Goal: Contribute content: Add original content to the website for others to see

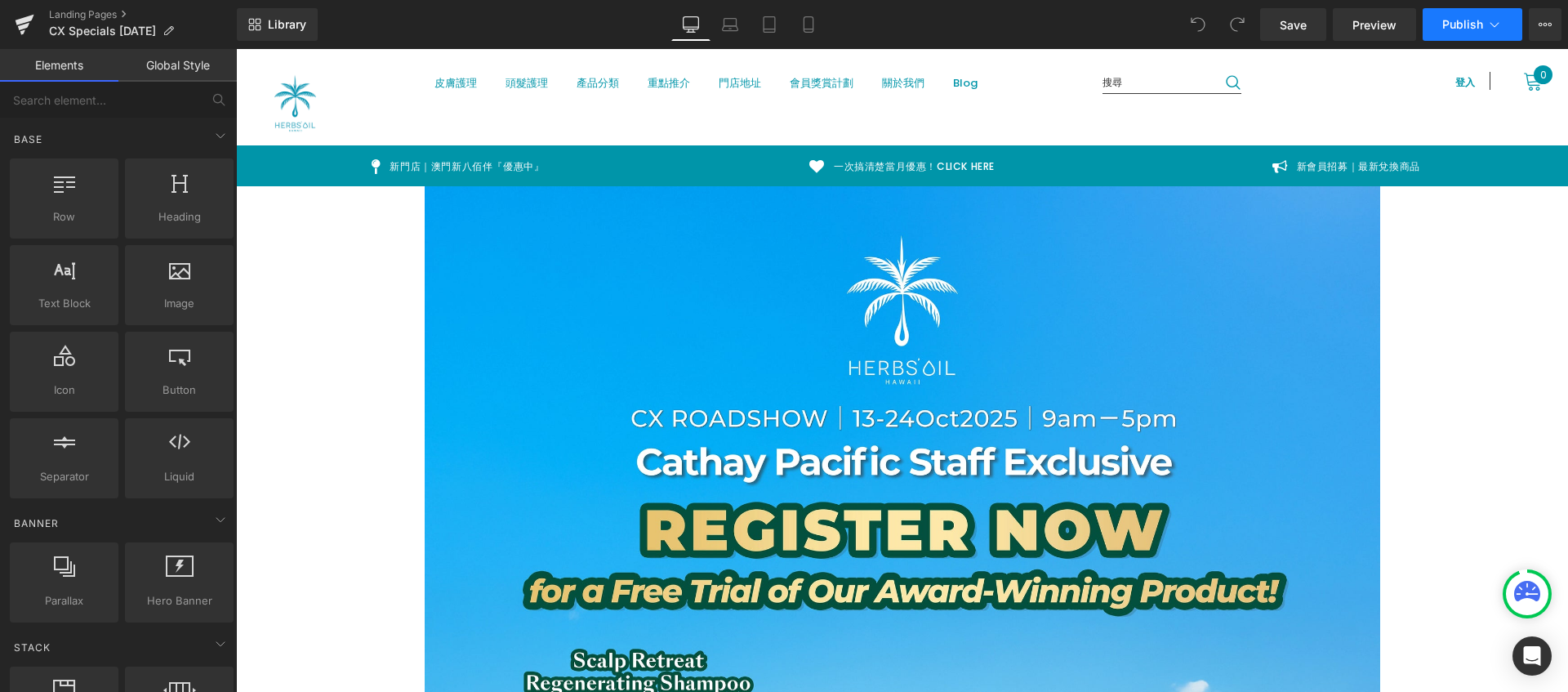
click at [1496, 25] on icon at bounding box center [1494, 25] width 9 height 5
click at [1542, 24] on icon at bounding box center [1544, 24] width 13 height 13
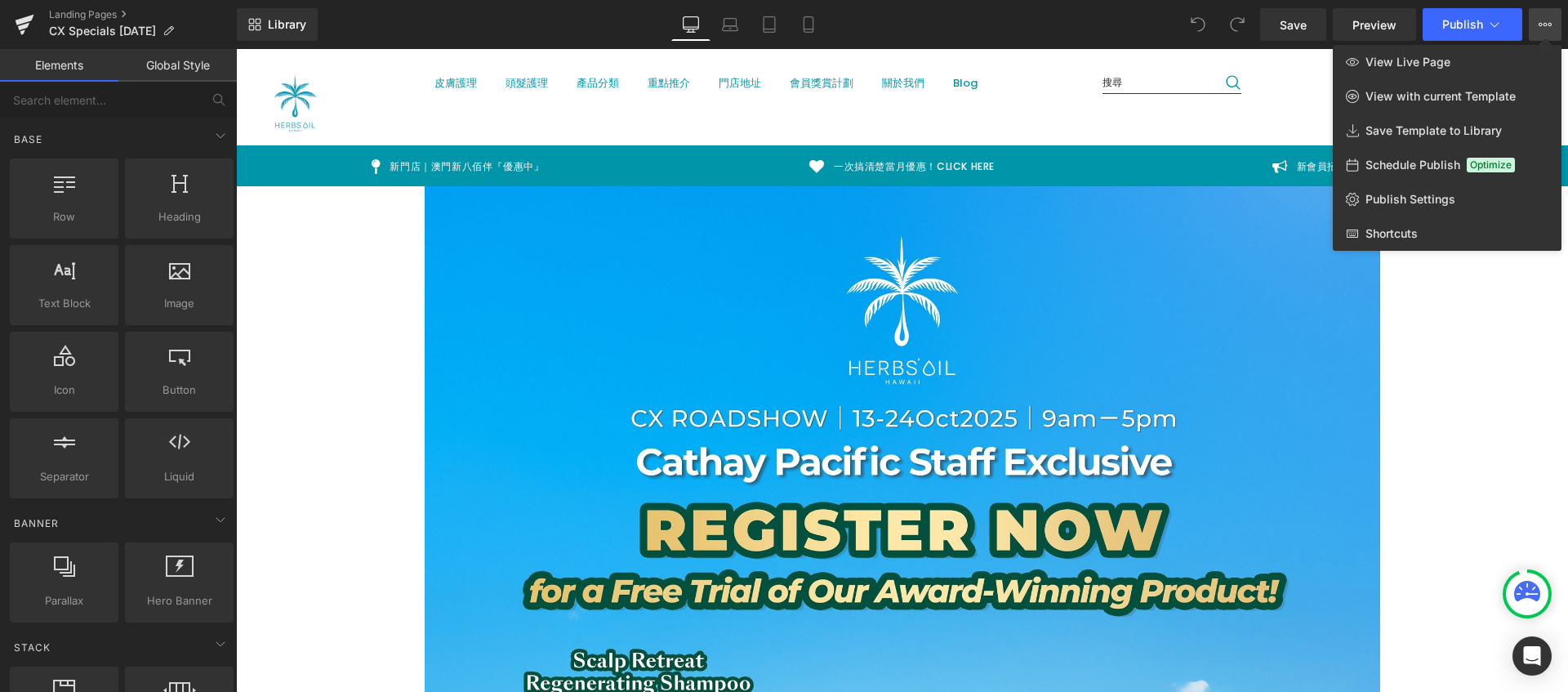
click at [1433, 167] on span "Schedule Publish" at bounding box center [1412, 165] width 95 height 15
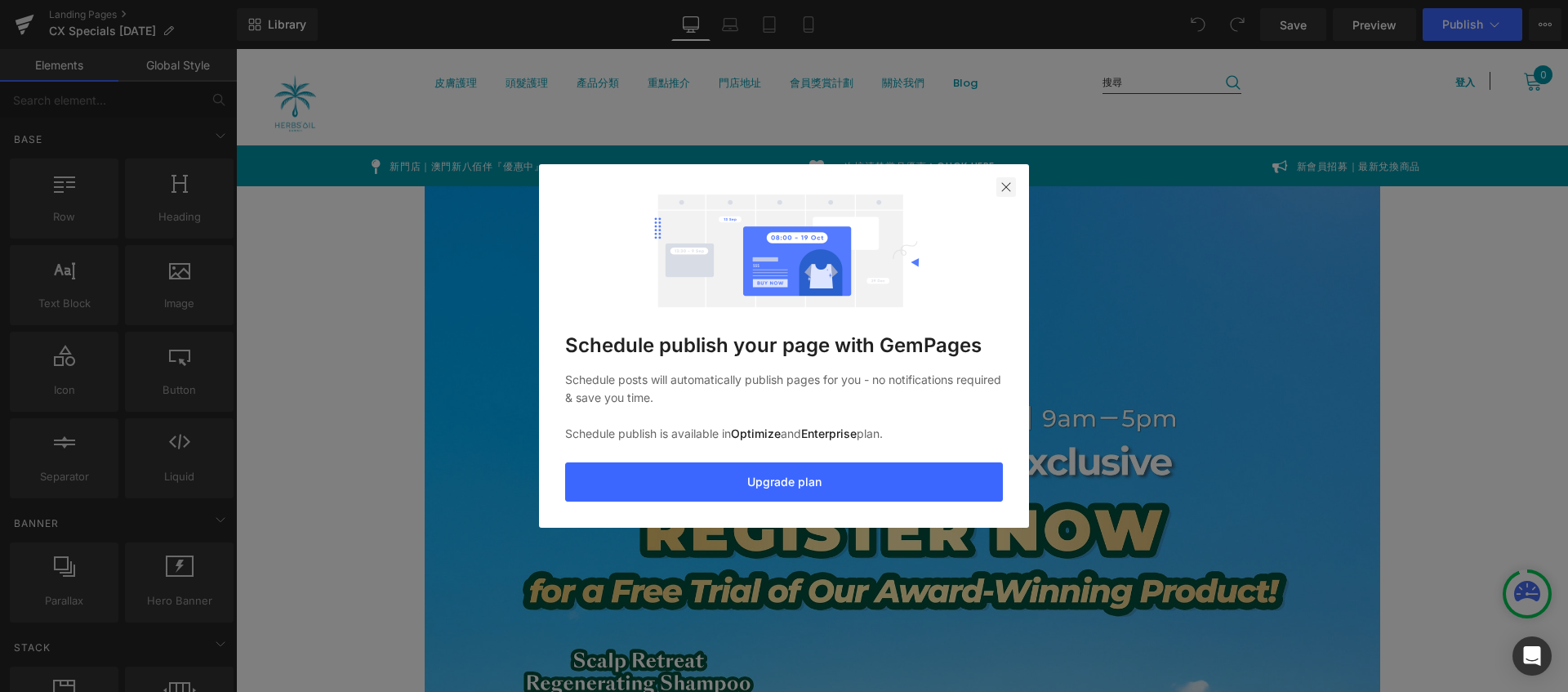
click at [1000, 192] on img at bounding box center [1006, 187] width 13 height 13
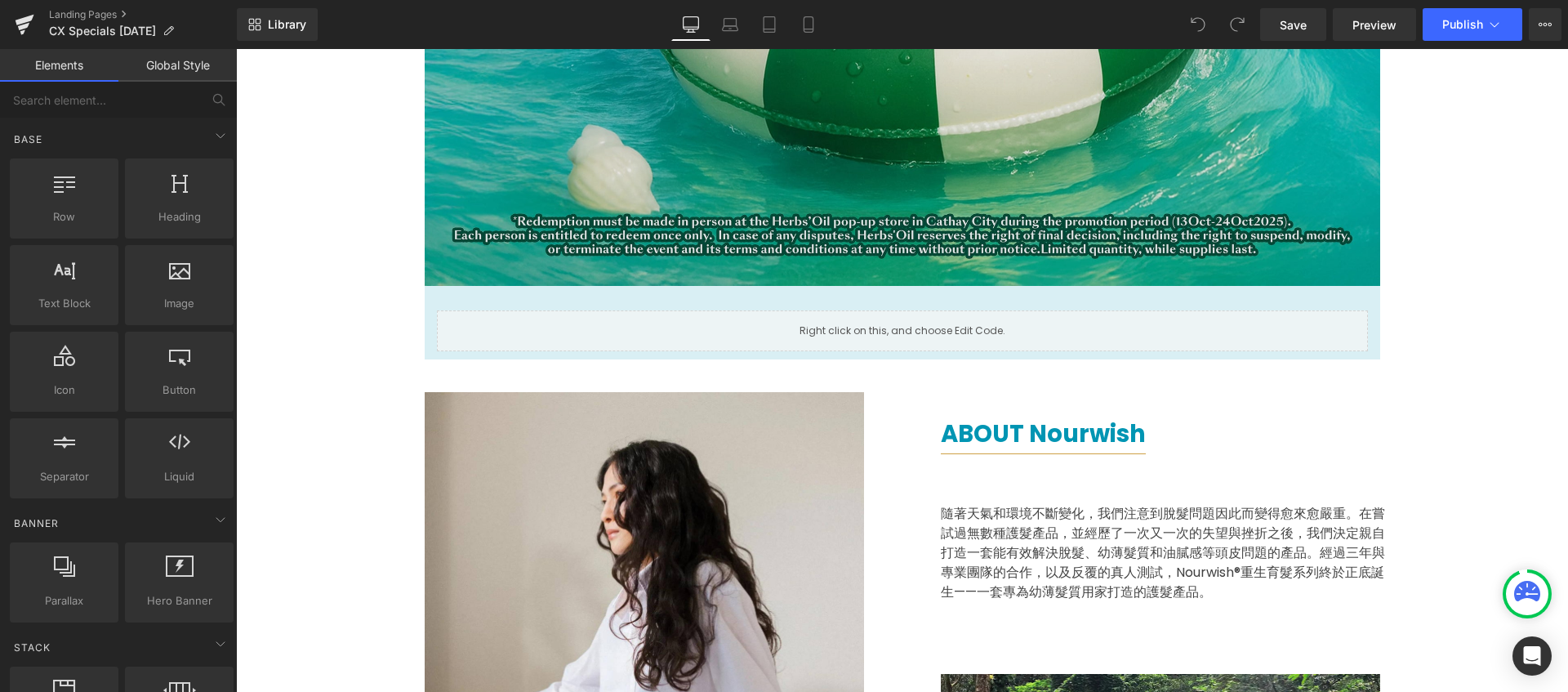
scroll to position [1078, 0]
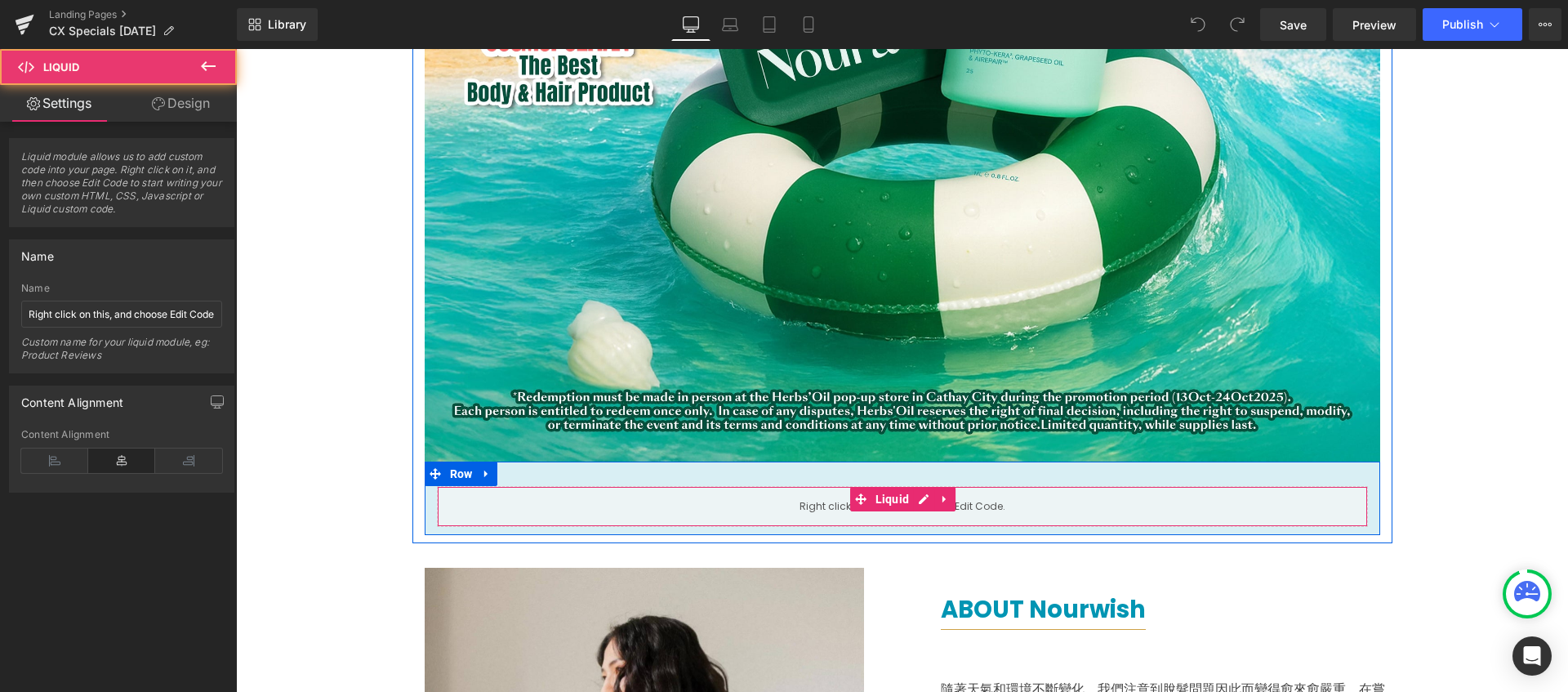
click at [1075, 512] on div "Liquid" at bounding box center [902, 506] width 931 height 40
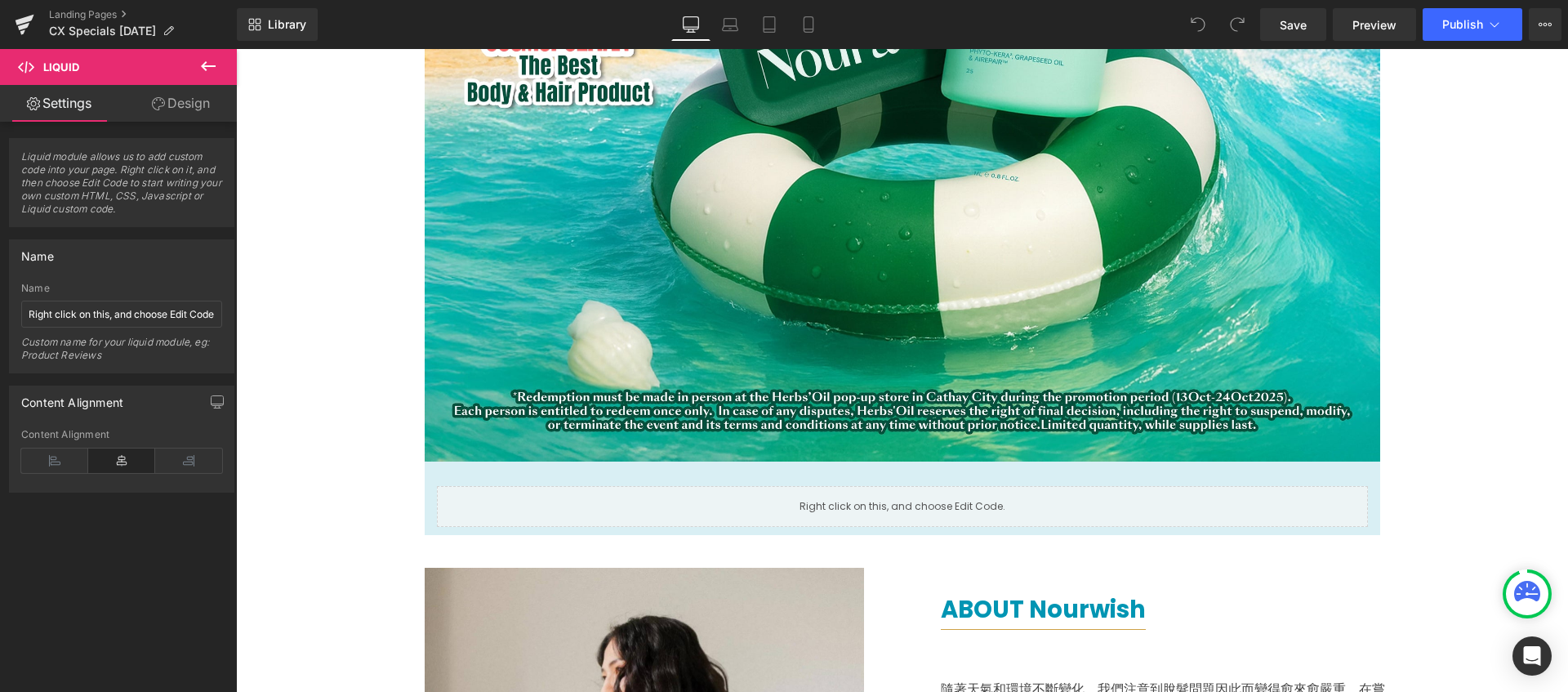
click at [320, 410] on div "Image Liquid Row Row Image About Herbs'Oil Heading Herbs’Oil源自[PERSON_NAME]，結合島…" at bounding box center [901, 354] width 1331 height 2491
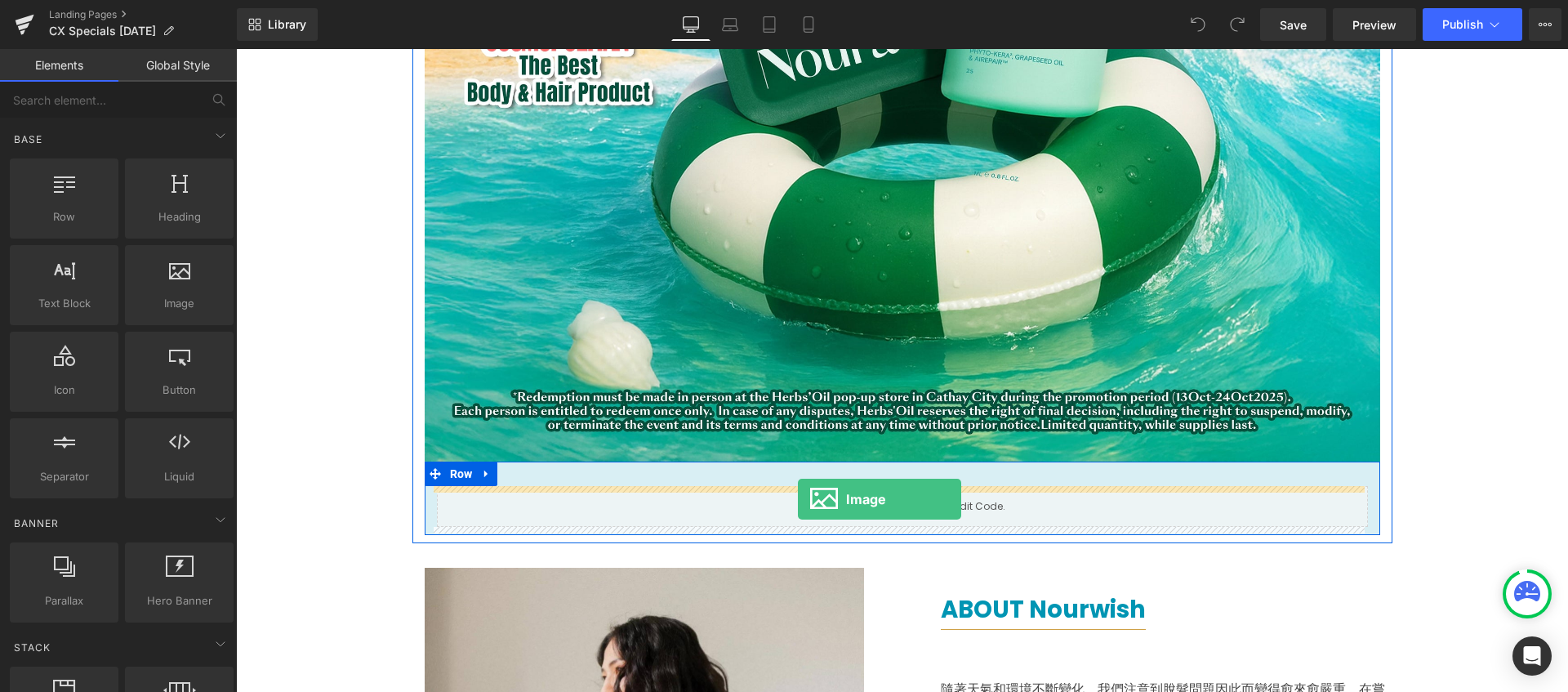
drag, startPoint x: 421, startPoint y: 331, endPoint x: 798, endPoint y: 499, distance: 412.7
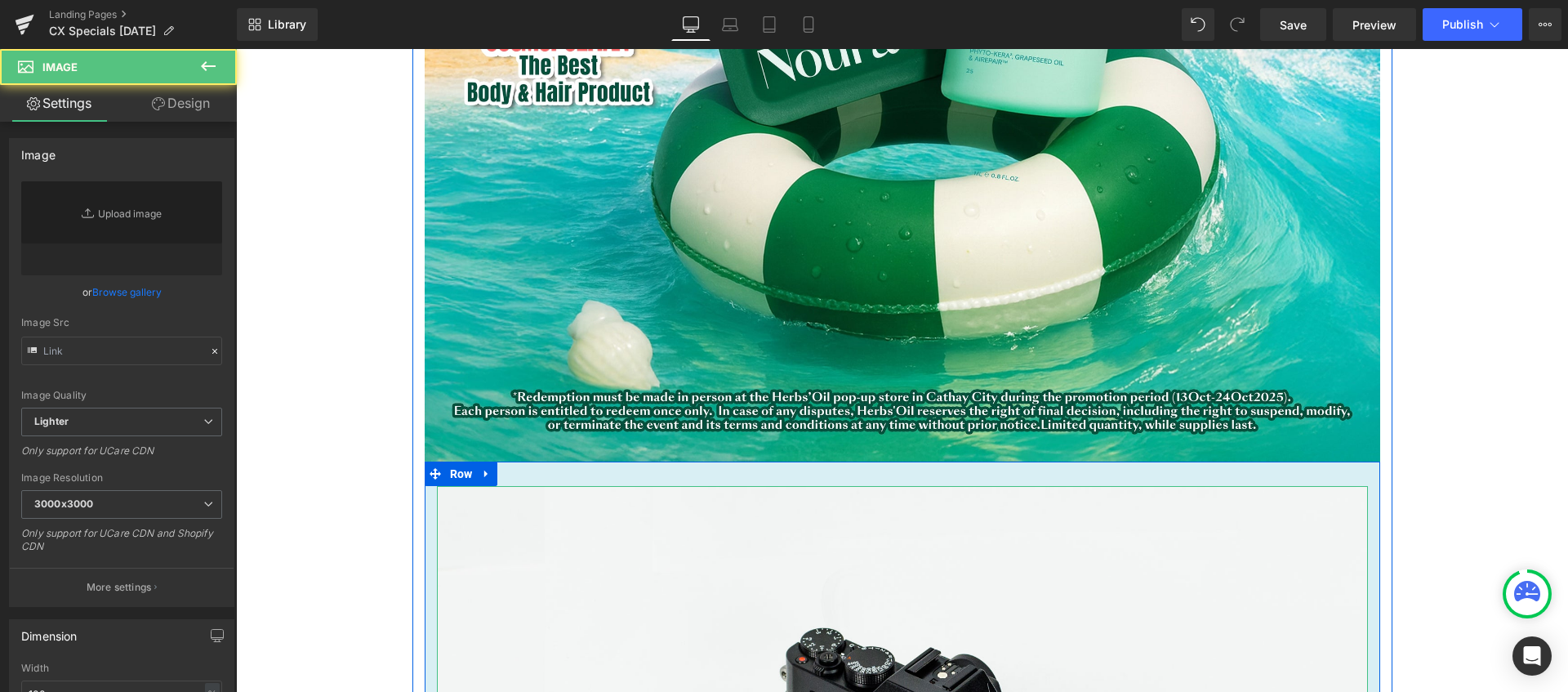
type input "//[DOMAIN_NAME][URL]"
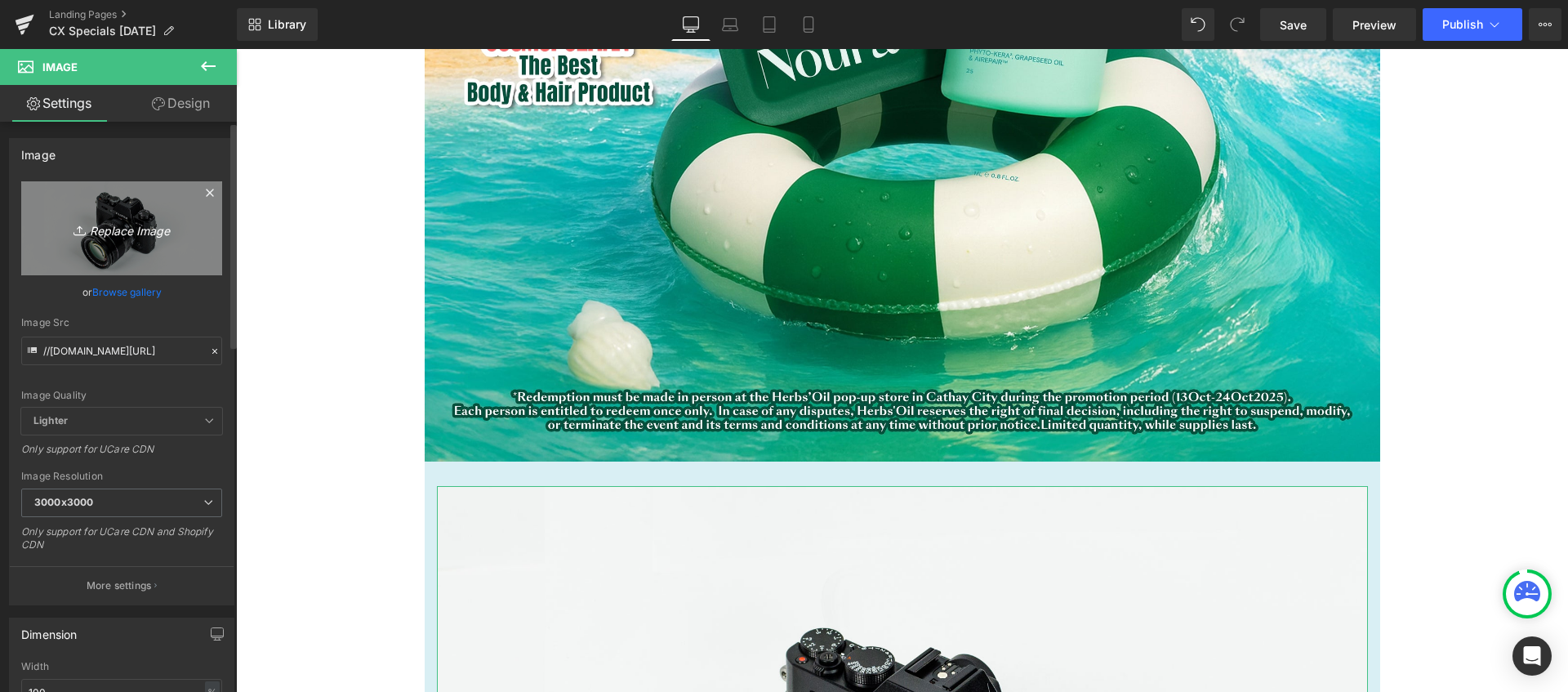
click at [101, 230] on icon "Replace Image" at bounding box center [121, 228] width 130 height 20
type input "C:\fakepath\[DATE] CX-03.webp"
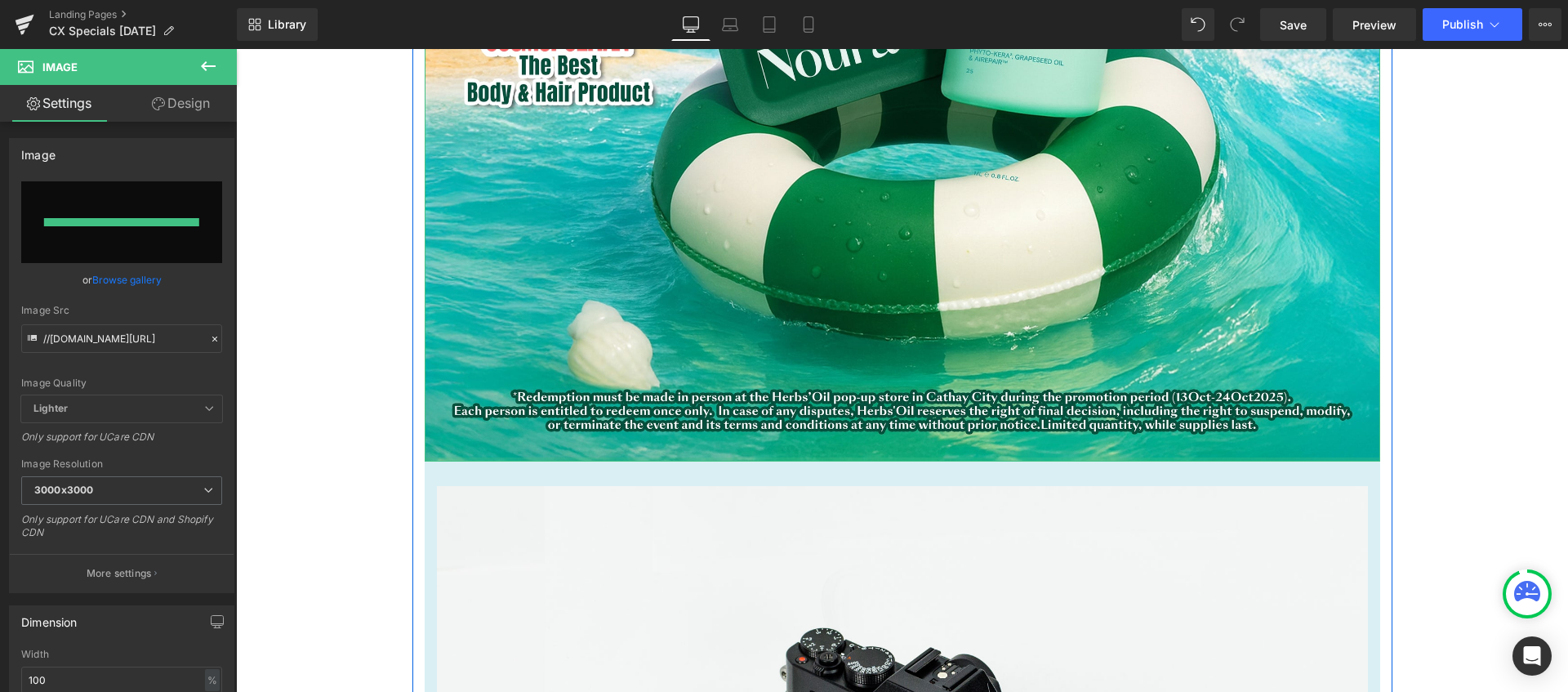
type input "[URL][DOMAIN_NAME][DATE]"
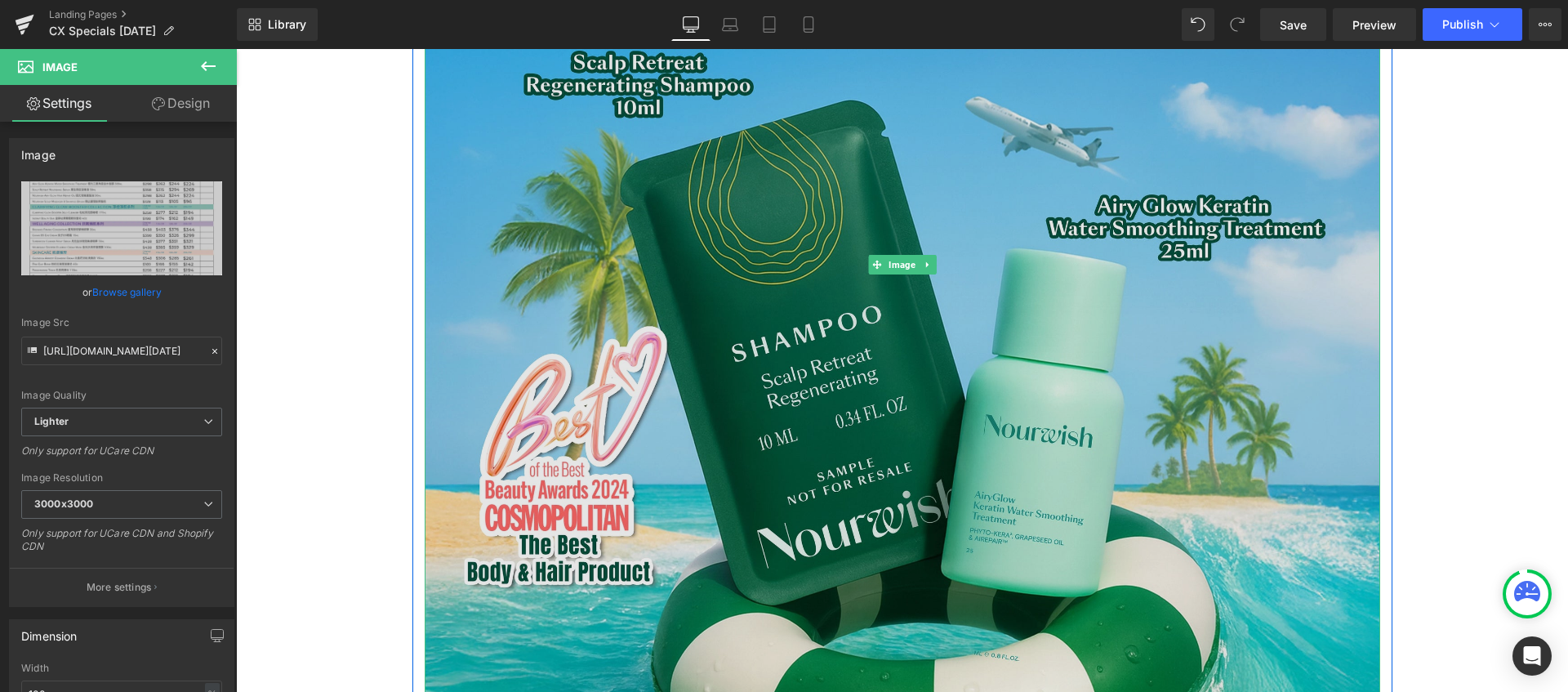
scroll to position [1196, 0]
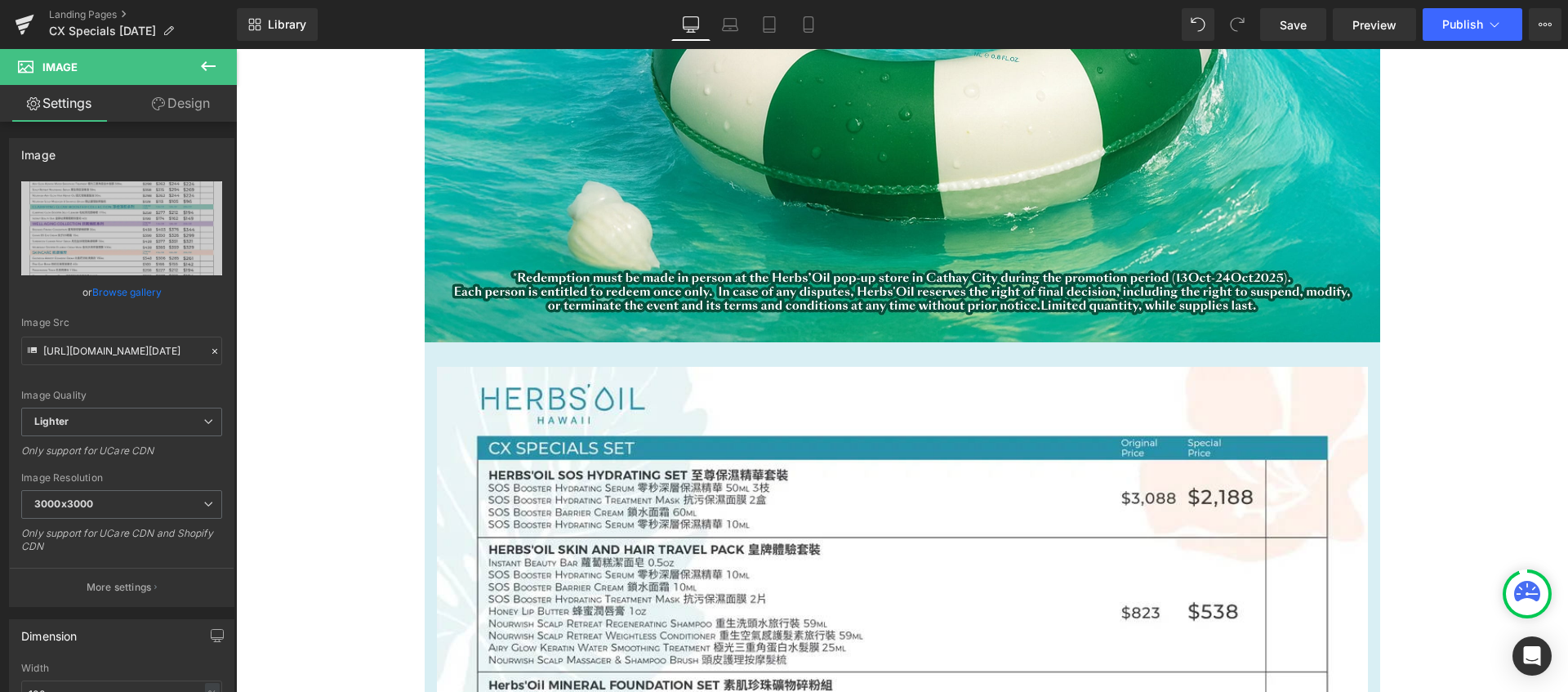
click at [207, 70] on icon at bounding box center [208, 66] width 19 height 19
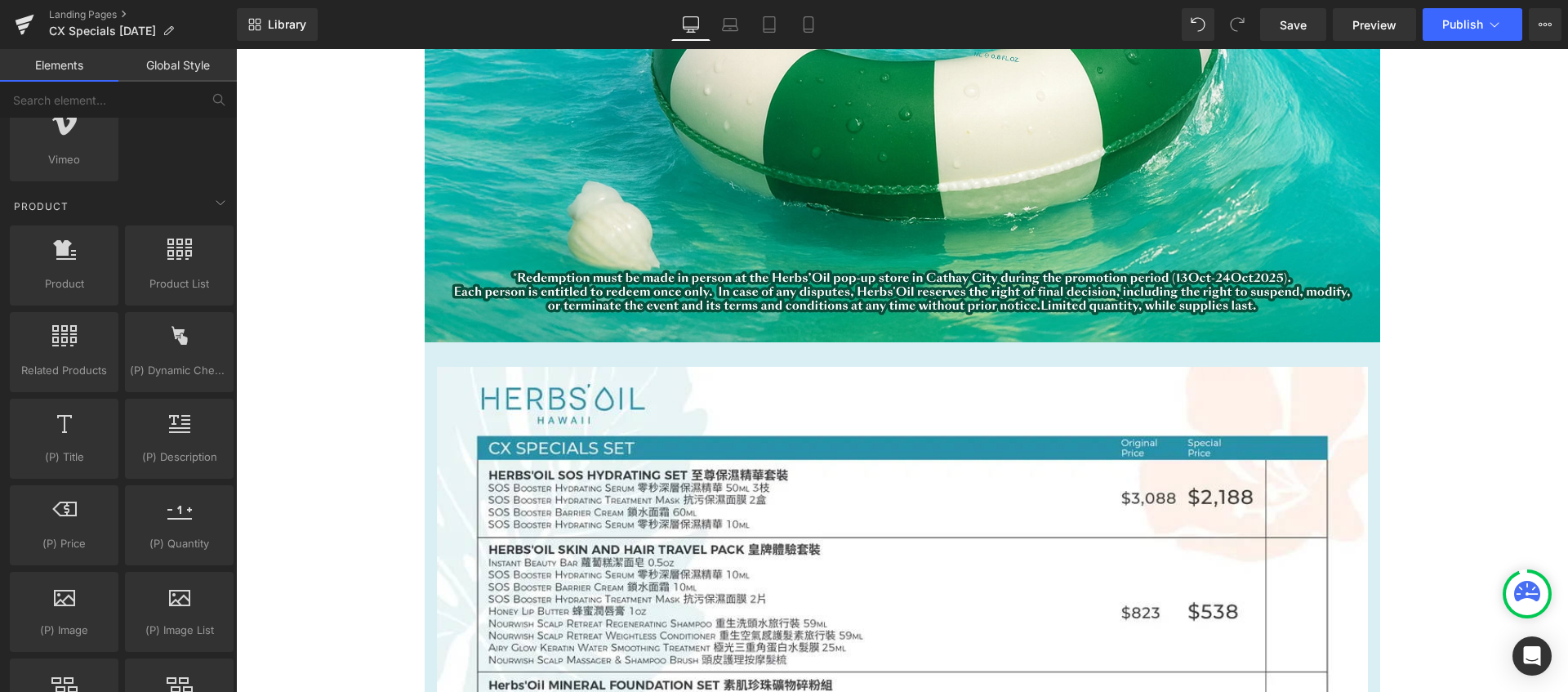
scroll to position [1770, 0]
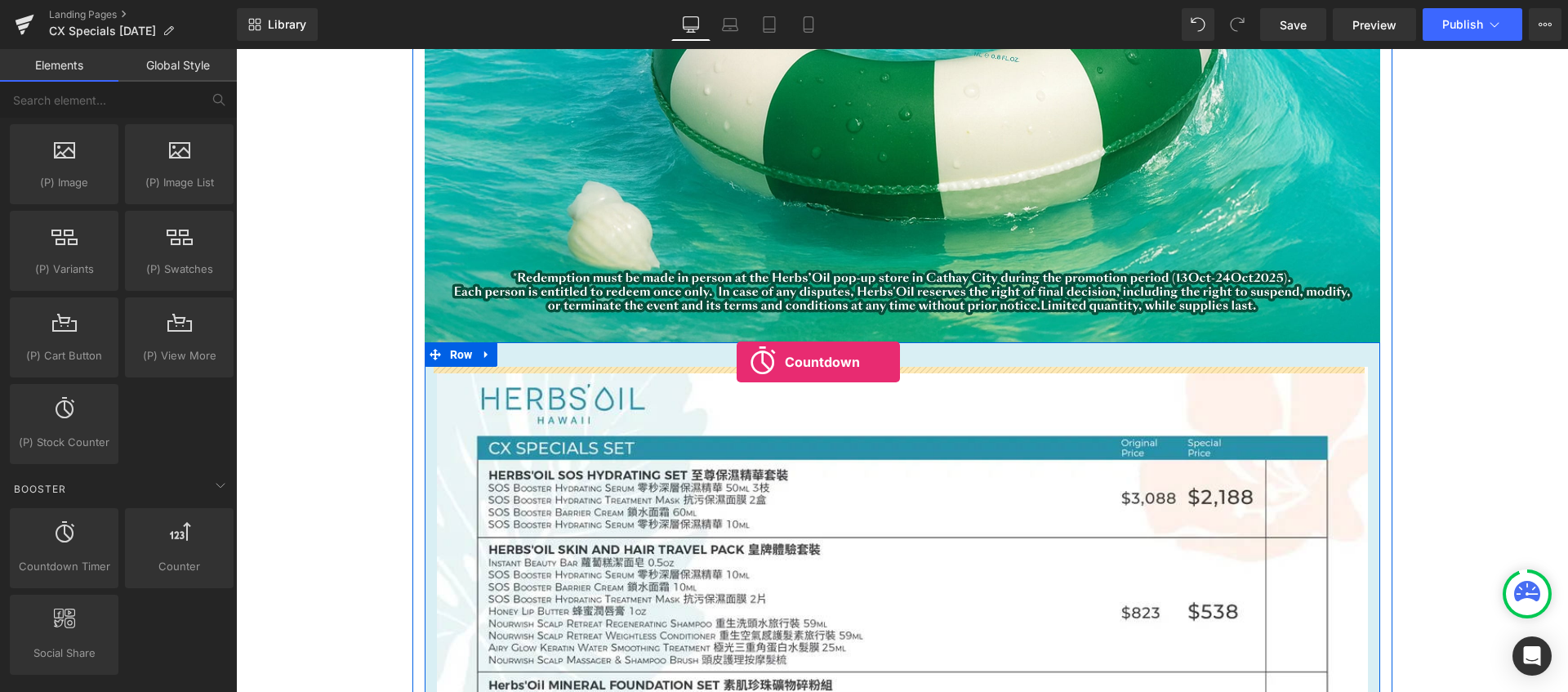
drag, startPoint x: 336, startPoint y: 596, endPoint x: 736, endPoint y: 362, distance: 463.4
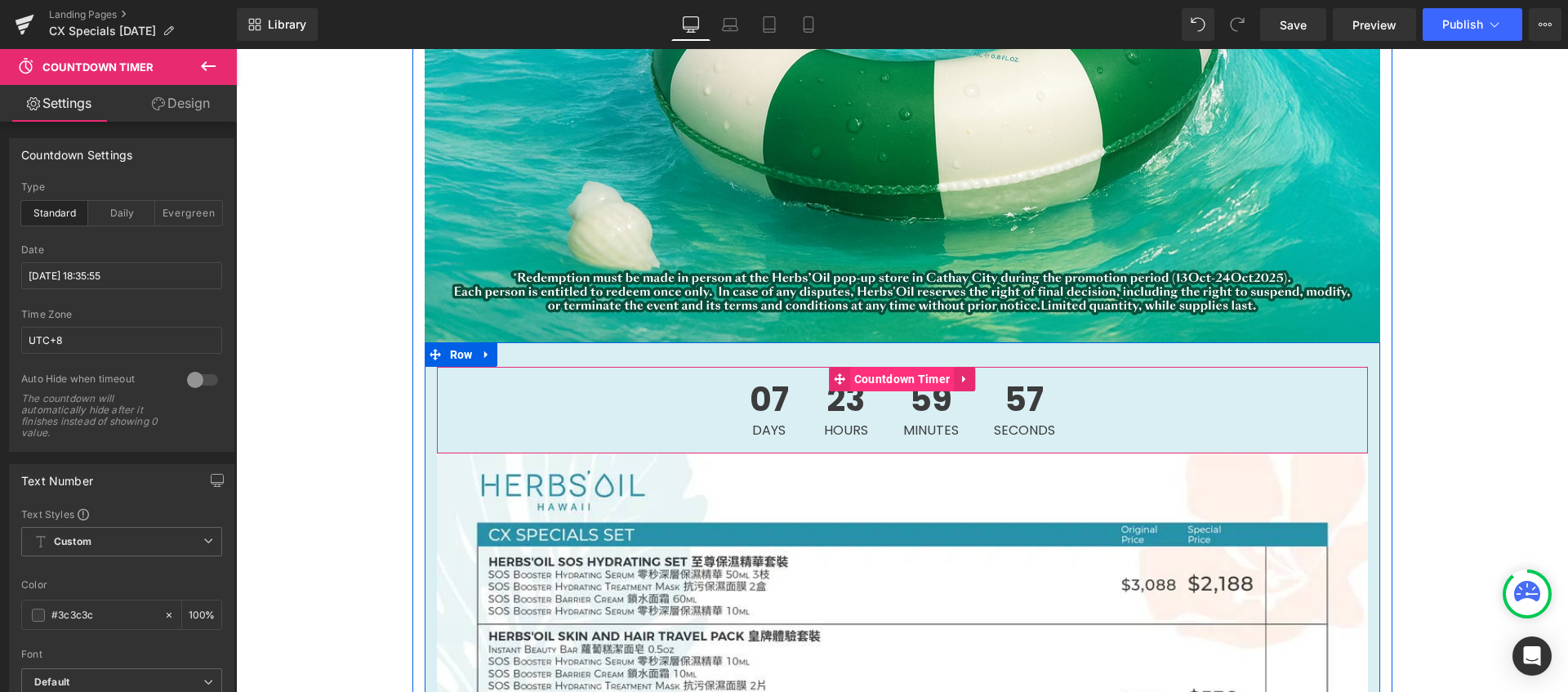
click at [921, 372] on span "Countdown Timer" at bounding box center [902, 379] width 105 height 25
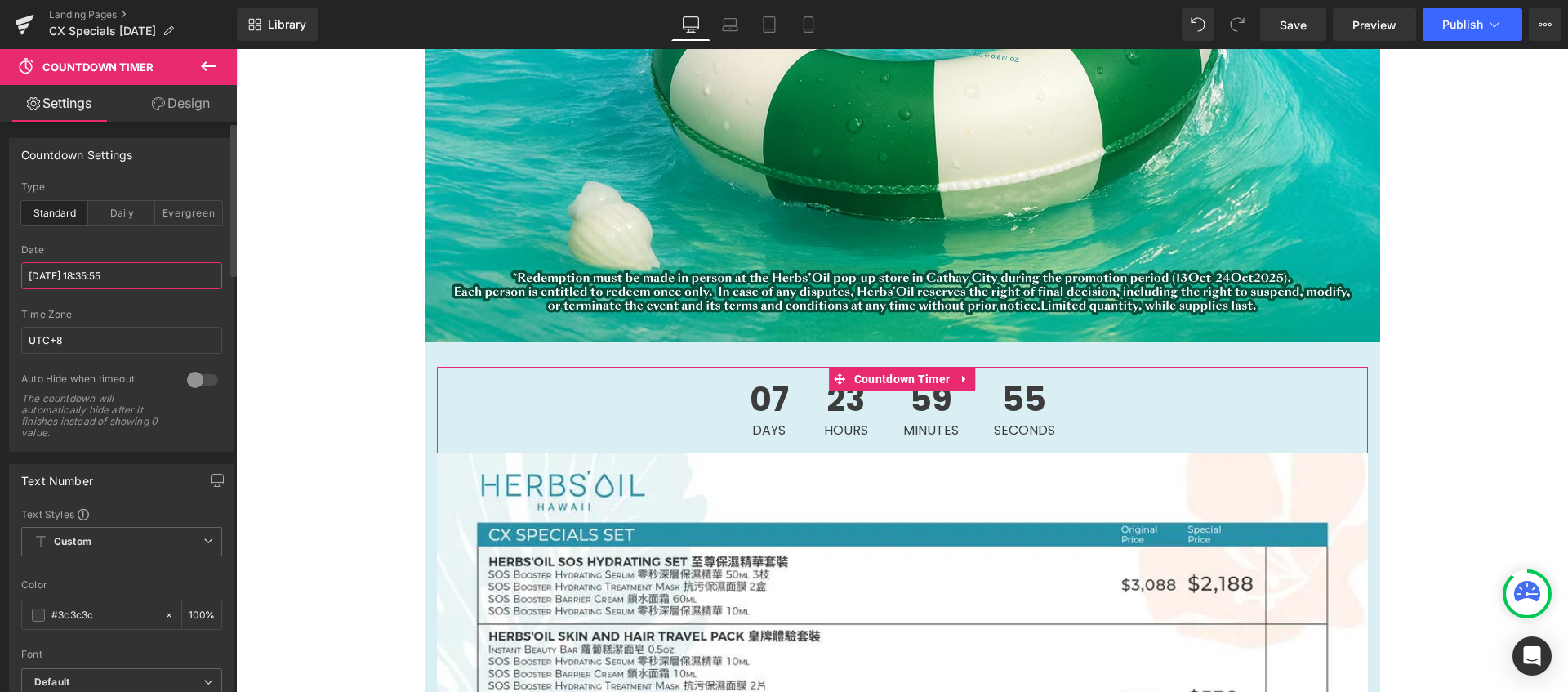
click at [79, 274] on input "[DATE] 18:35:55" at bounding box center [121, 276] width 201 height 27
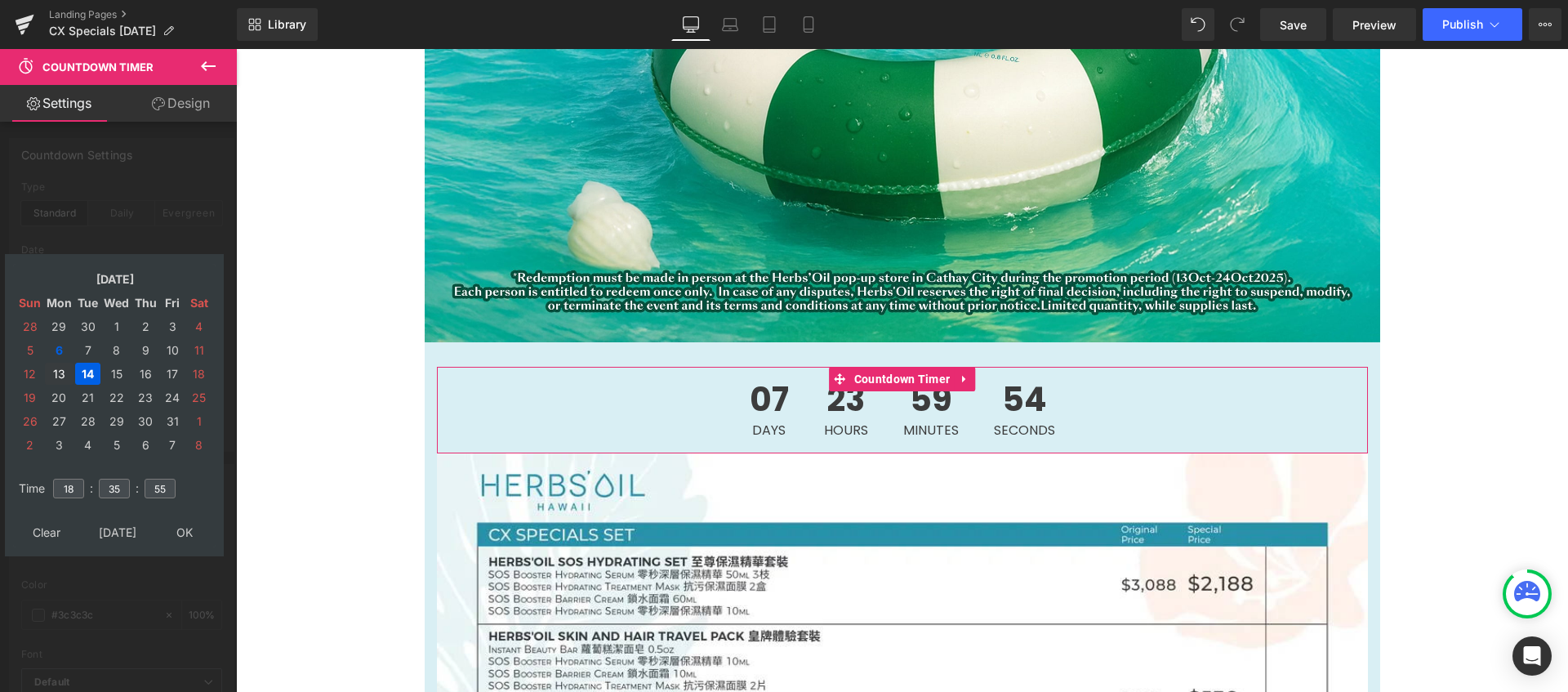
click at [59, 378] on td "13" at bounding box center [59, 373] width 28 height 22
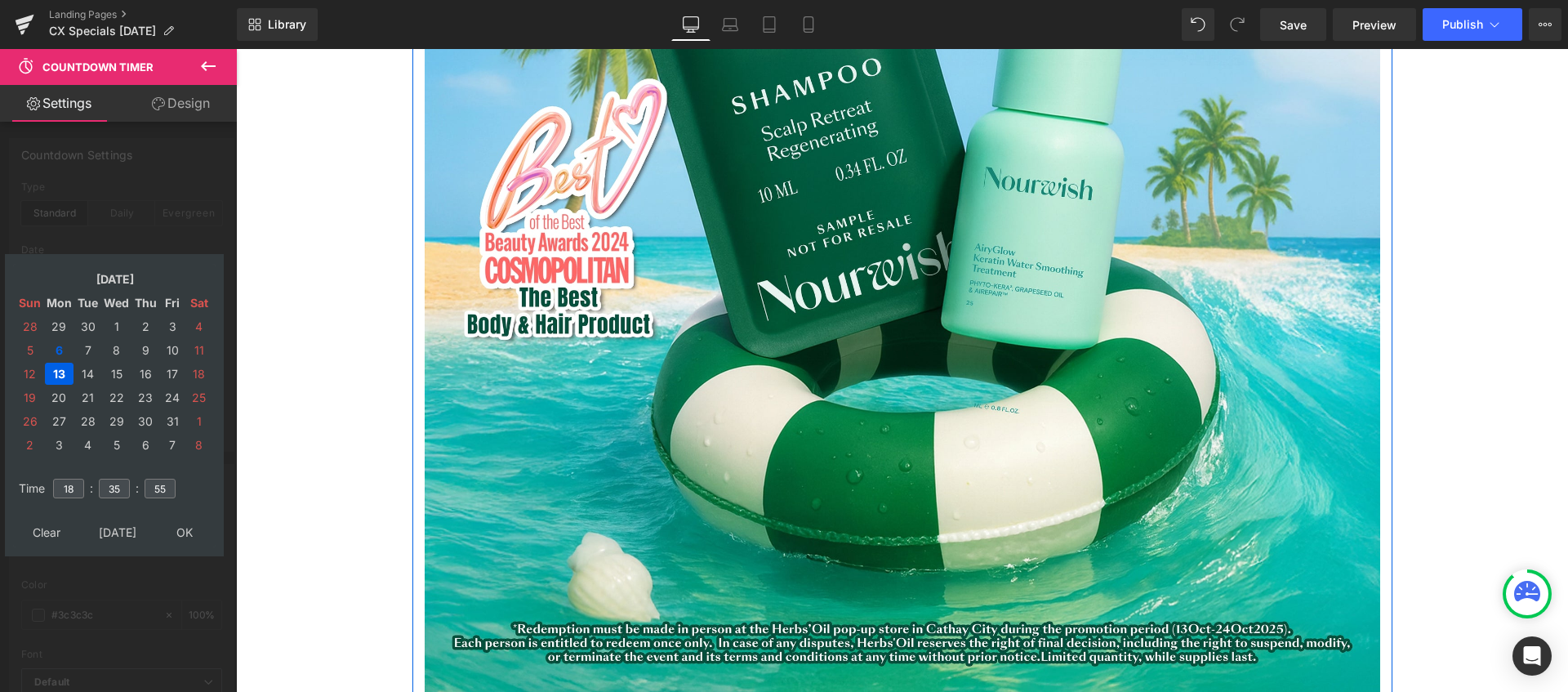
scroll to position [1298, 0]
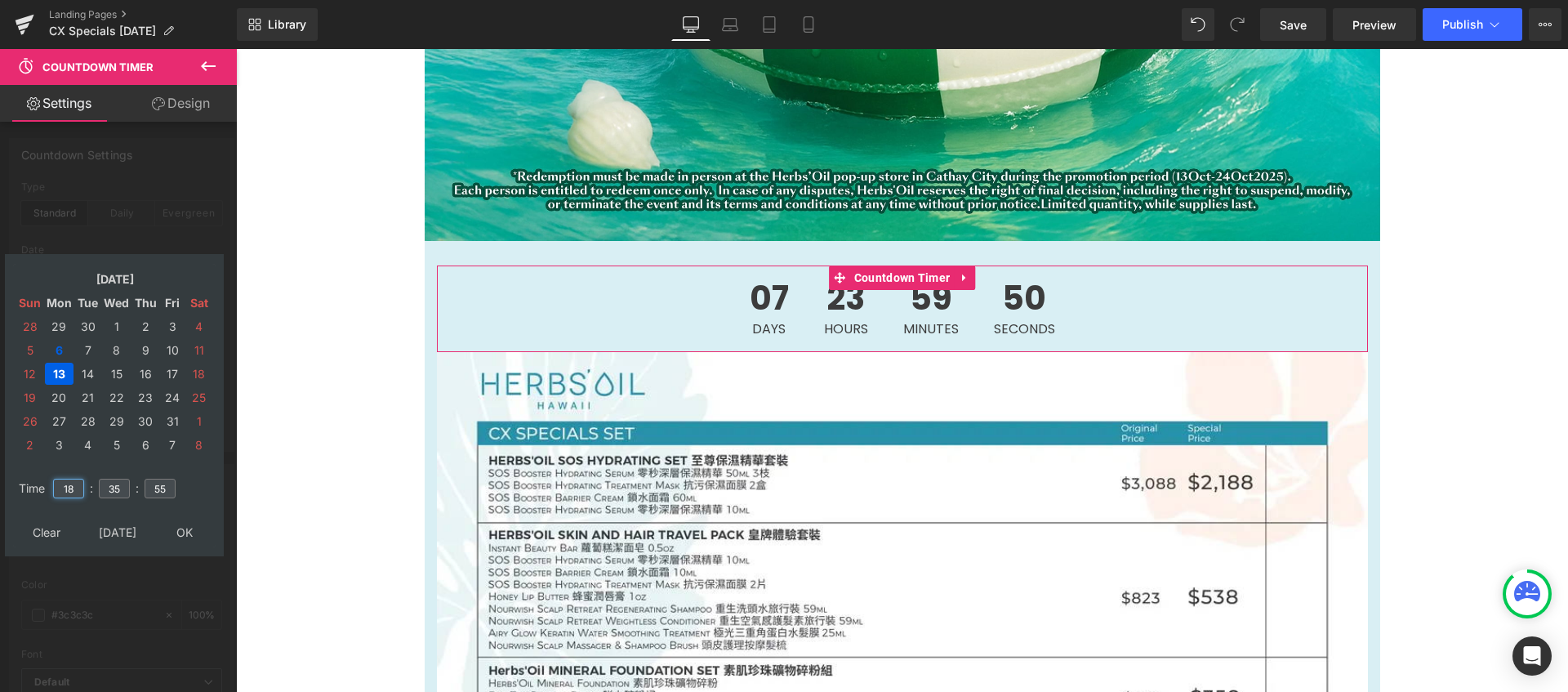
drag, startPoint x: 74, startPoint y: 490, endPoint x: 55, endPoint y: 490, distance: 19.0
click at [55, 490] on input "18" at bounding box center [68, 489] width 31 height 19
type input "09"
click at [121, 491] on input "35" at bounding box center [114, 489] width 31 height 19
type input "3"
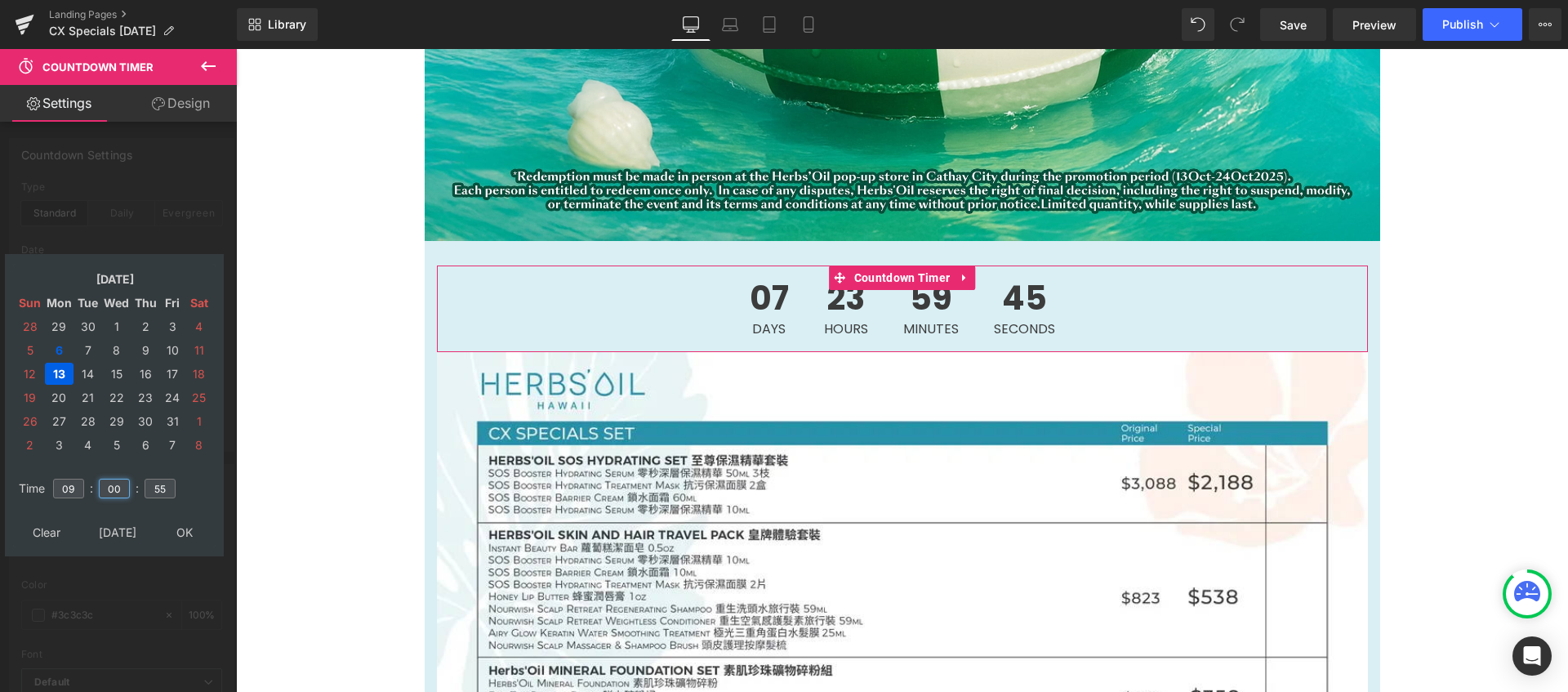
type input "00"
type input "[DATE] 09:00:00"
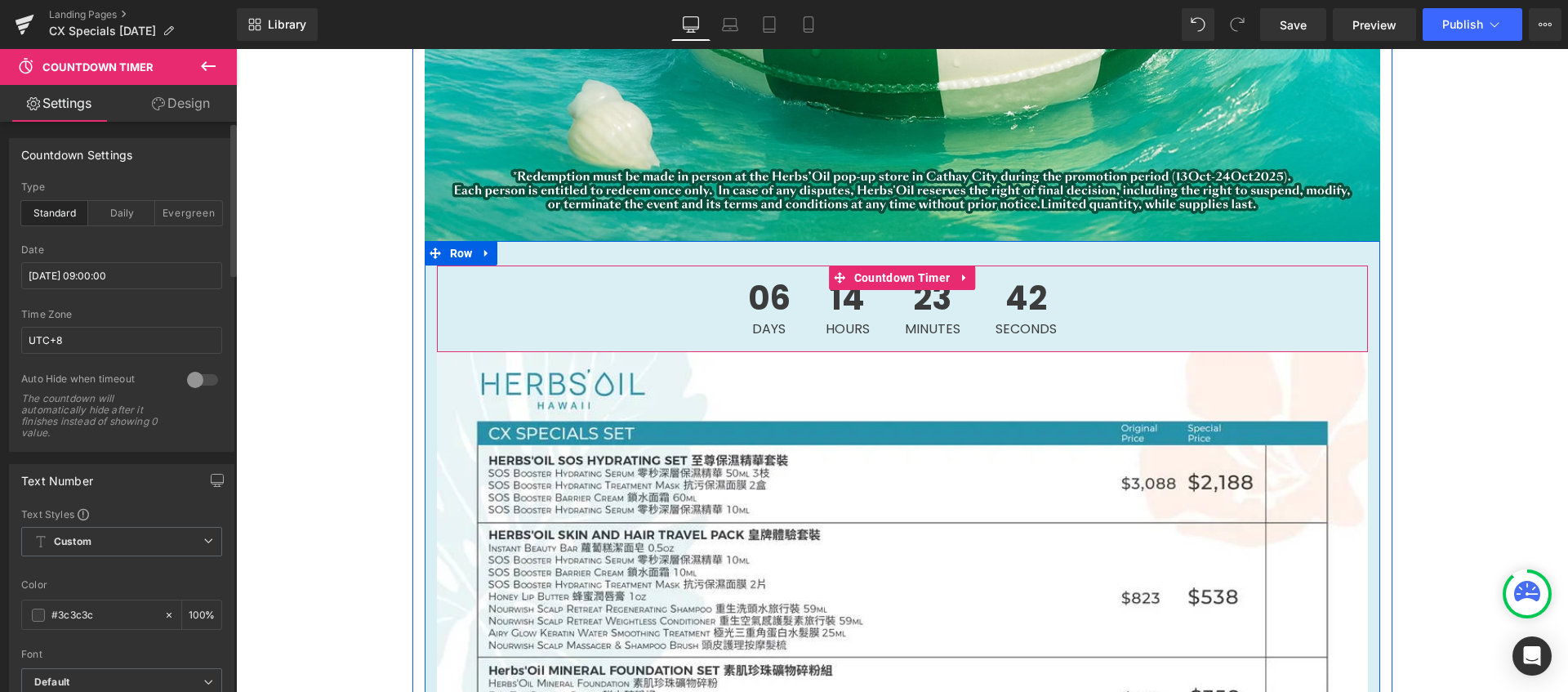
click at [1072, 312] on div "06 Days 14 Hours 23 Minutes 42 Seconds" at bounding box center [902, 309] width 931 height 86
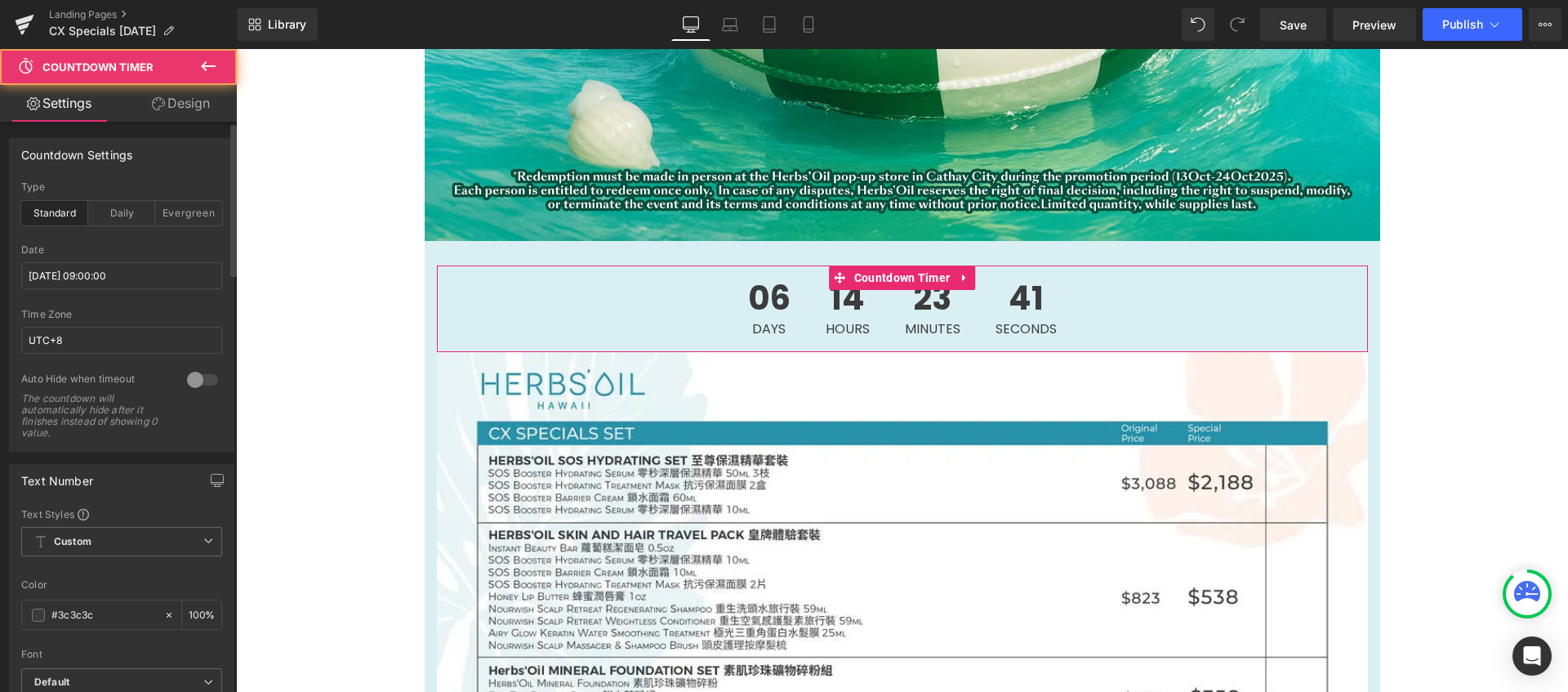
click at [191, 101] on link "Design" at bounding box center [180, 104] width 119 height 37
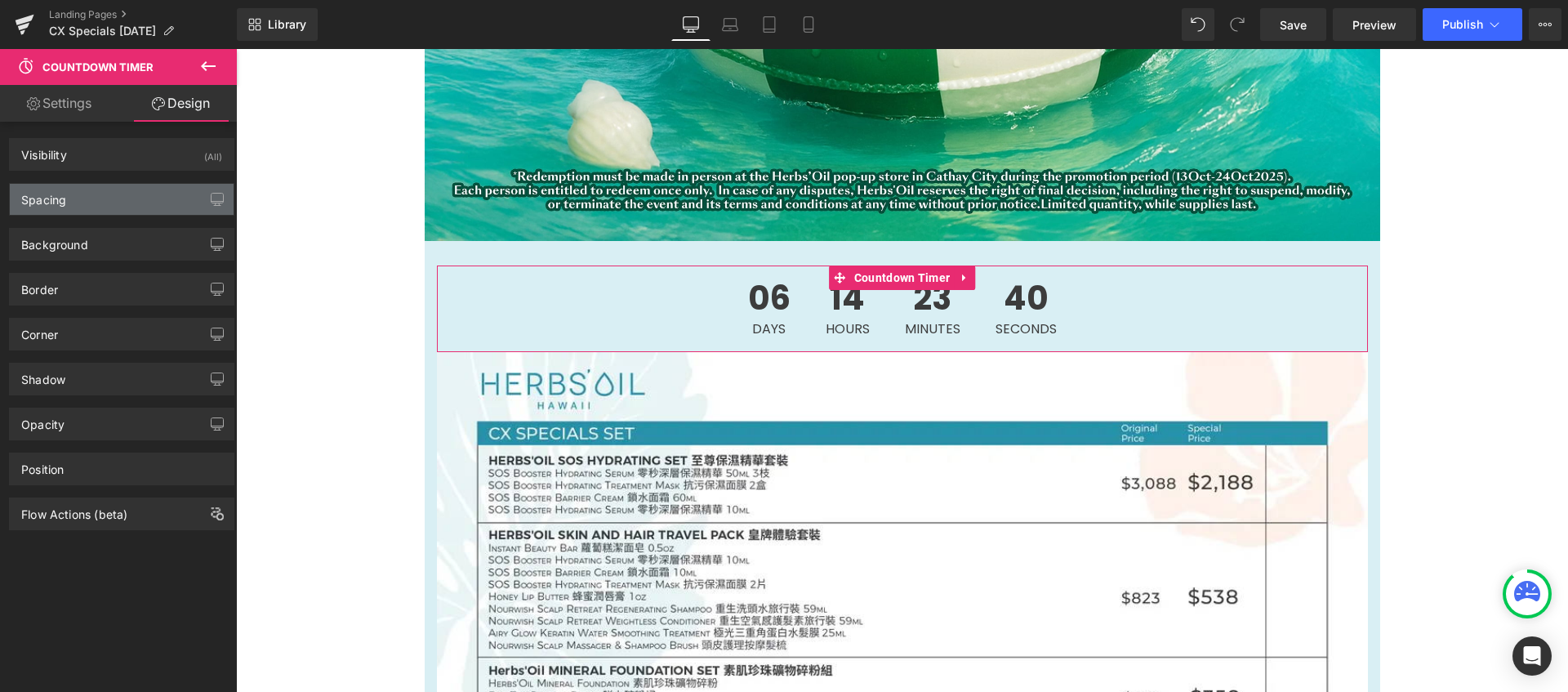
click at [127, 198] on div "Spacing" at bounding box center [121, 199] width 223 height 31
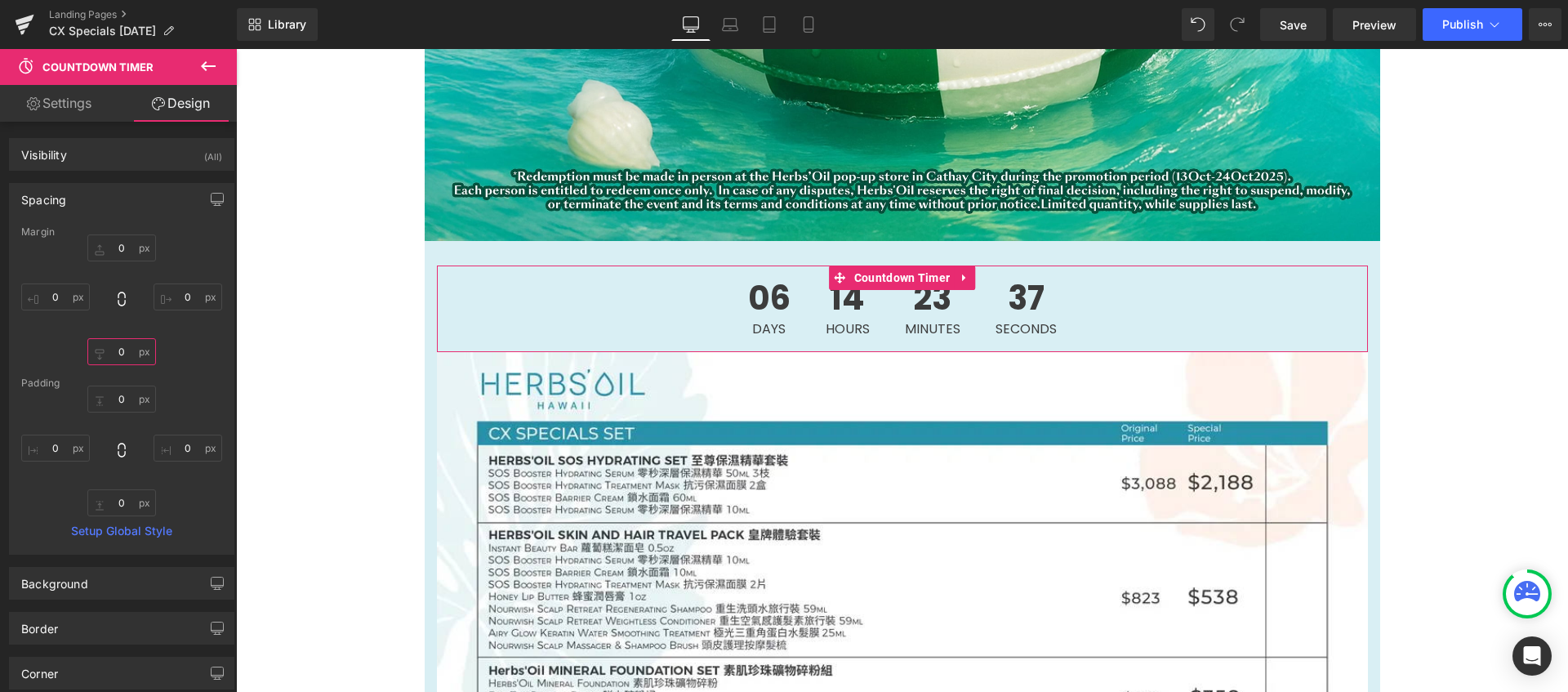
click at [129, 347] on input "0" at bounding box center [121, 351] width 69 height 27
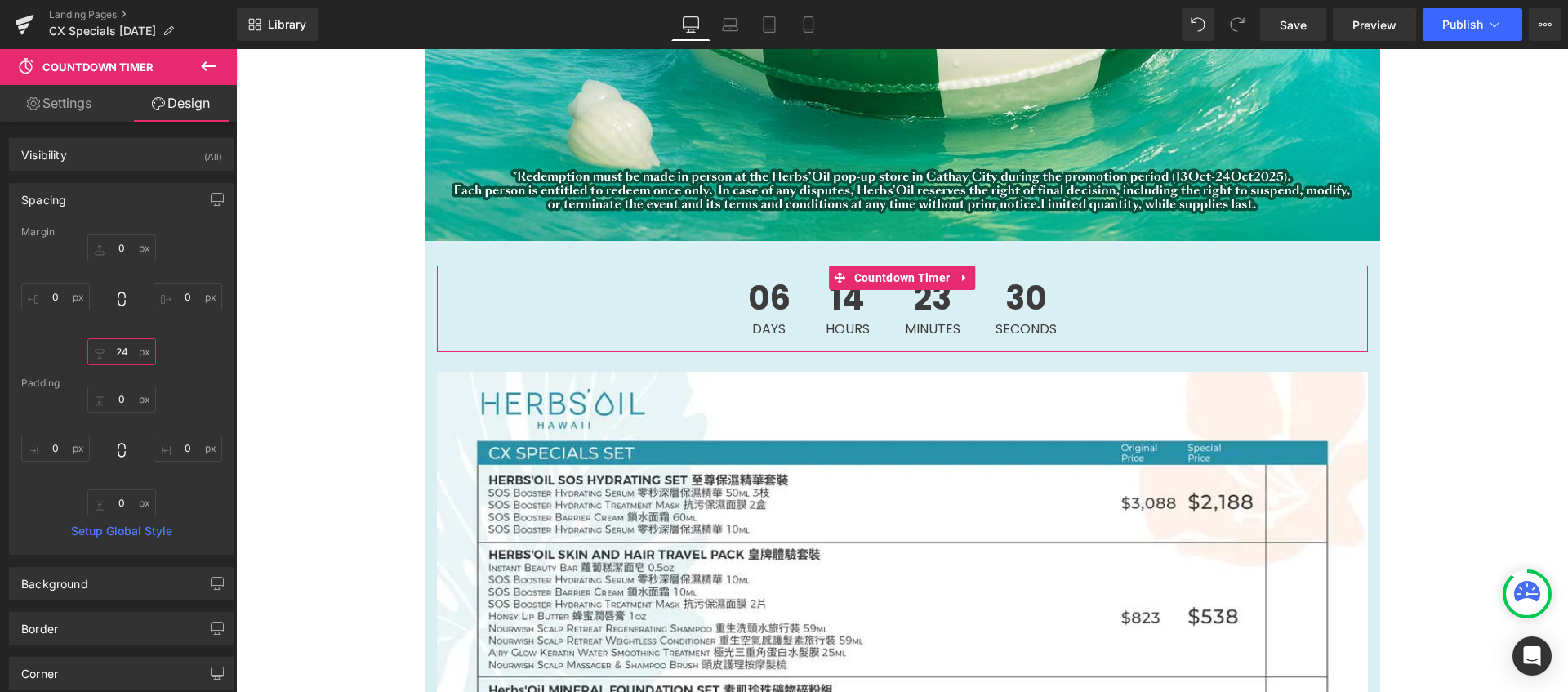
type input "25"
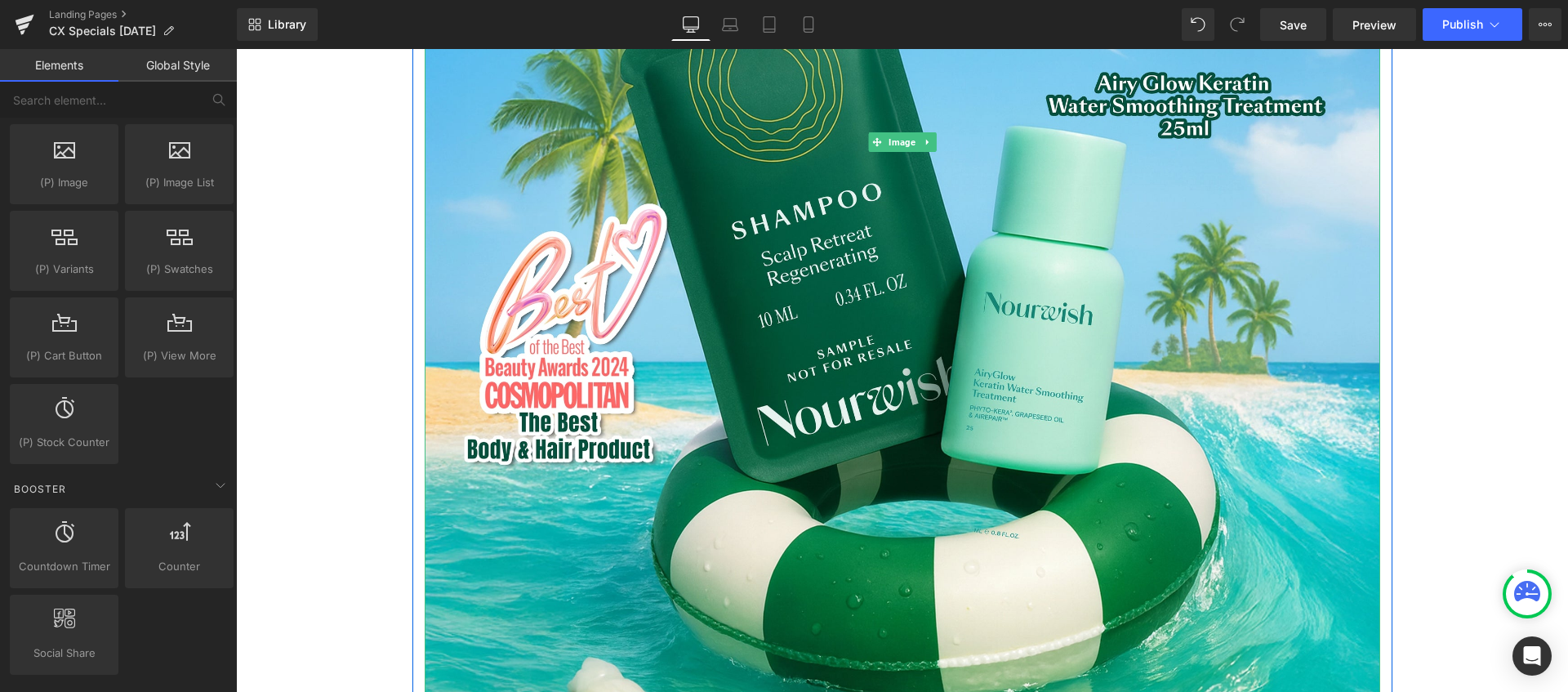
scroll to position [1096, 0]
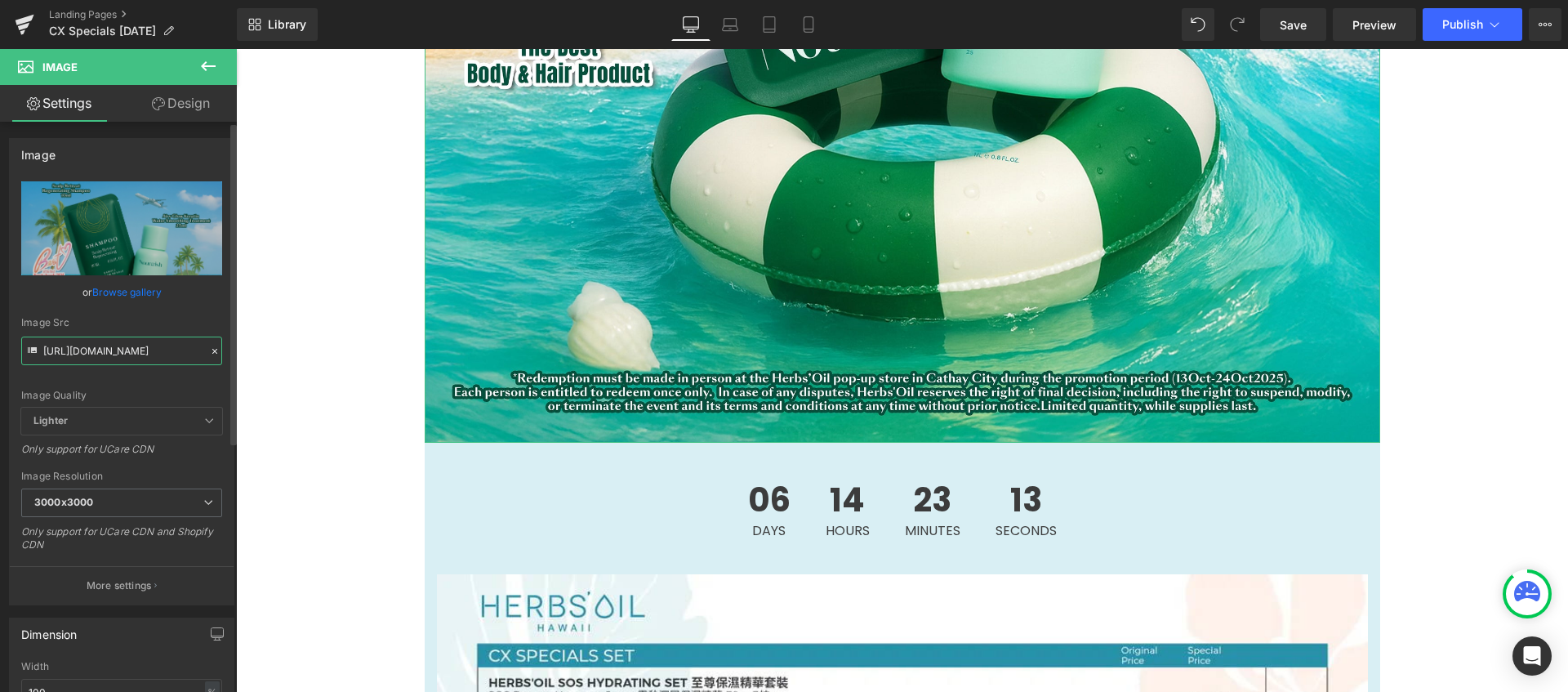
click at [176, 357] on input "[URL][DOMAIN_NAME]" at bounding box center [121, 350] width 201 height 28
click at [175, 348] on input "[URL][DOMAIN_NAME]" at bounding box center [121, 350] width 201 height 28
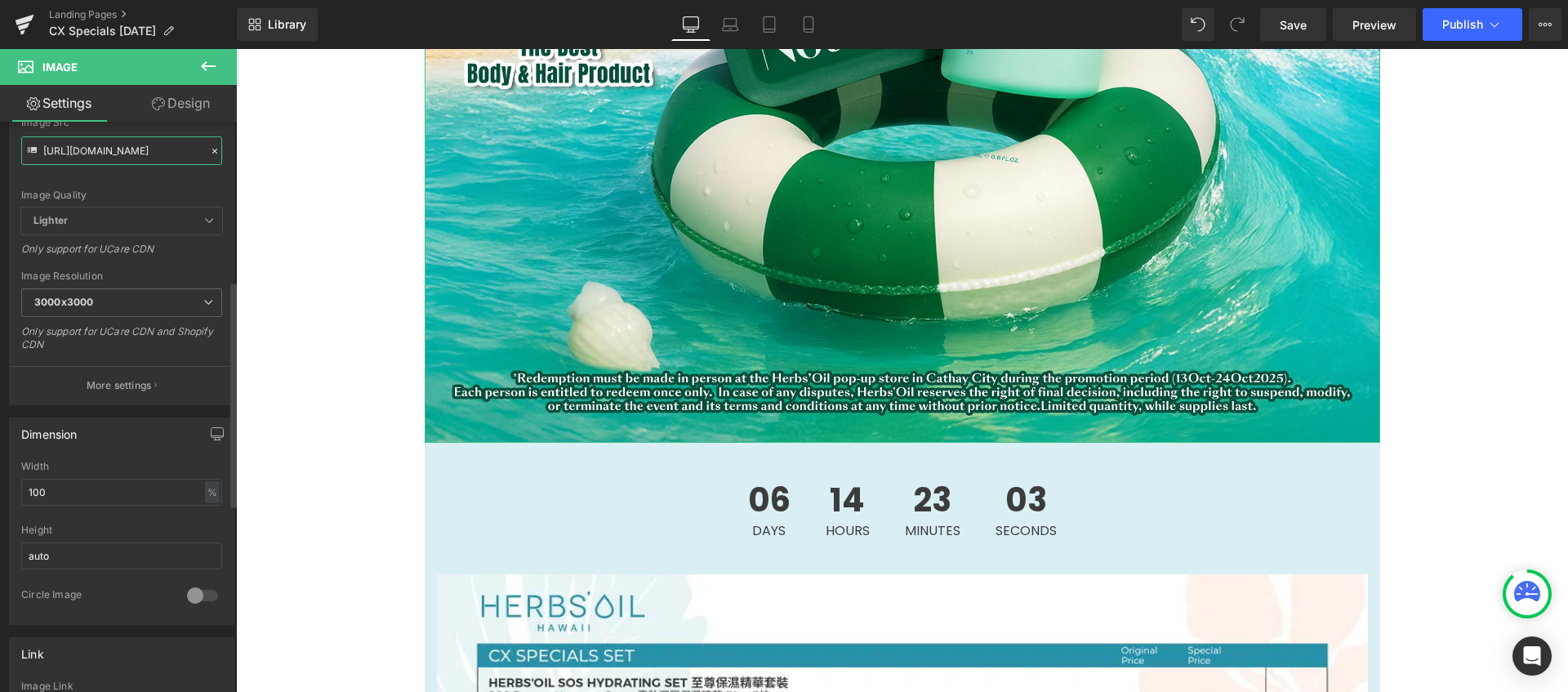
scroll to position [485, 0]
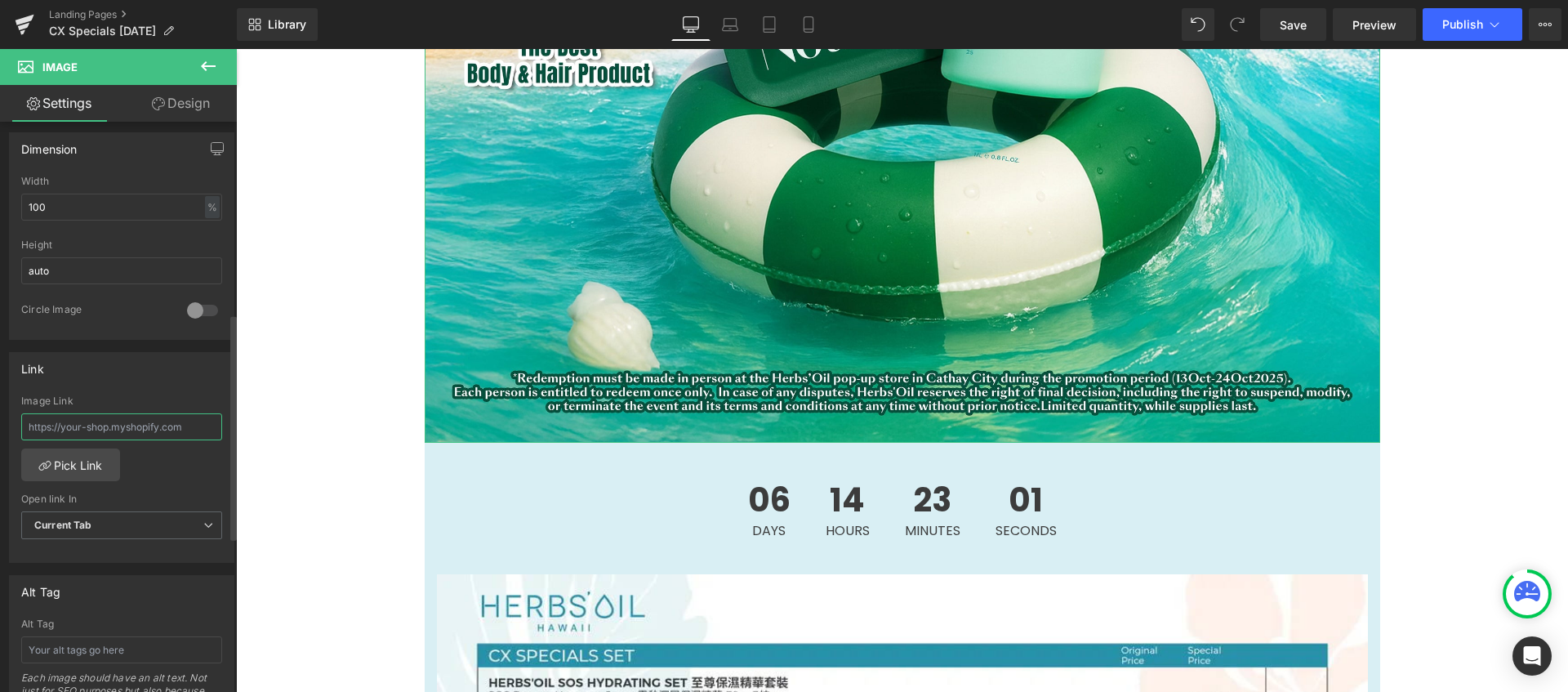
click at [187, 433] on input "text" at bounding box center [121, 427] width 201 height 27
drag, startPoint x: 208, startPoint y: 427, endPoint x: -26, endPoint y: 419, distance: 234.1
click at [0, 419] on html "Countdown Timer You are previewing how the will restyle your page. You can not …" at bounding box center [784, 346] width 1568 height 692
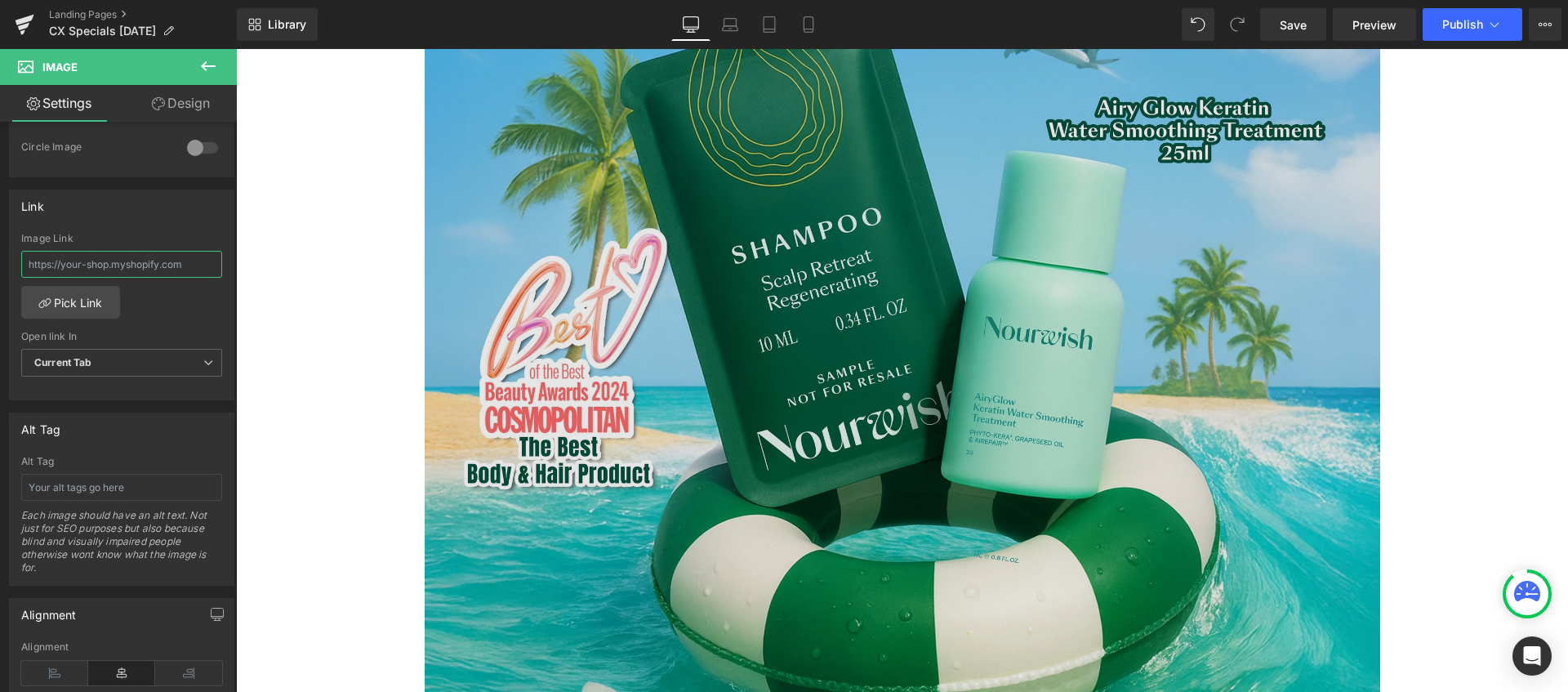
scroll to position [438, 0]
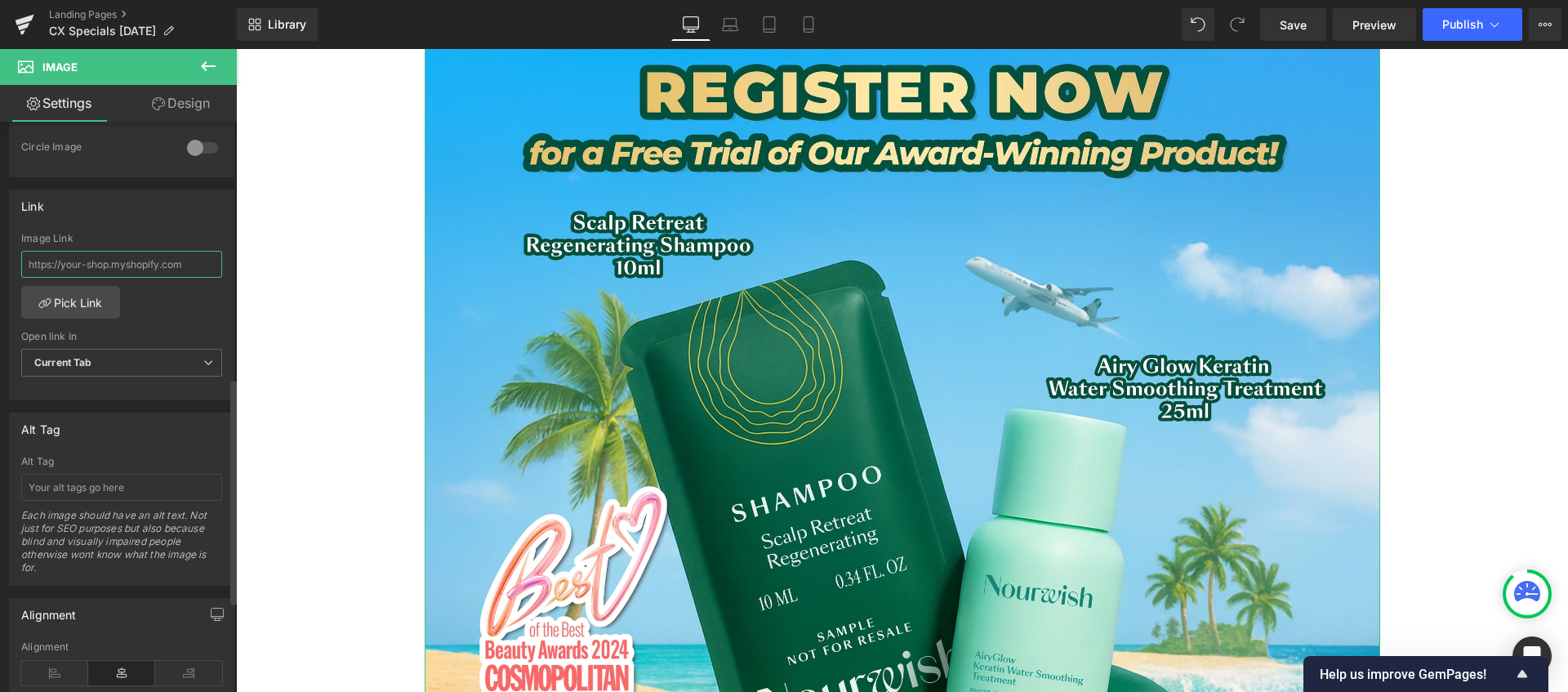
paste input "[URL][DOMAIN_NAME]"
type input "[URL][DOMAIN_NAME]"
click at [166, 302] on div "[URL][DOMAIN_NAME] Image Link [URL][DOMAIN_NAME] Pick Link Current Tab New Tab …" at bounding box center [121, 316] width 223 height 167
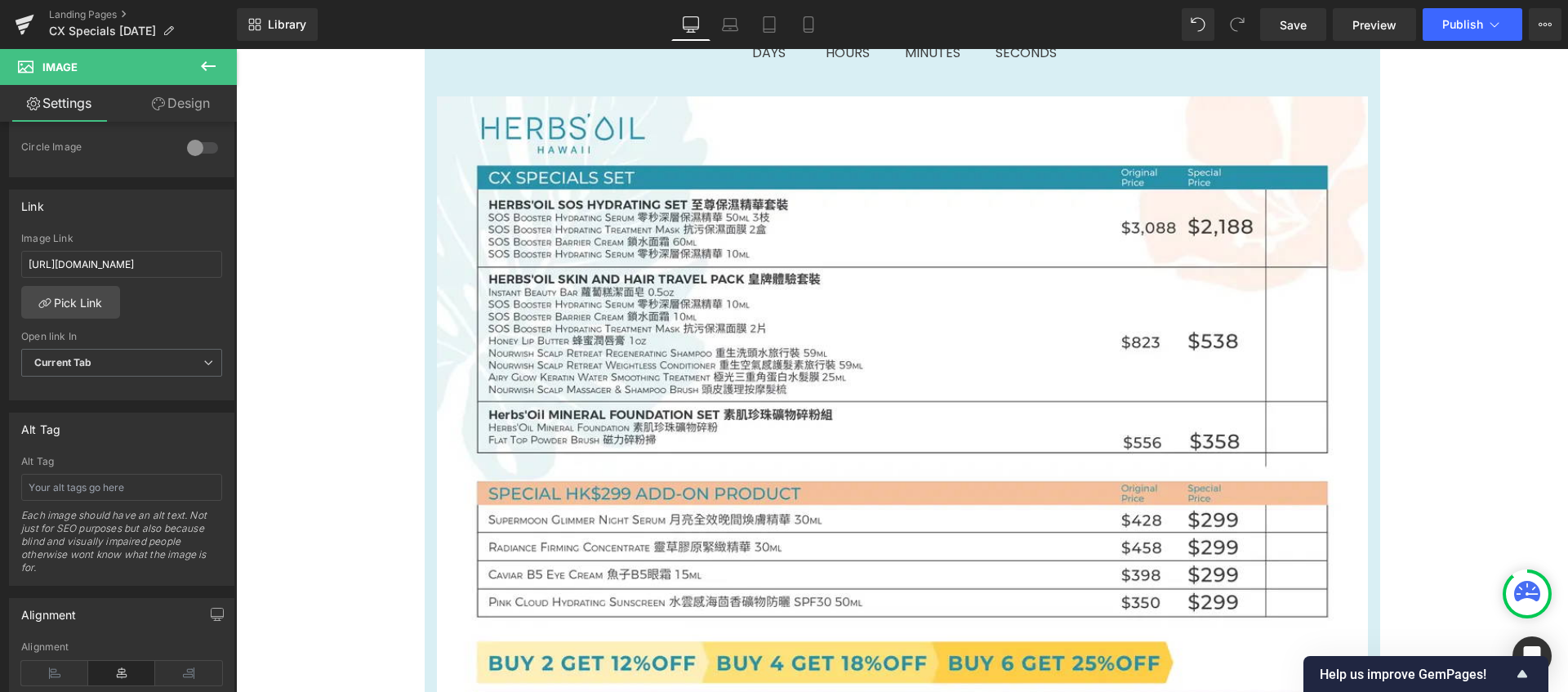
scroll to position [1294, 0]
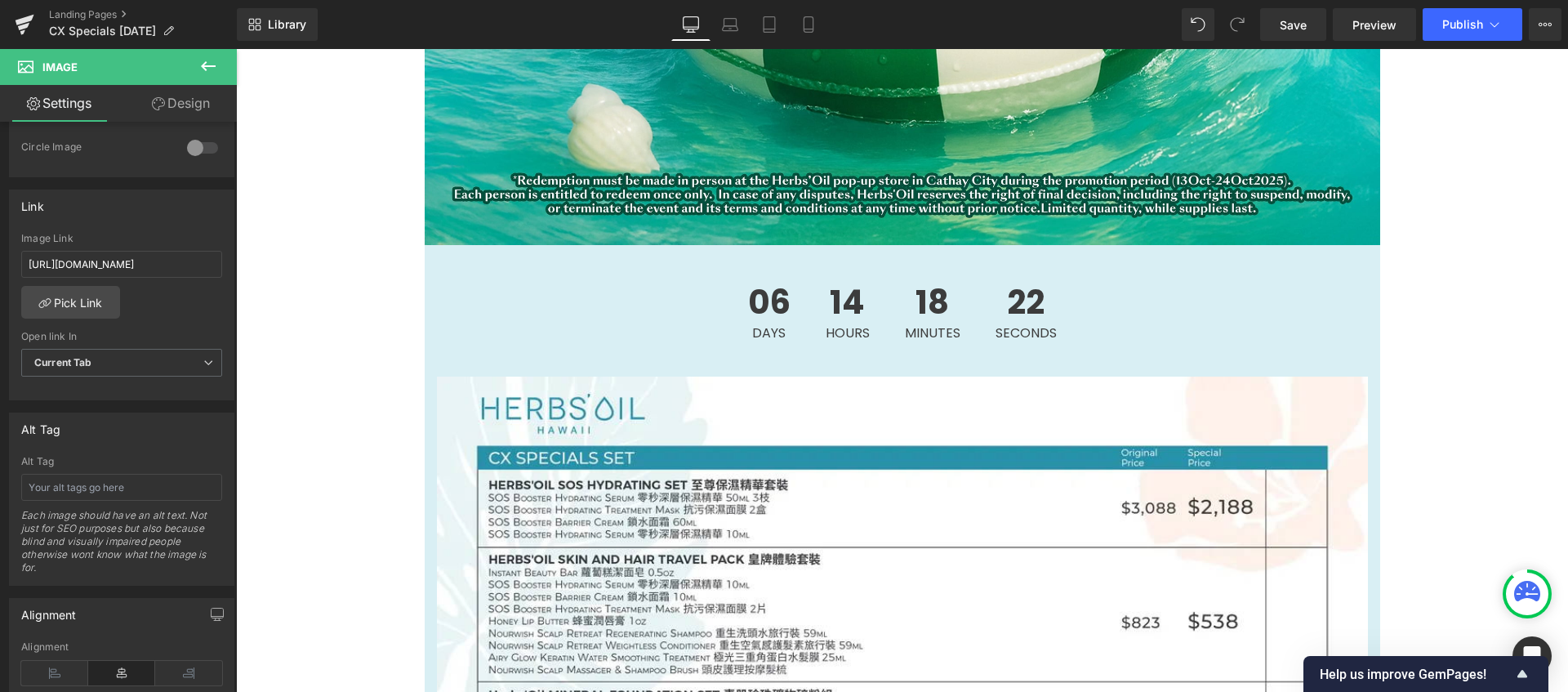
click at [212, 69] on icon at bounding box center [208, 66] width 19 height 19
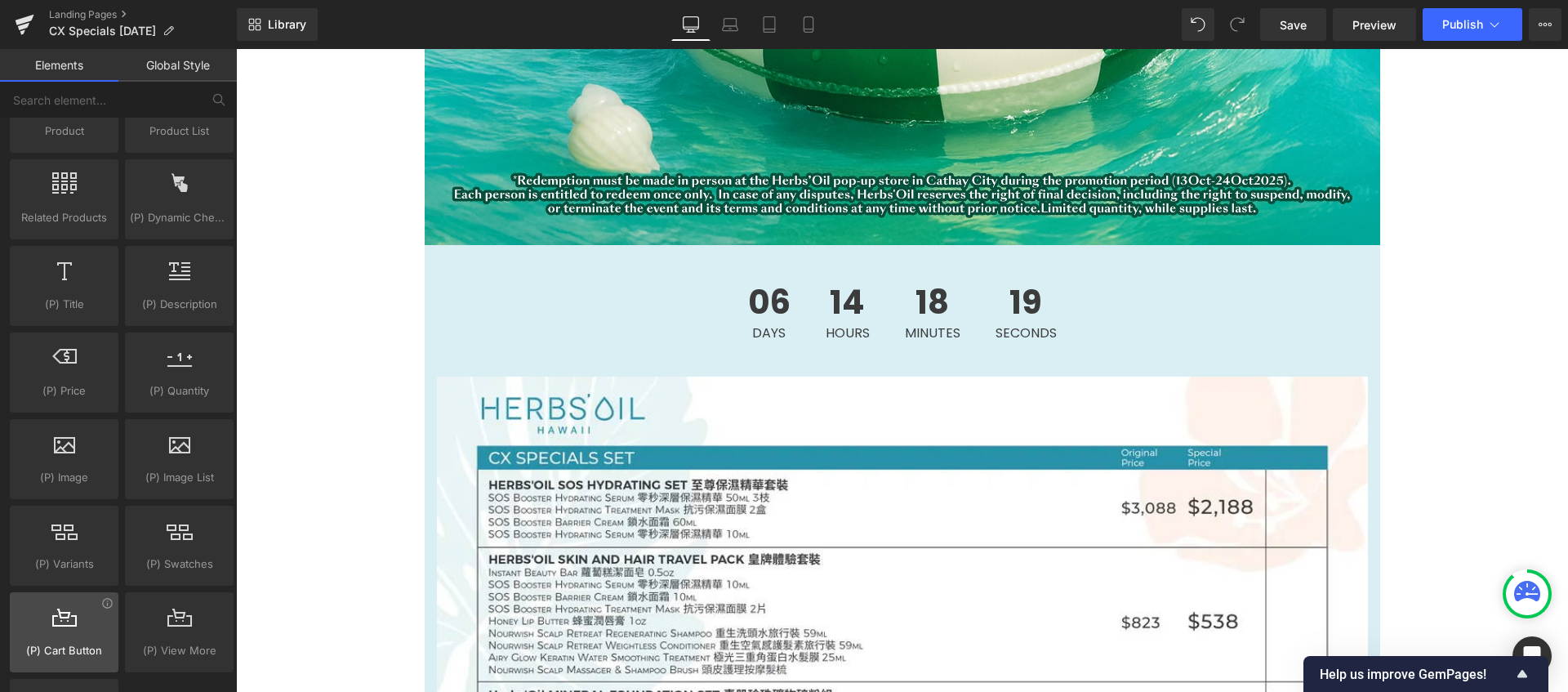
scroll to position [0, 0]
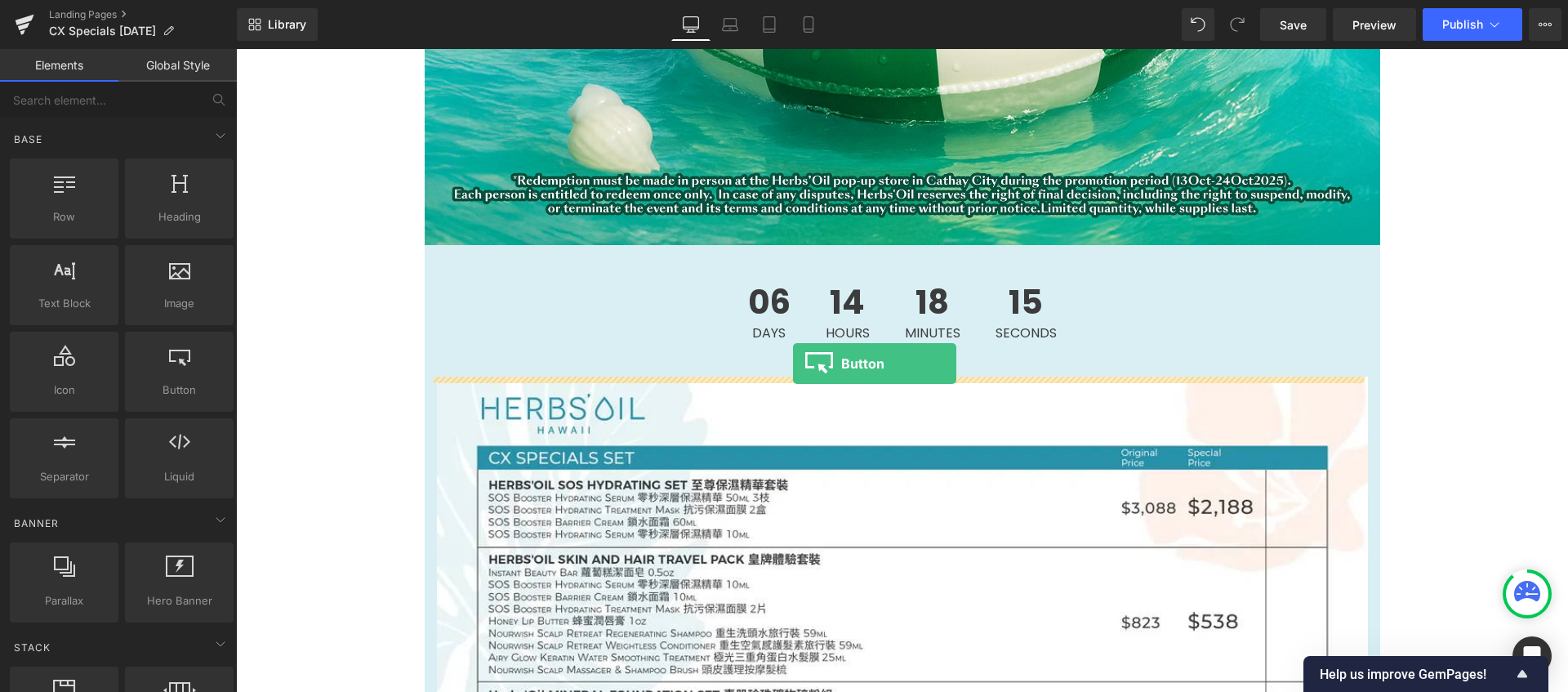
drag, startPoint x: 402, startPoint y: 426, endPoint x: 793, endPoint y: 364, distance: 395.9
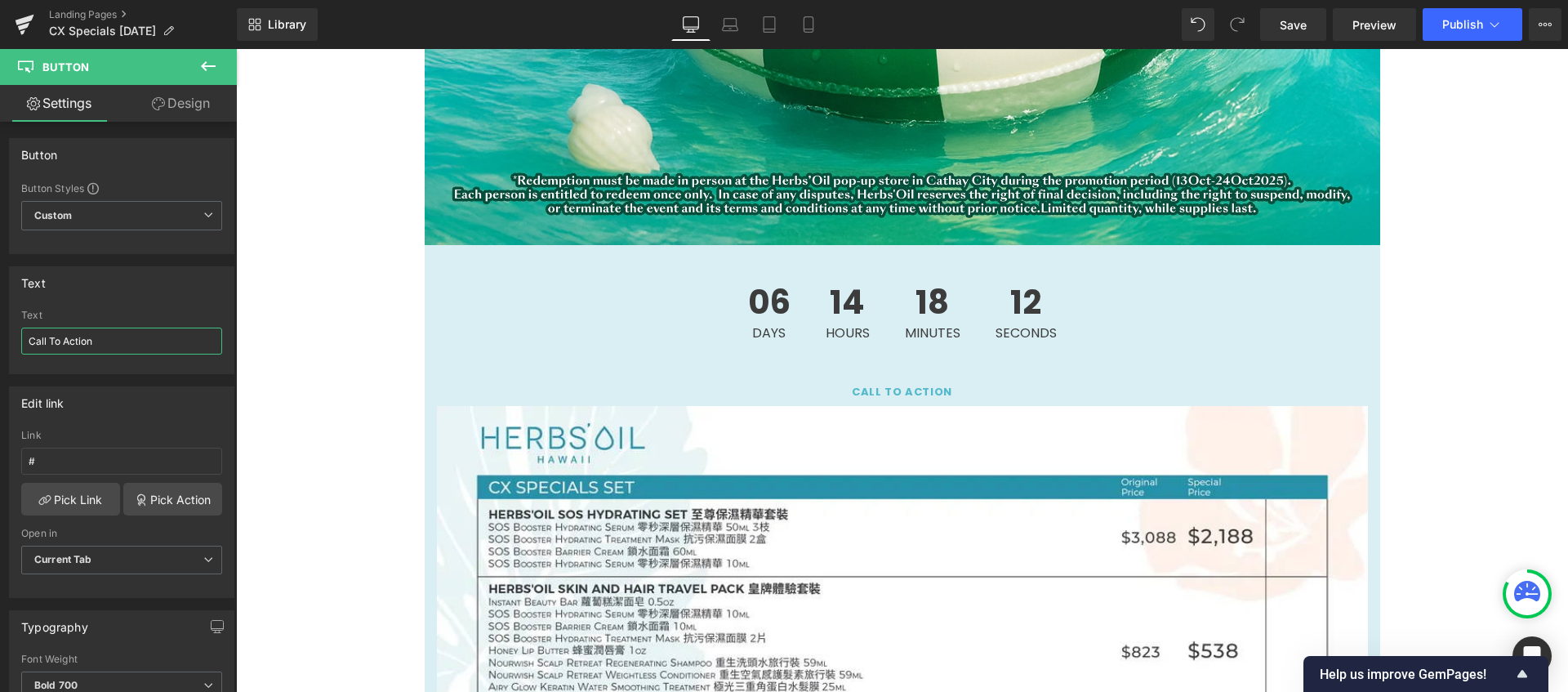
drag, startPoint x: 117, startPoint y: 342, endPoint x: -3, endPoint y: 345, distance: 120.0
click at [0, 345] on html "Button You are previewing how the will restyle your page. You can not edit Elem…" at bounding box center [784, 346] width 1568 height 692
type input "Click Me"
drag, startPoint x: 112, startPoint y: 467, endPoint x: -5, endPoint y: 459, distance: 117.3
click at [0, 459] on html "Button You are previewing how the will restyle your page. You can not edit Elem…" at bounding box center [784, 346] width 1568 height 692
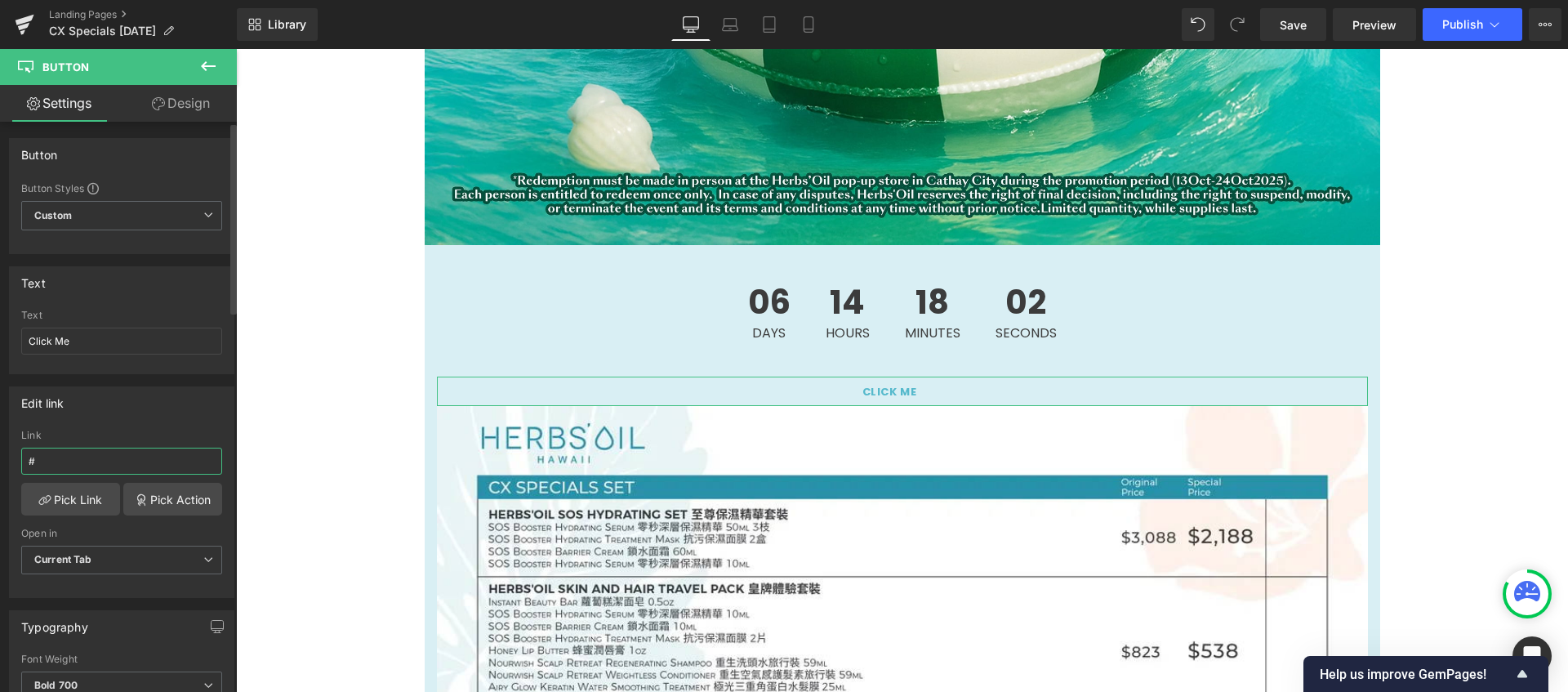
paste input "[URL][DOMAIN_NAME]"
type input "[URL][DOMAIN_NAME]"
click at [132, 431] on div "Link" at bounding box center [121, 435] width 201 height 11
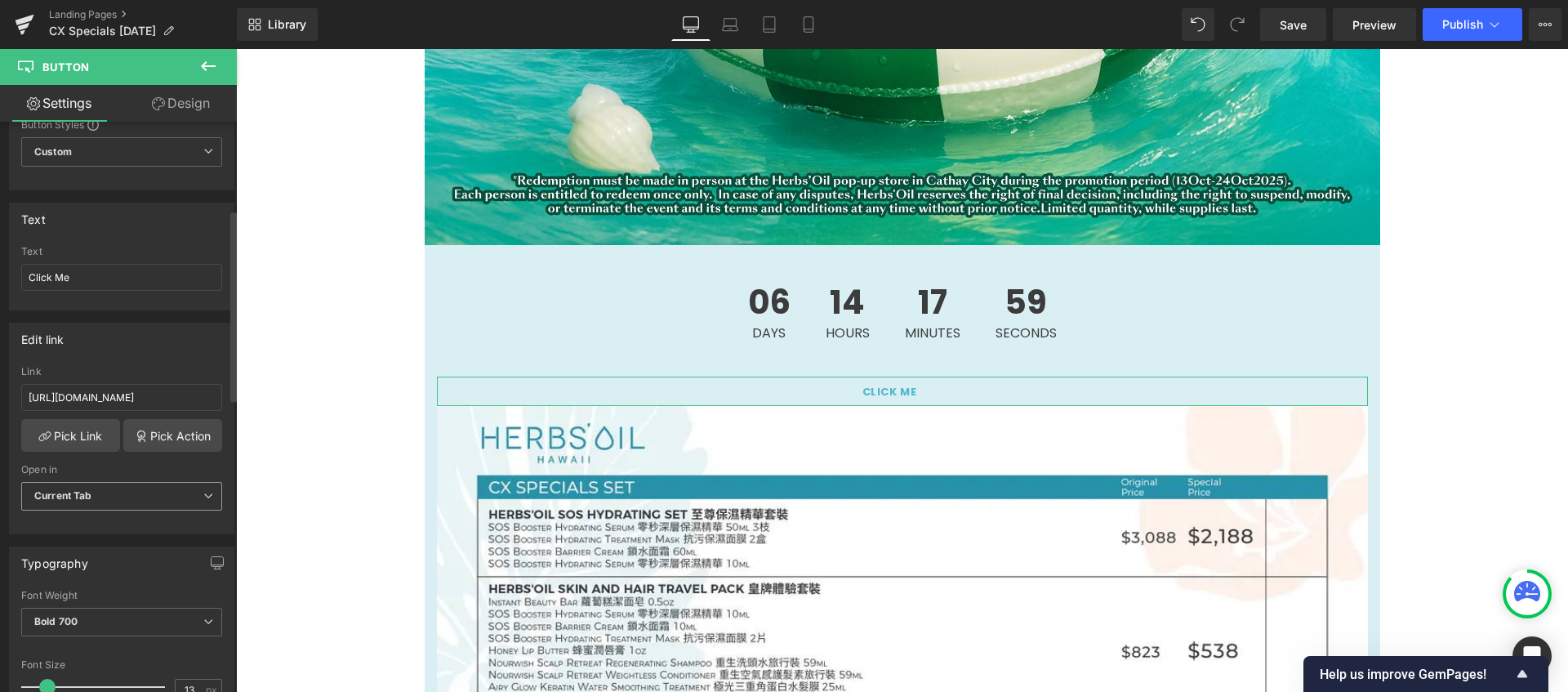
scroll to position [261, 0]
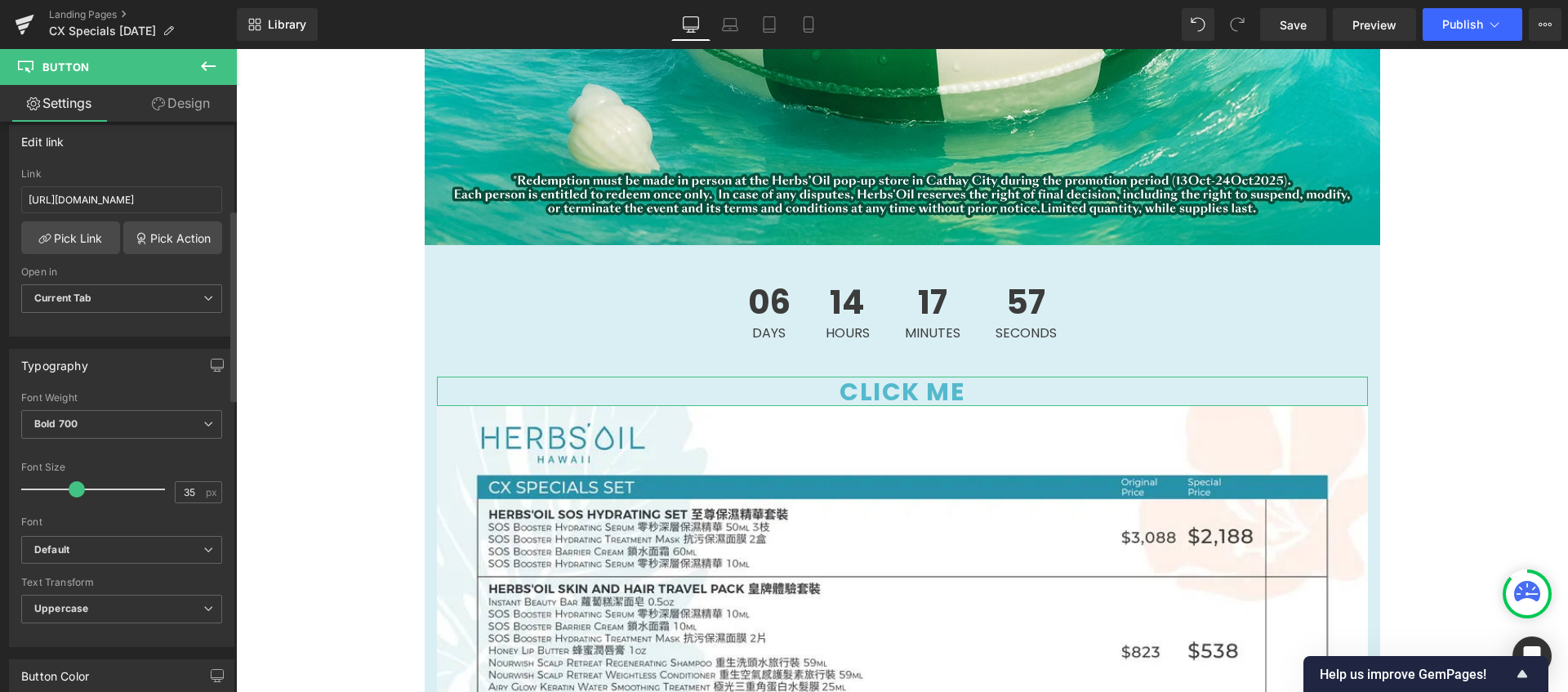
type input "36"
drag, startPoint x: 51, startPoint y: 495, endPoint x: 82, endPoint y: 495, distance: 31.0
click at [82, 495] on div at bounding box center [97, 489] width 136 height 33
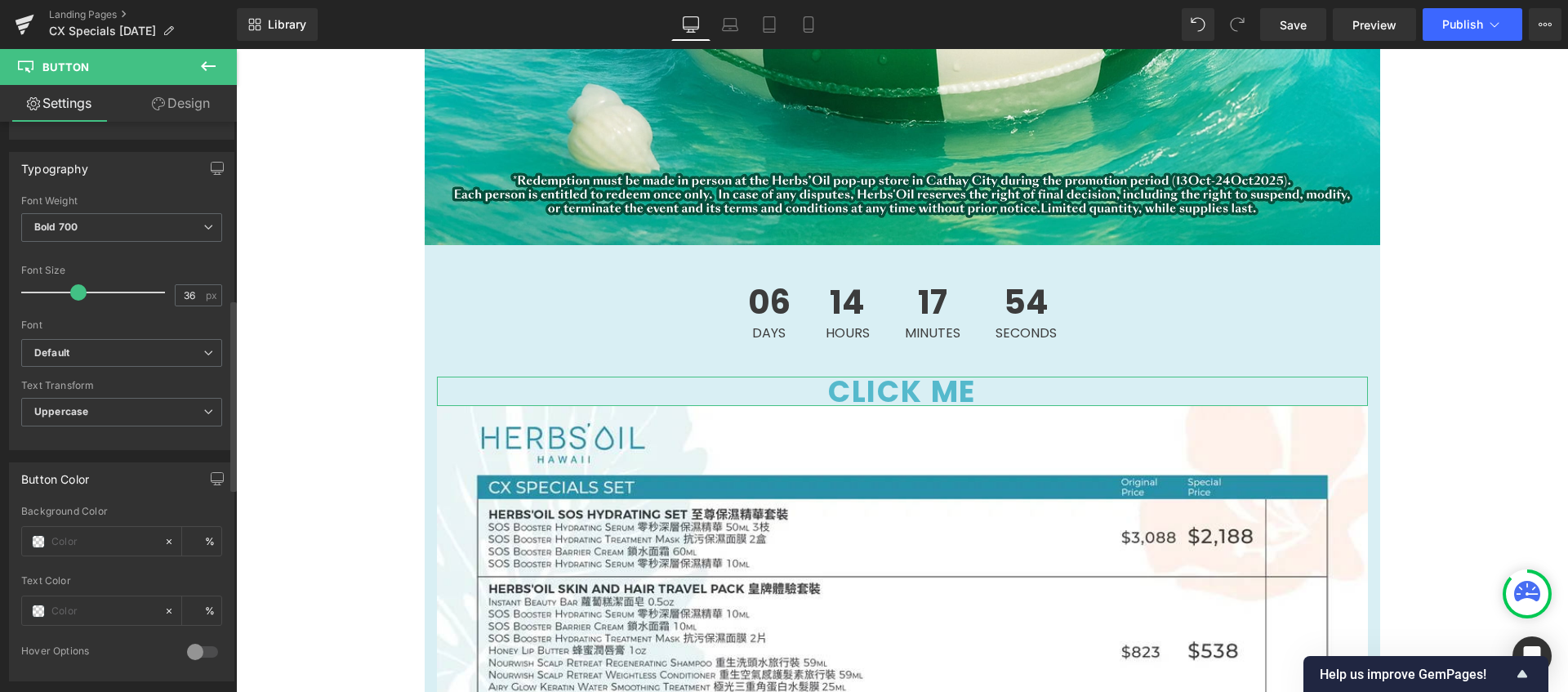
scroll to position [528, 0]
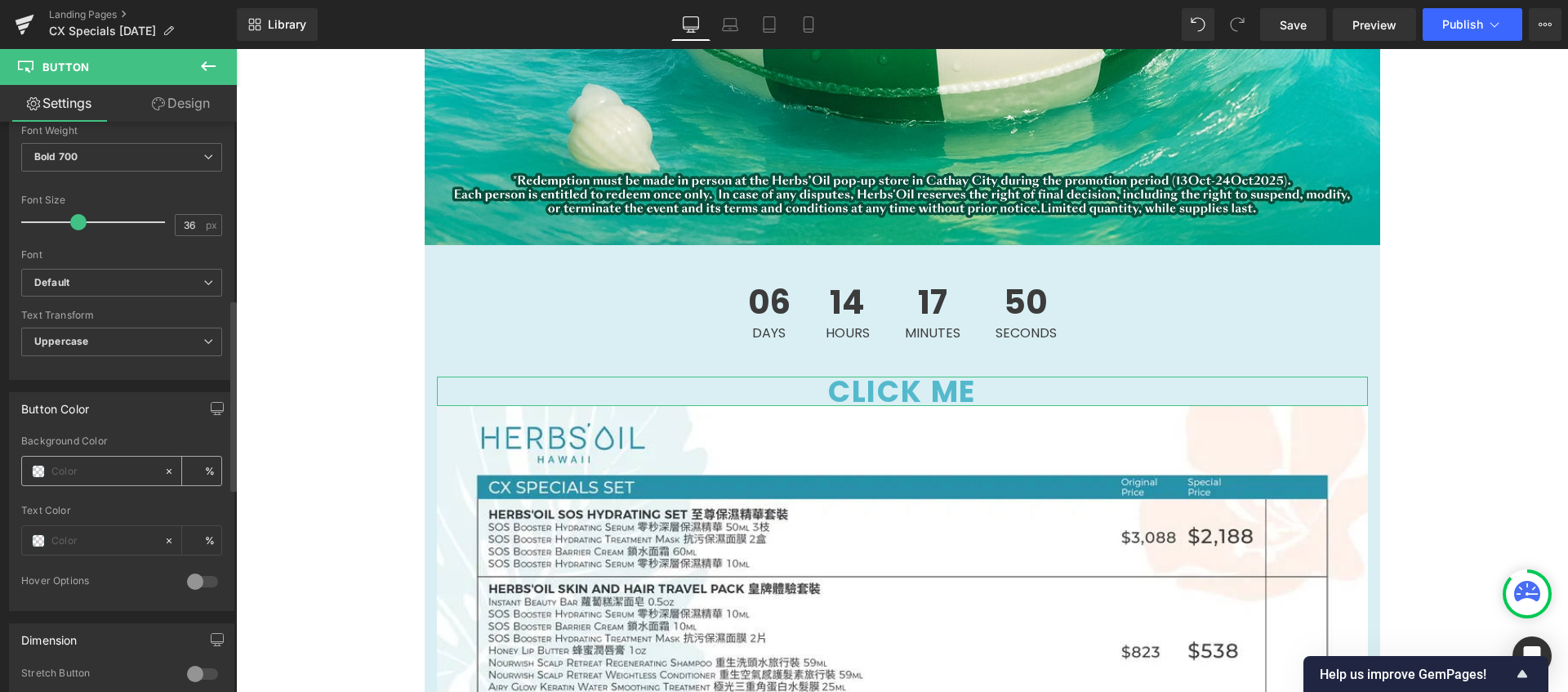
click at [41, 475] on span at bounding box center [38, 471] width 13 height 13
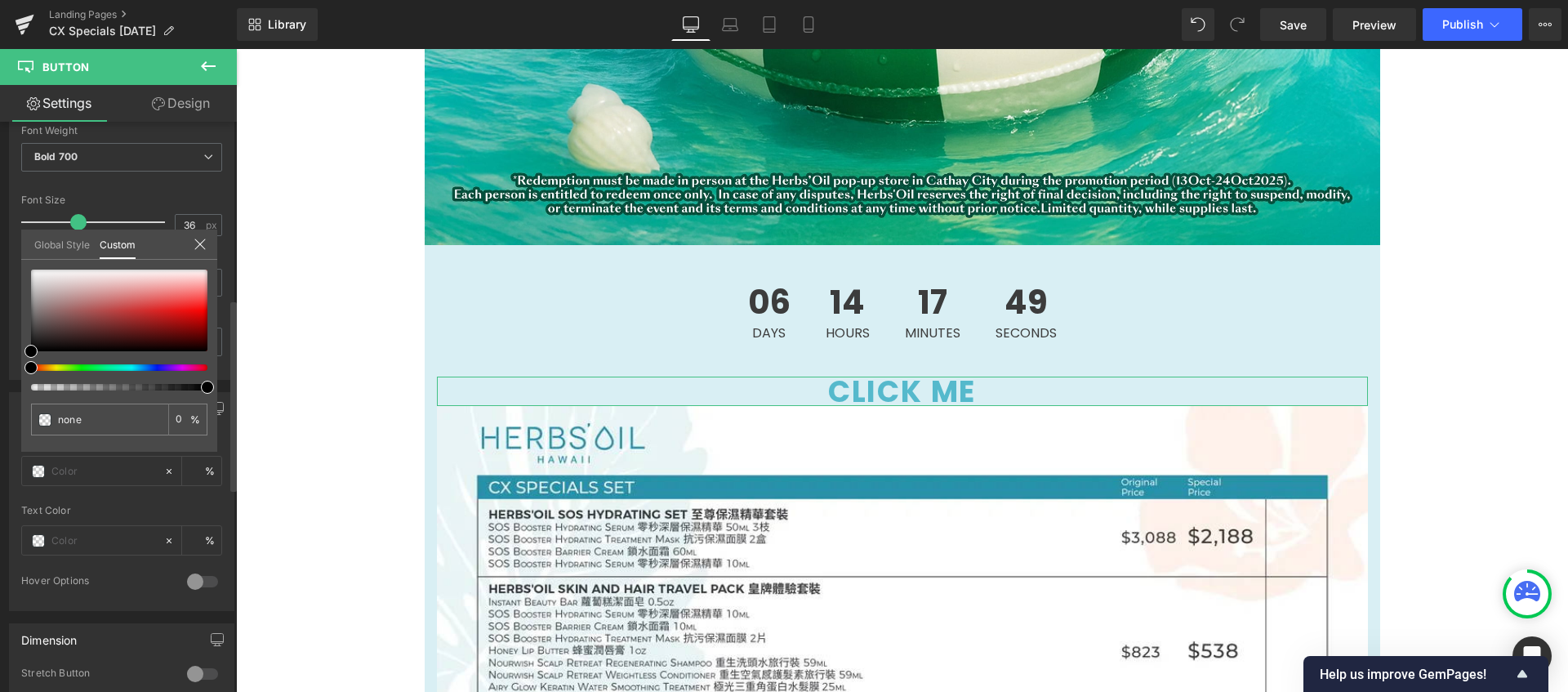
type input "#000000"
type input "100"
type input "#000000"
type input "100"
click at [118, 368] on div at bounding box center [113, 367] width 176 height 6
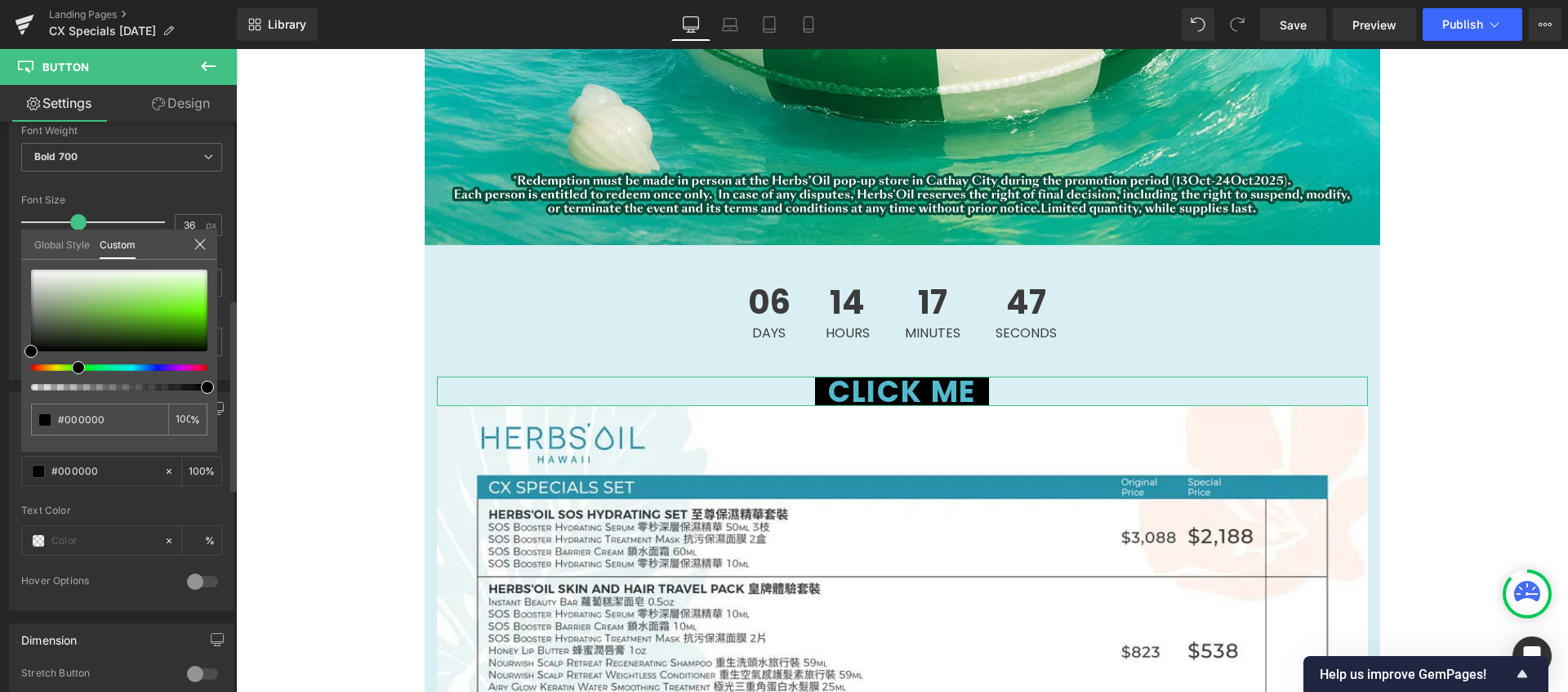
drag, startPoint x: 120, startPoint y: 368, endPoint x: 69, endPoint y: 370, distance: 51.0
click at [69, 370] on div at bounding box center [113, 367] width 176 height 6
drag, startPoint x: 77, startPoint y: 370, endPoint x: 100, endPoint y: 376, distance: 23.8
click at [100, 376] on div at bounding box center [119, 329] width 176 height 121
type input "#145138"
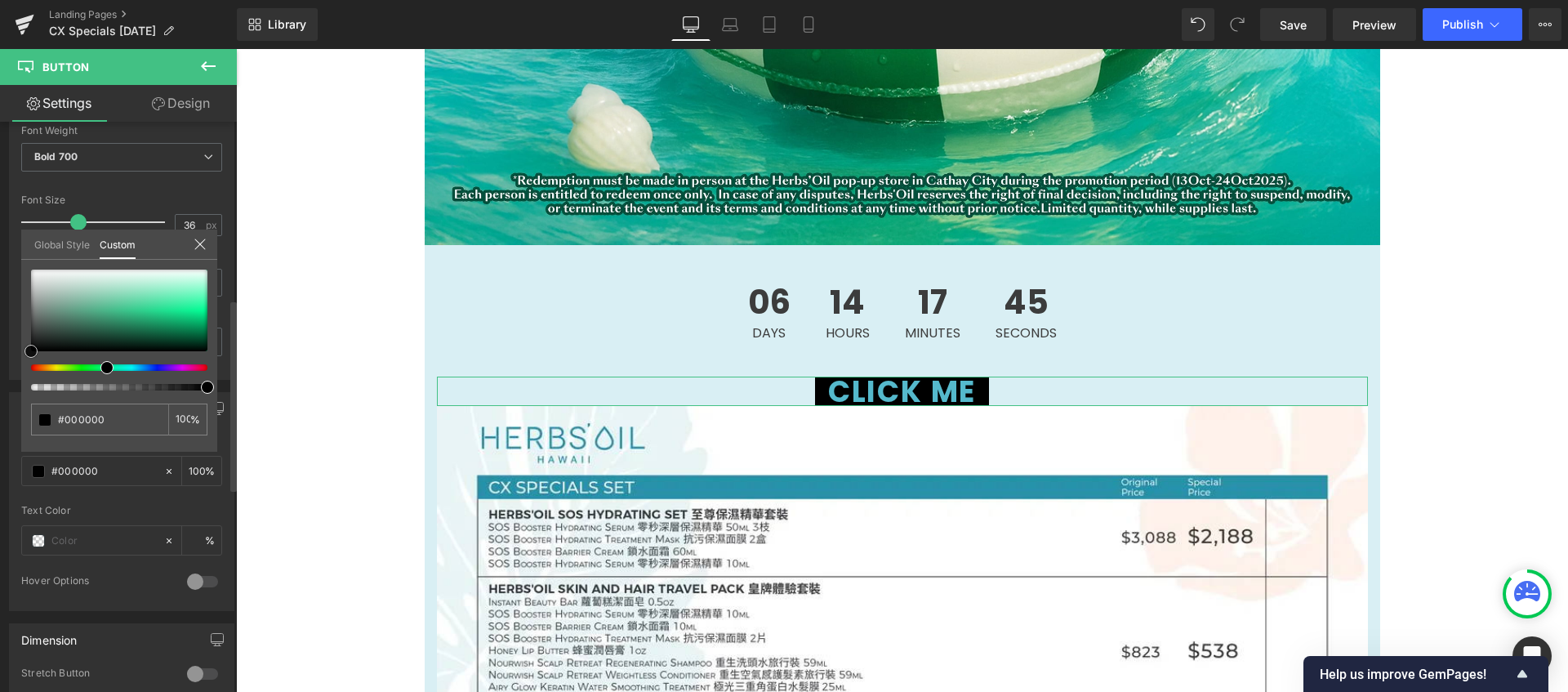
type input "#145138"
click at [136, 335] on div at bounding box center [119, 310] width 176 height 82
type input "#1bab6f"
click at [156, 320] on div at bounding box center [119, 310] width 176 height 82
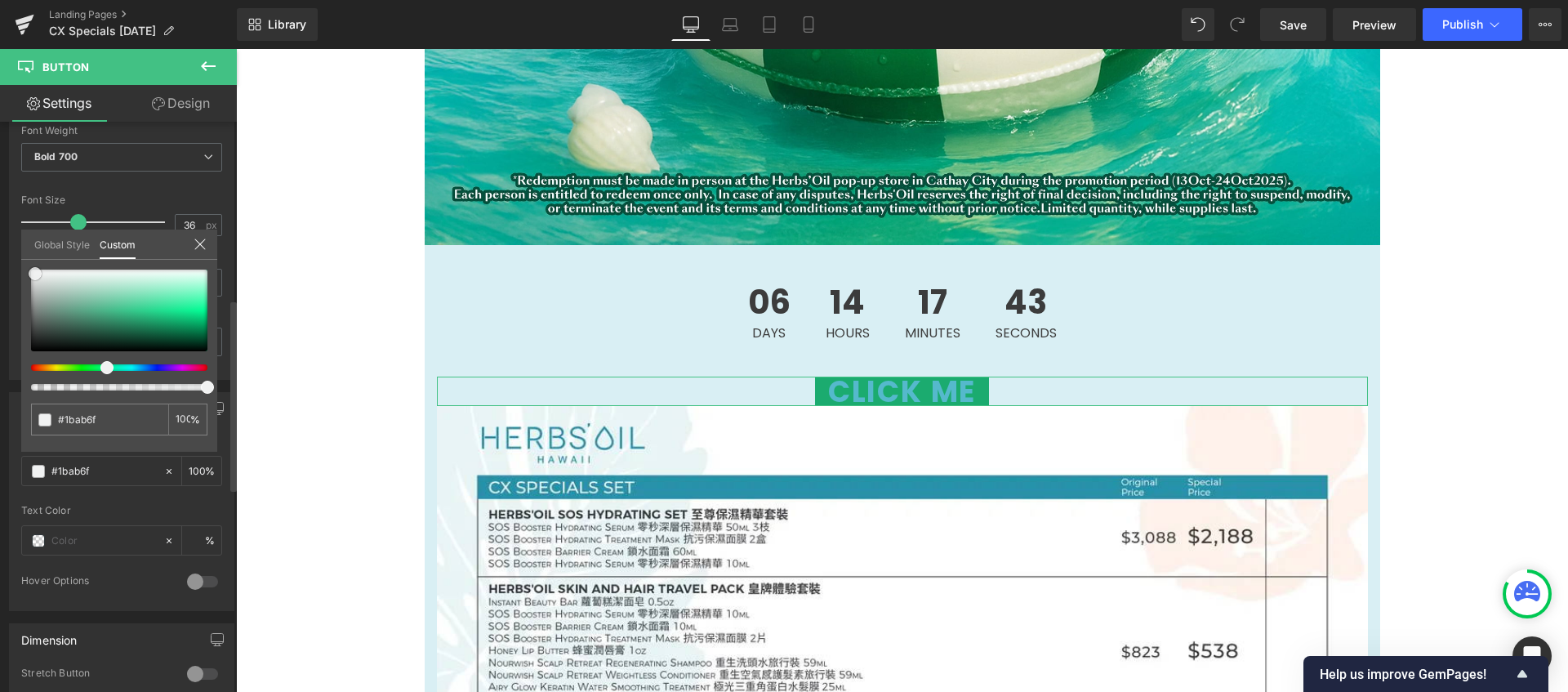
type input "#f1f2f2"
click at [35, 274] on div at bounding box center [119, 310] width 176 height 82
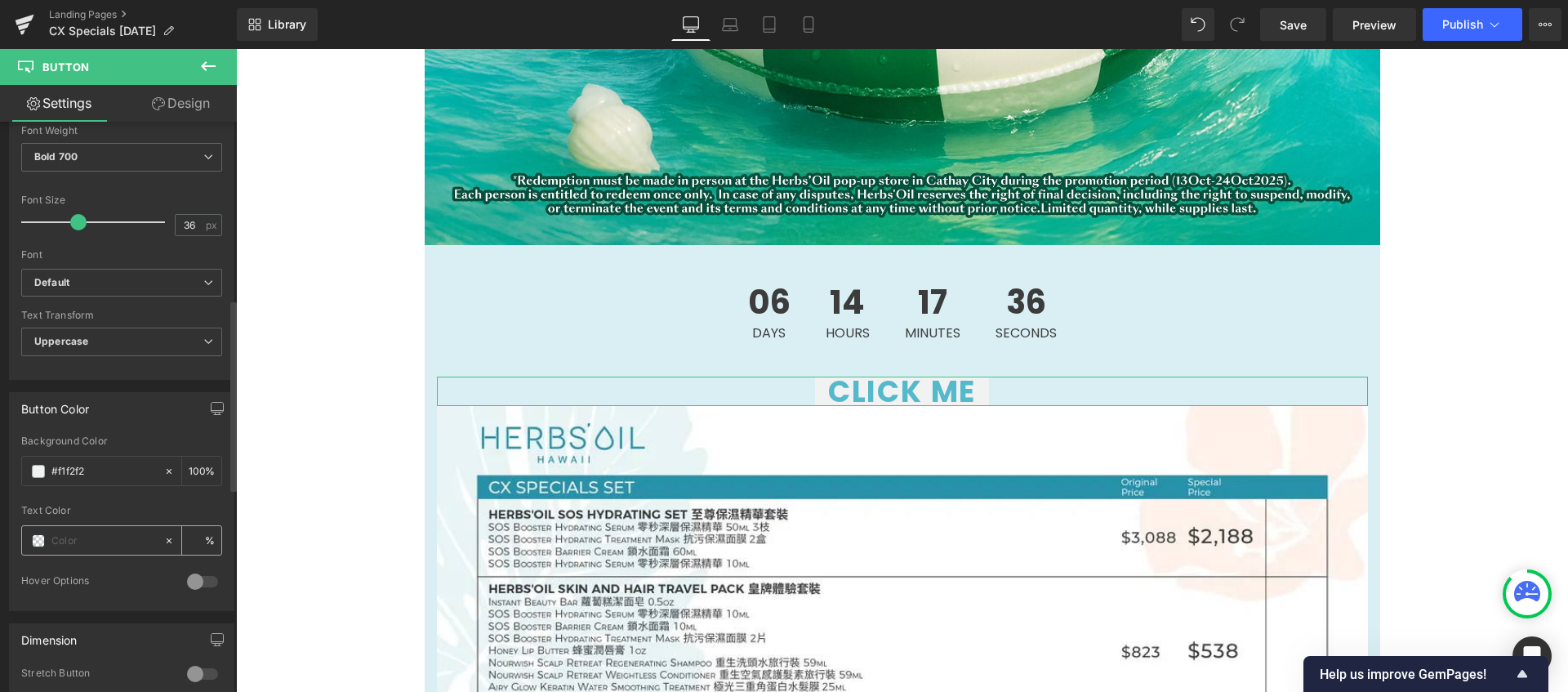
type input "0"
click at [35, 543] on span at bounding box center [38, 541] width 13 height 13
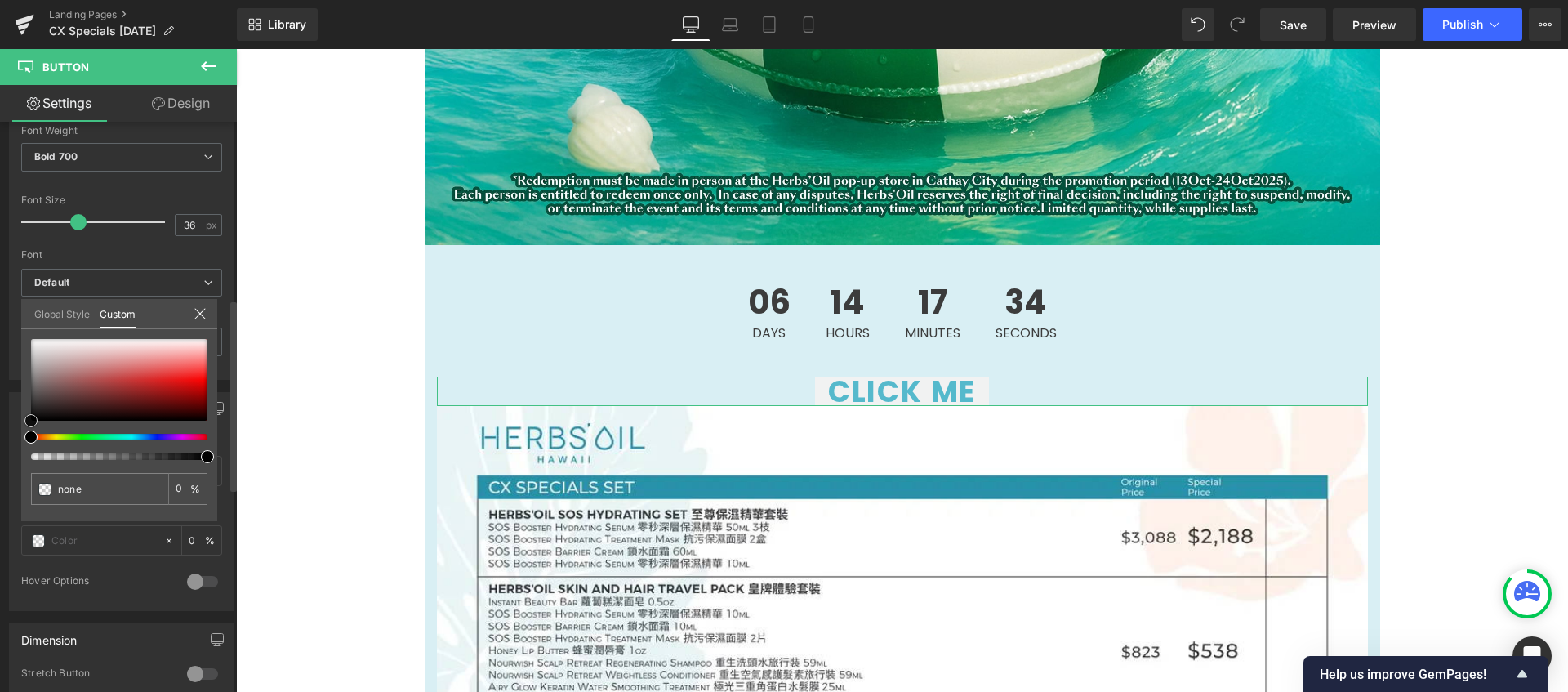
click at [39, 401] on div at bounding box center [119, 379] width 176 height 82
type input "#423d3d"
type input "100"
type input "#423d3d"
type input "100"
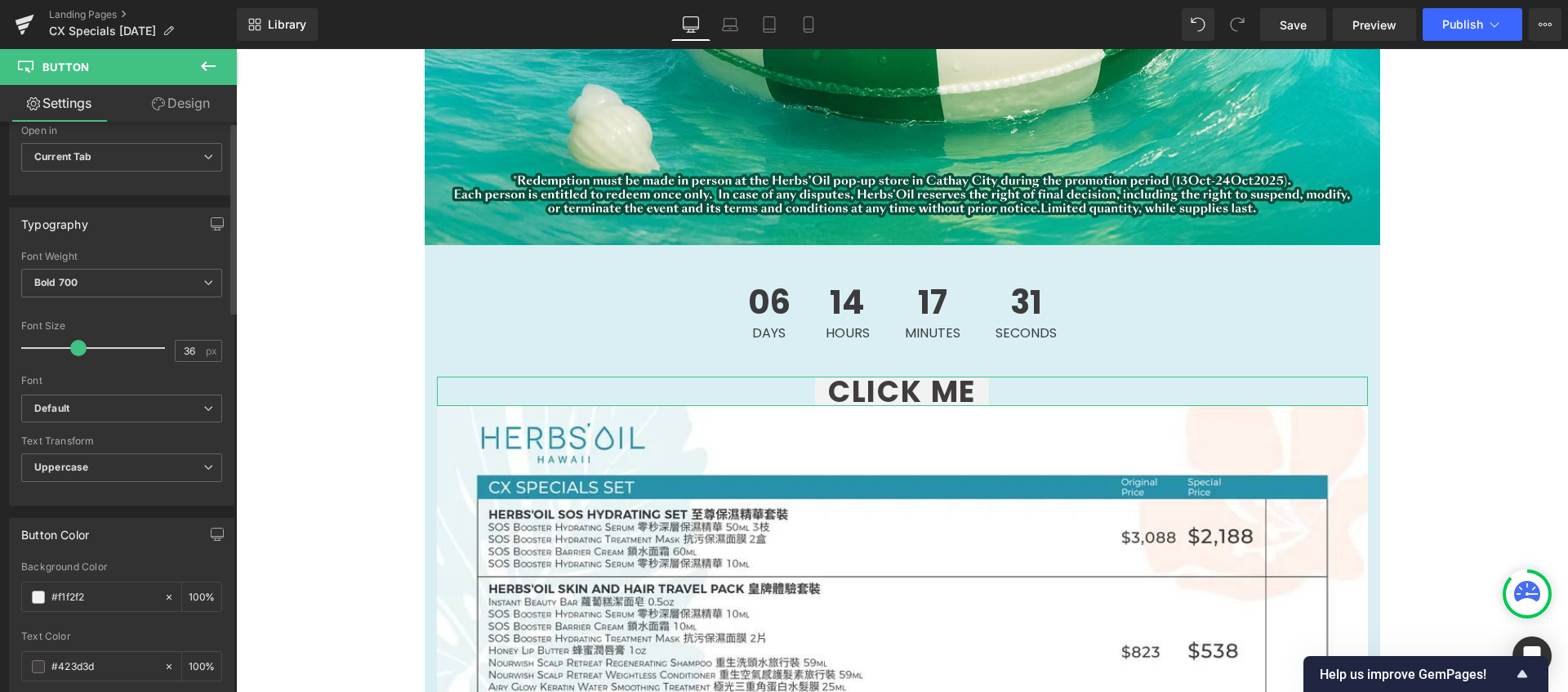
scroll to position [0, 0]
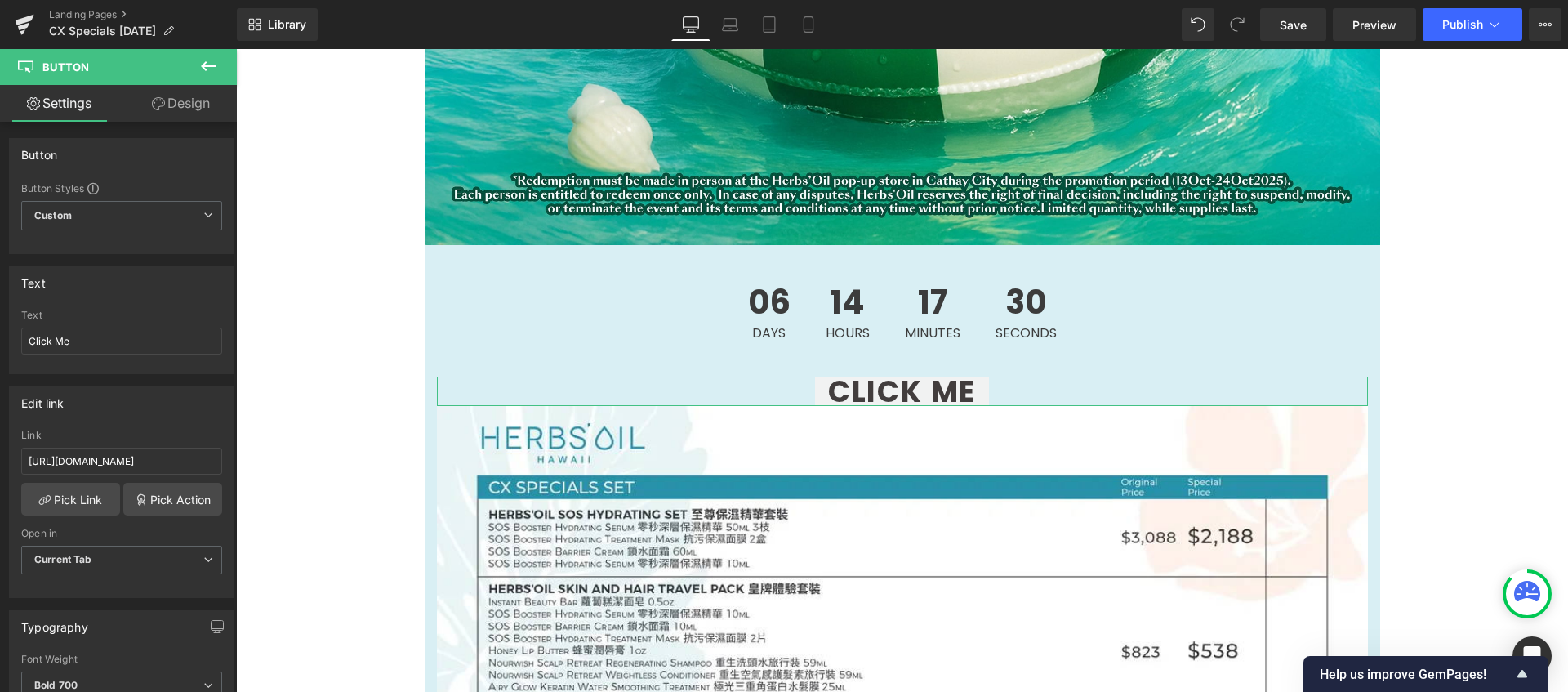
click at [198, 108] on link "Design" at bounding box center [180, 104] width 119 height 37
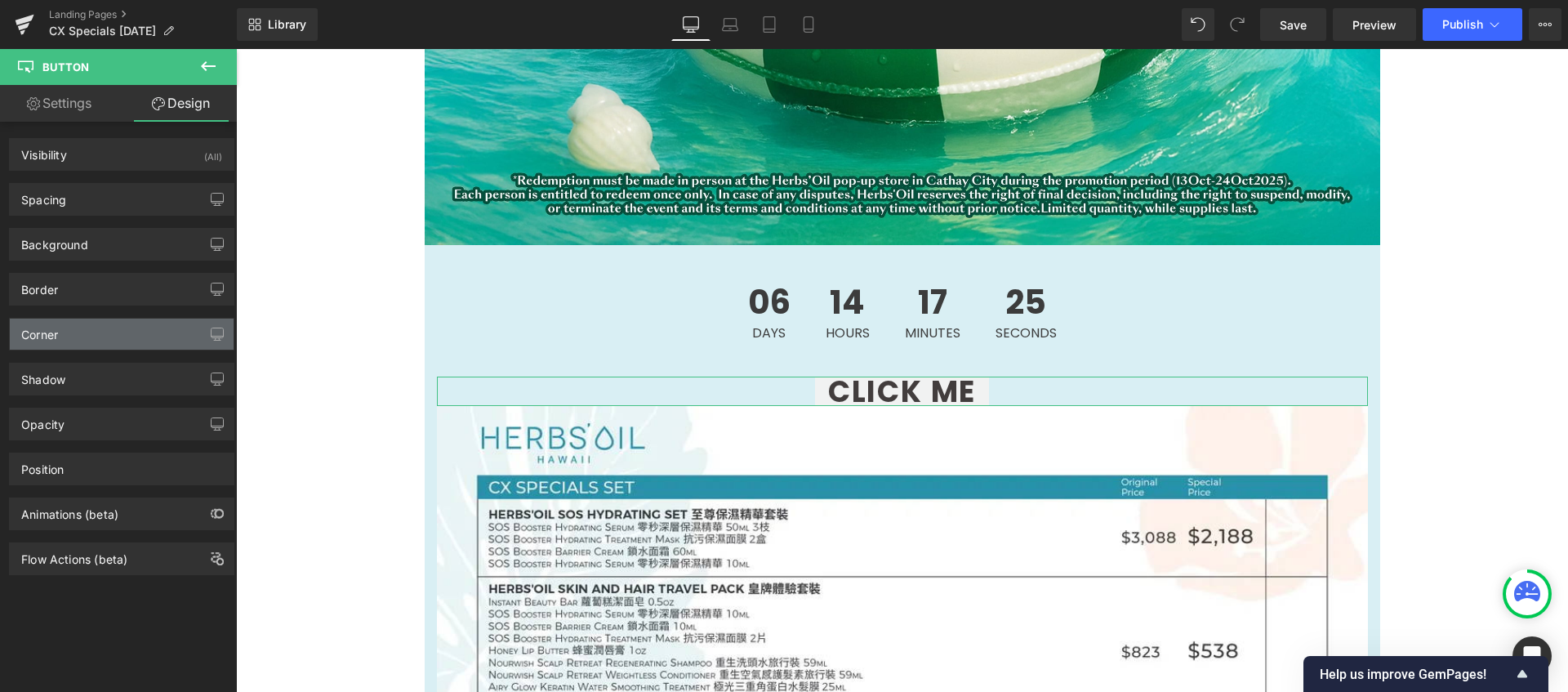
click at [124, 343] on div "Corner" at bounding box center [121, 334] width 223 height 31
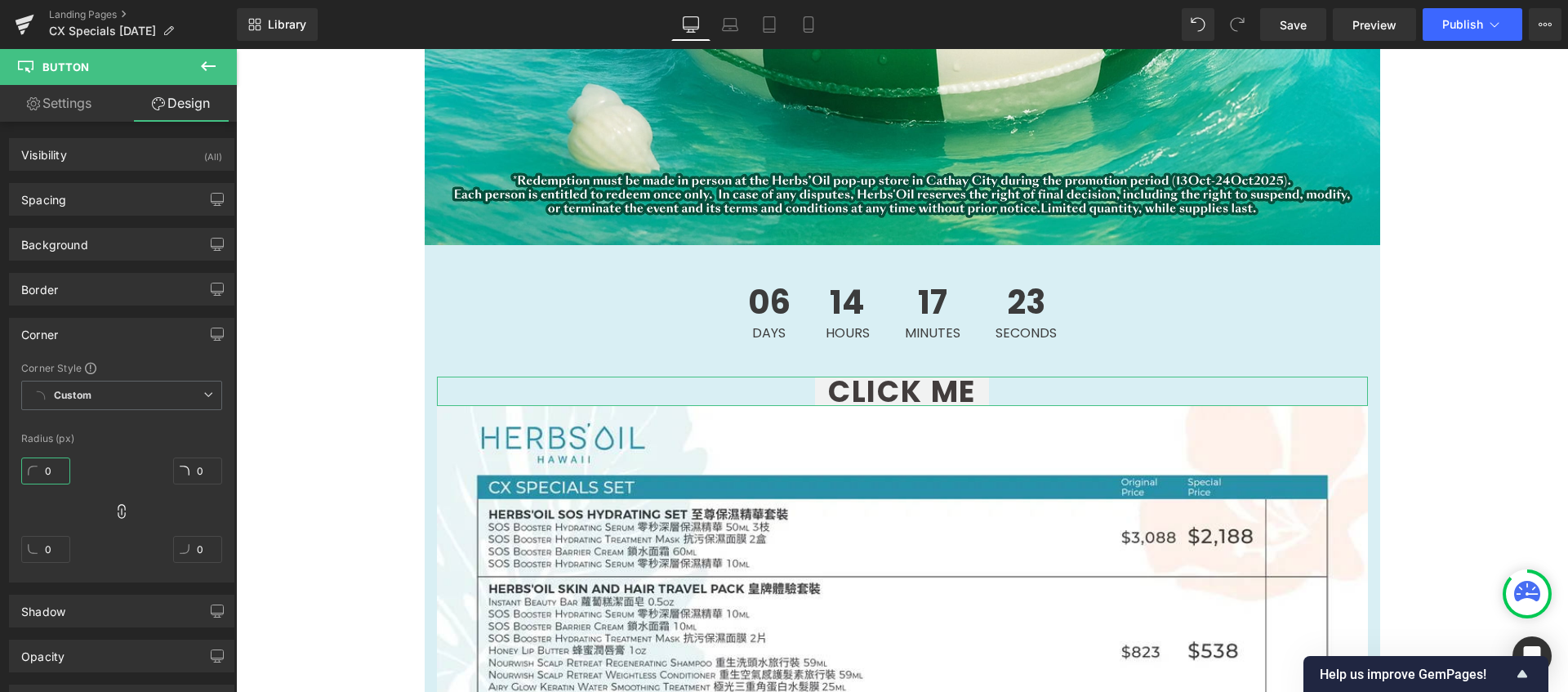
click at [44, 473] on input "0" at bounding box center [46, 471] width 49 height 27
type input "1"
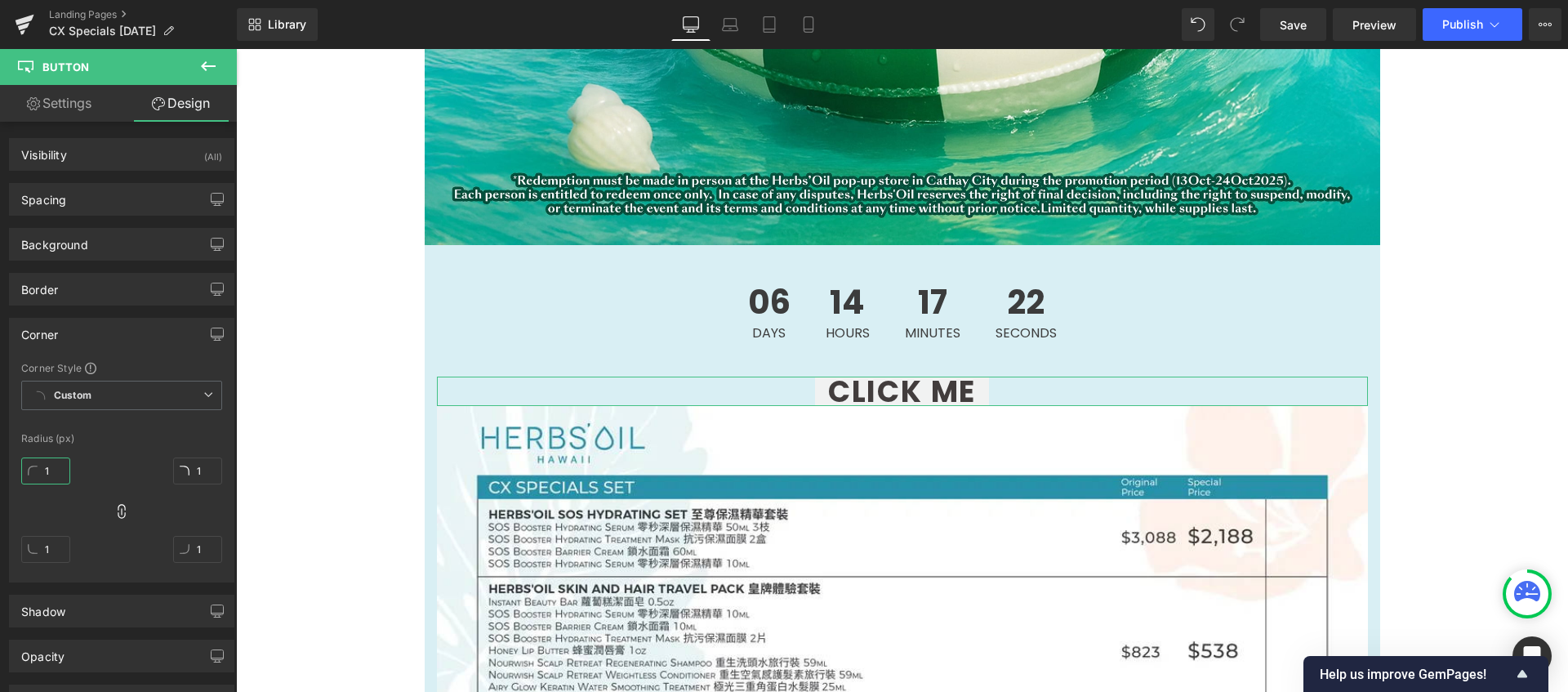
type input "2"
type input "3"
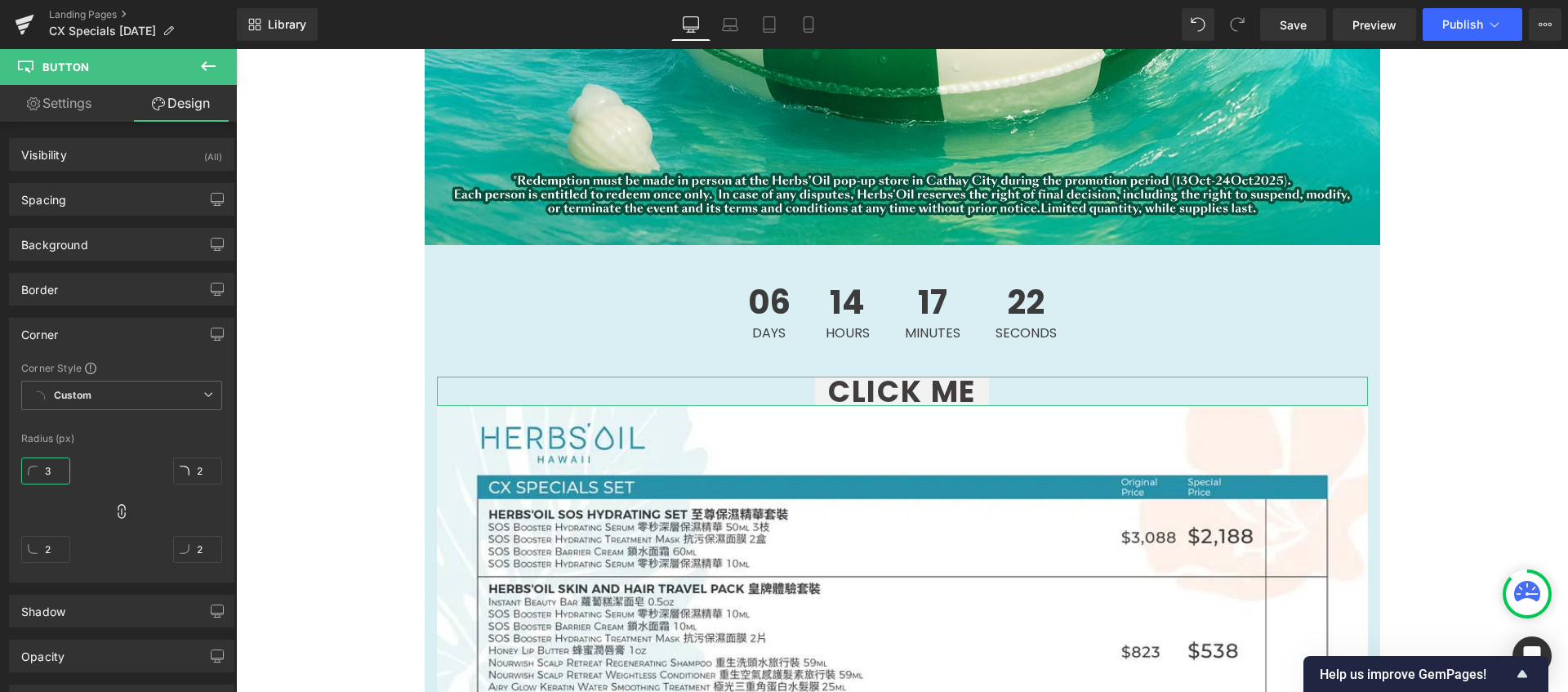
type input "3"
type input "5"
type input "4"
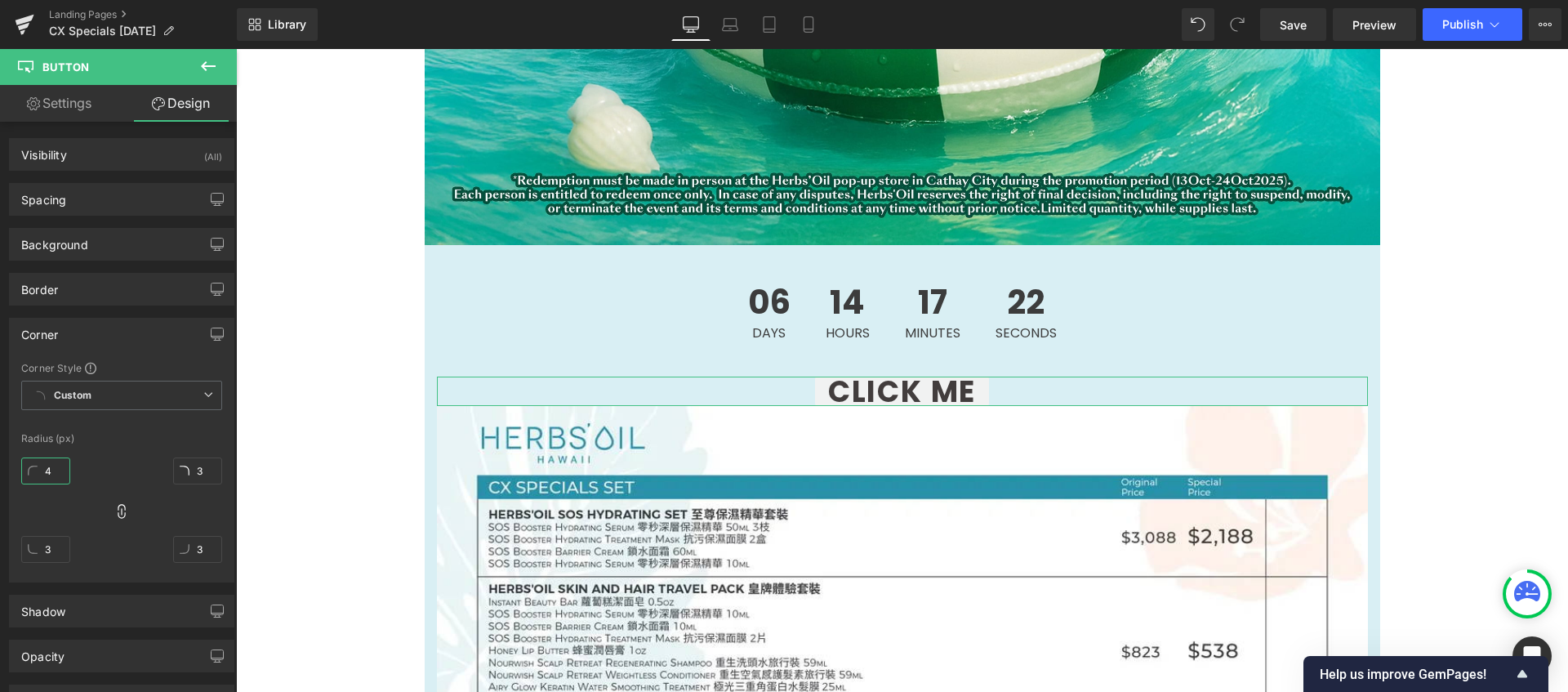
type input "4"
type input "5"
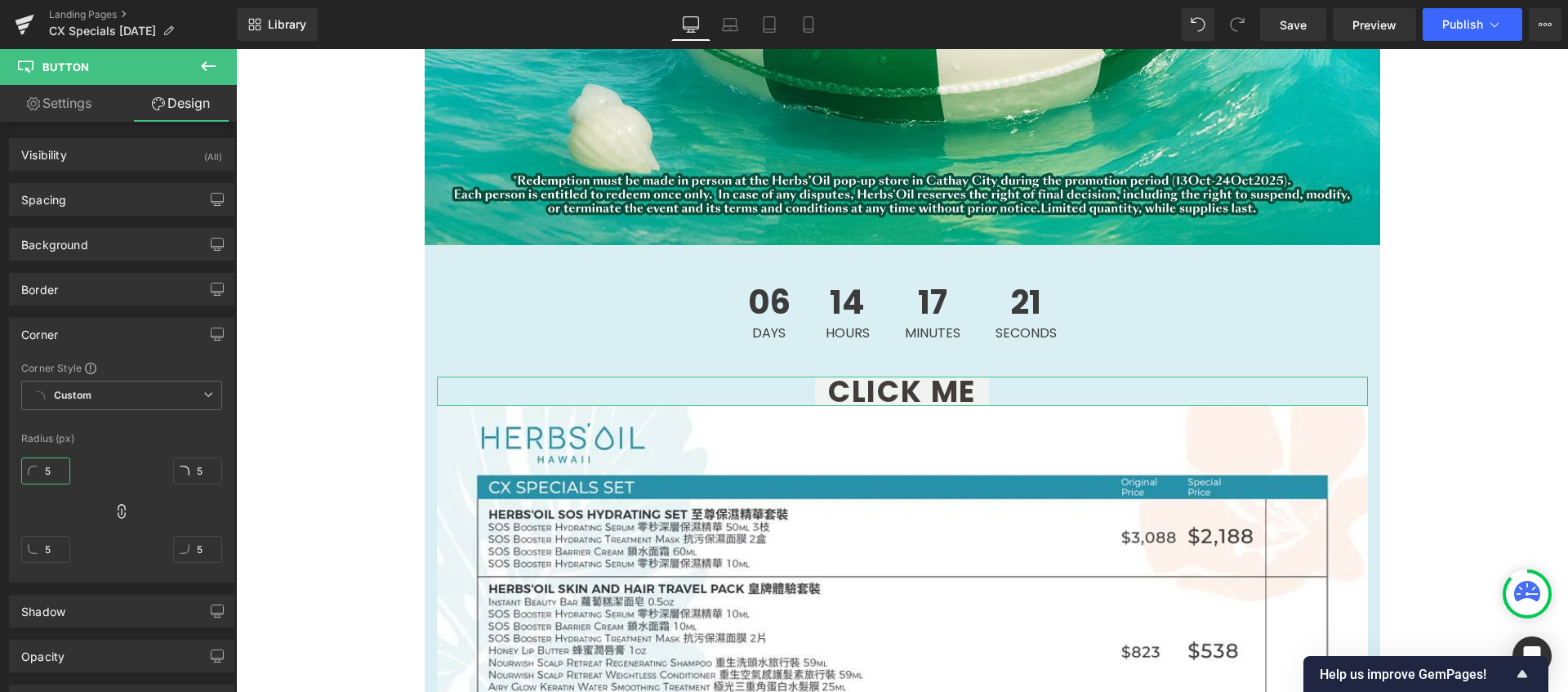
type input "6"
type input "7"
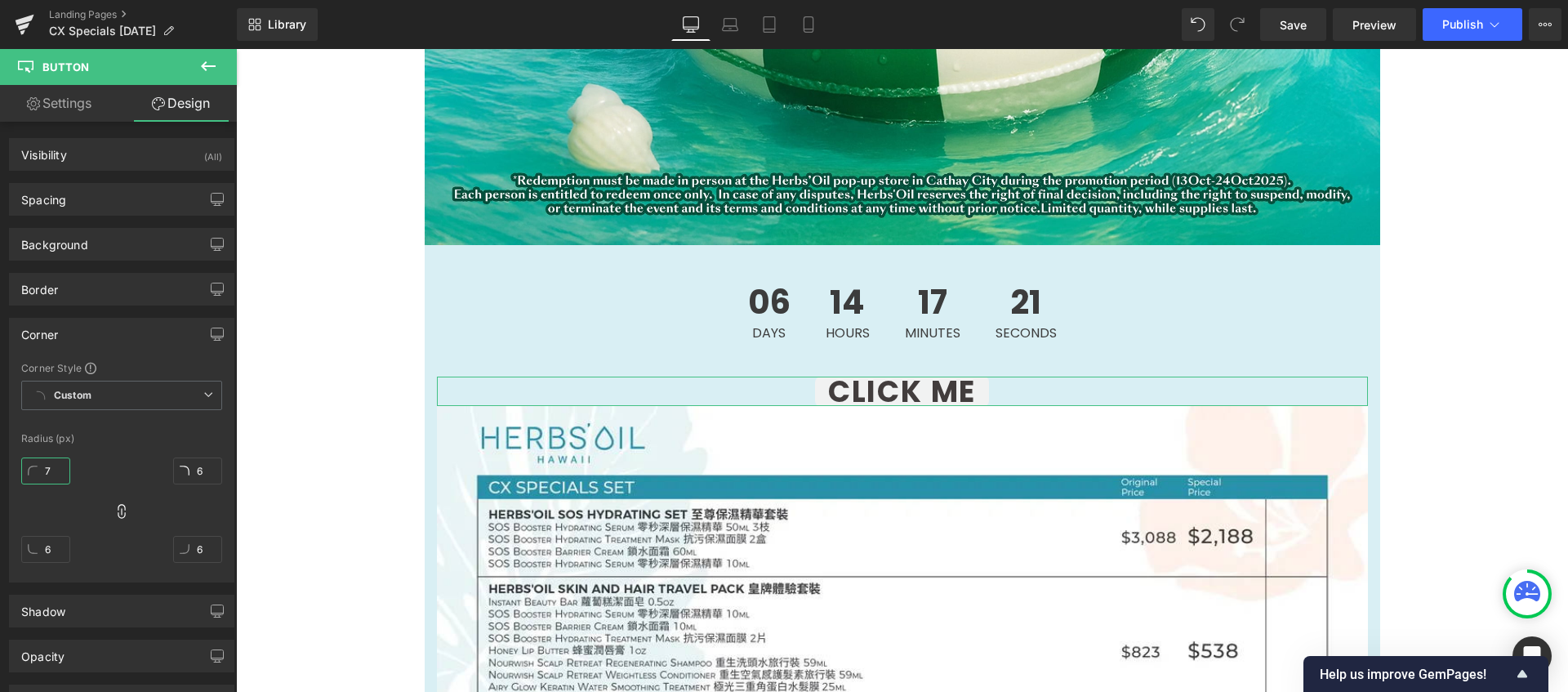
type input "7"
type input "8"
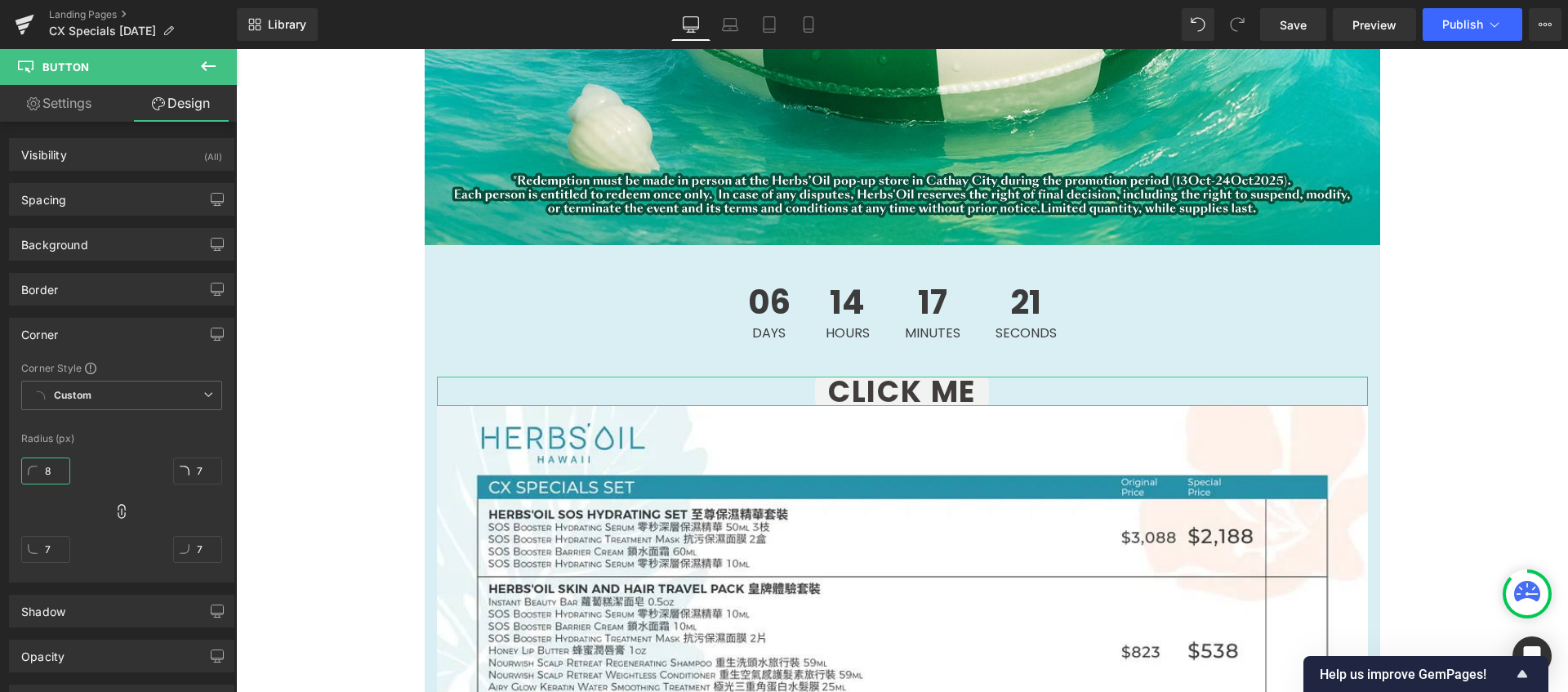
type input "8"
type input "9"
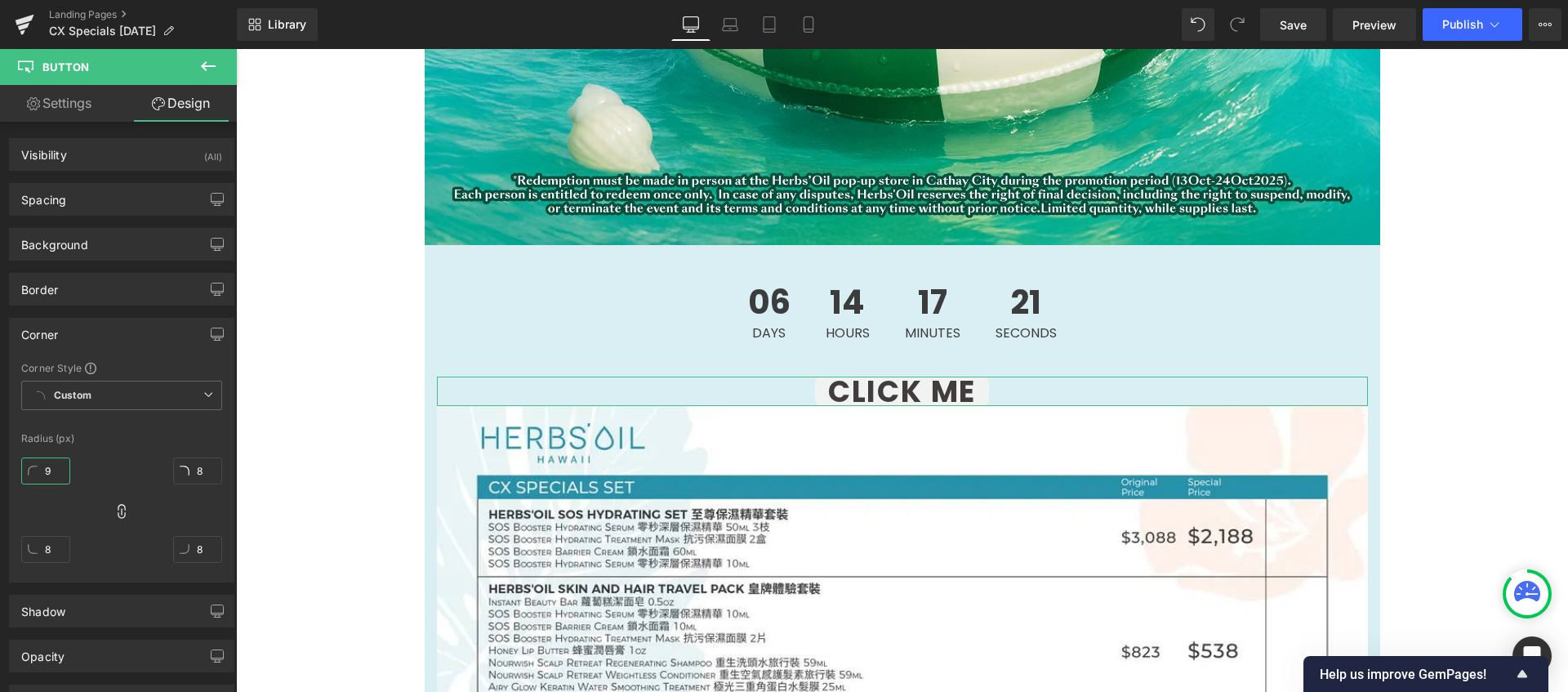
type input "9"
type input "10"
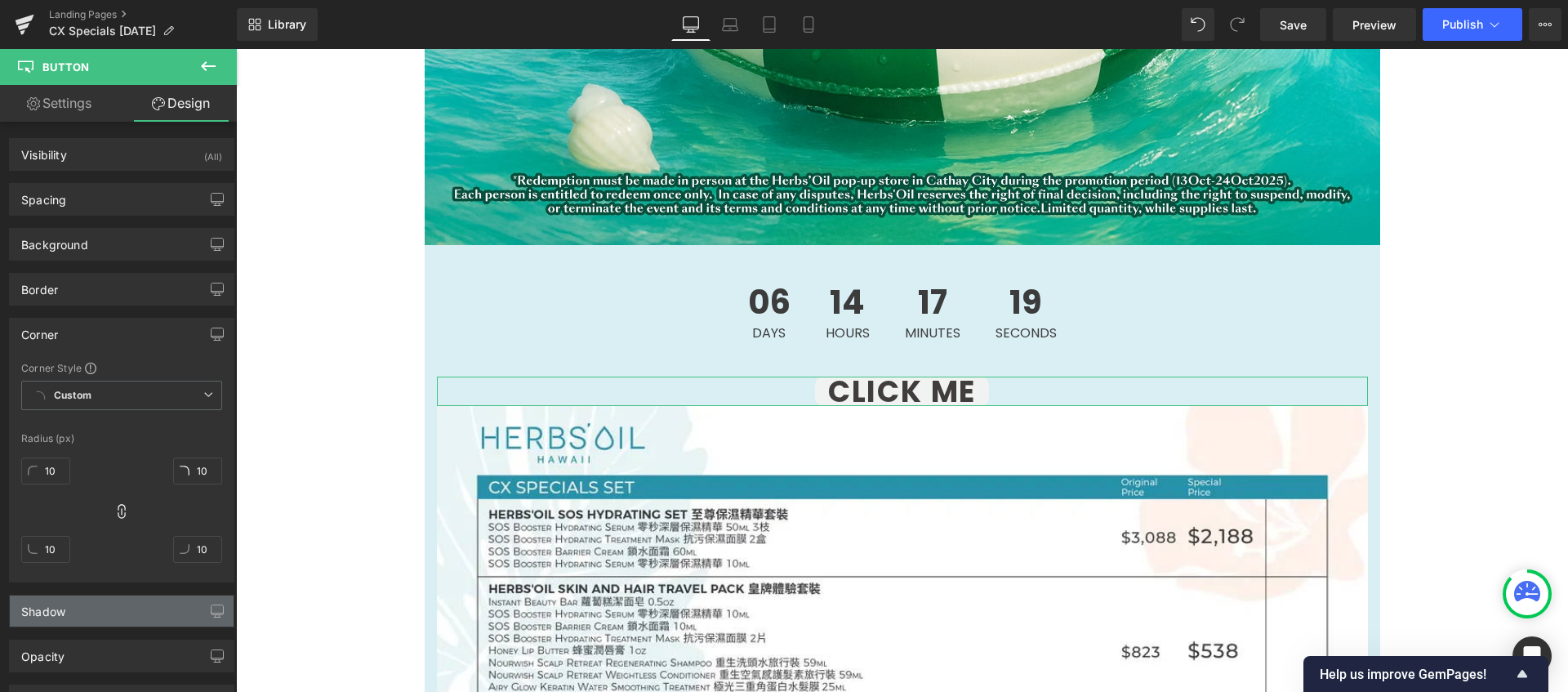
click at [135, 620] on div "Shadow" at bounding box center [121, 610] width 223 height 31
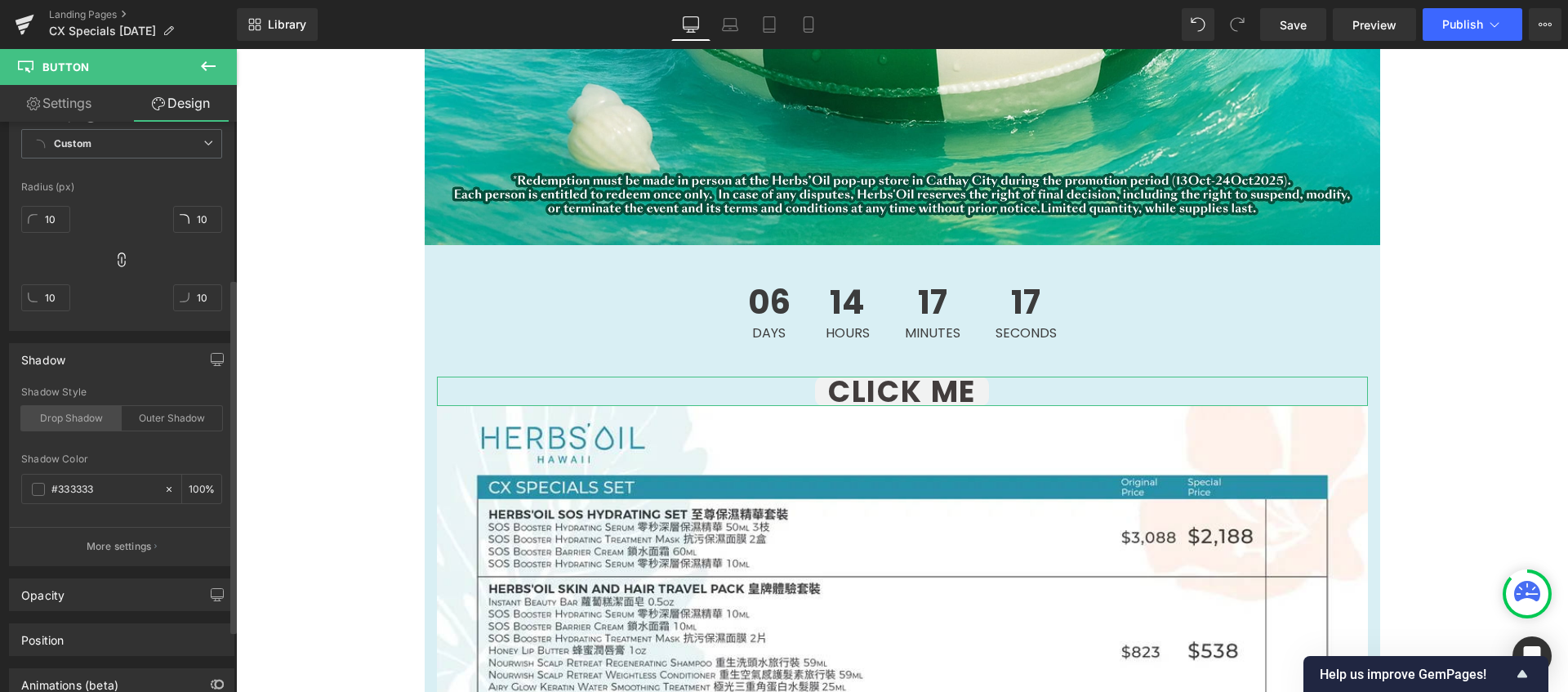
click at [71, 415] on div "Drop Shadow" at bounding box center [71, 418] width 100 height 25
click at [139, 421] on div "Outer Shadow" at bounding box center [172, 418] width 100 height 25
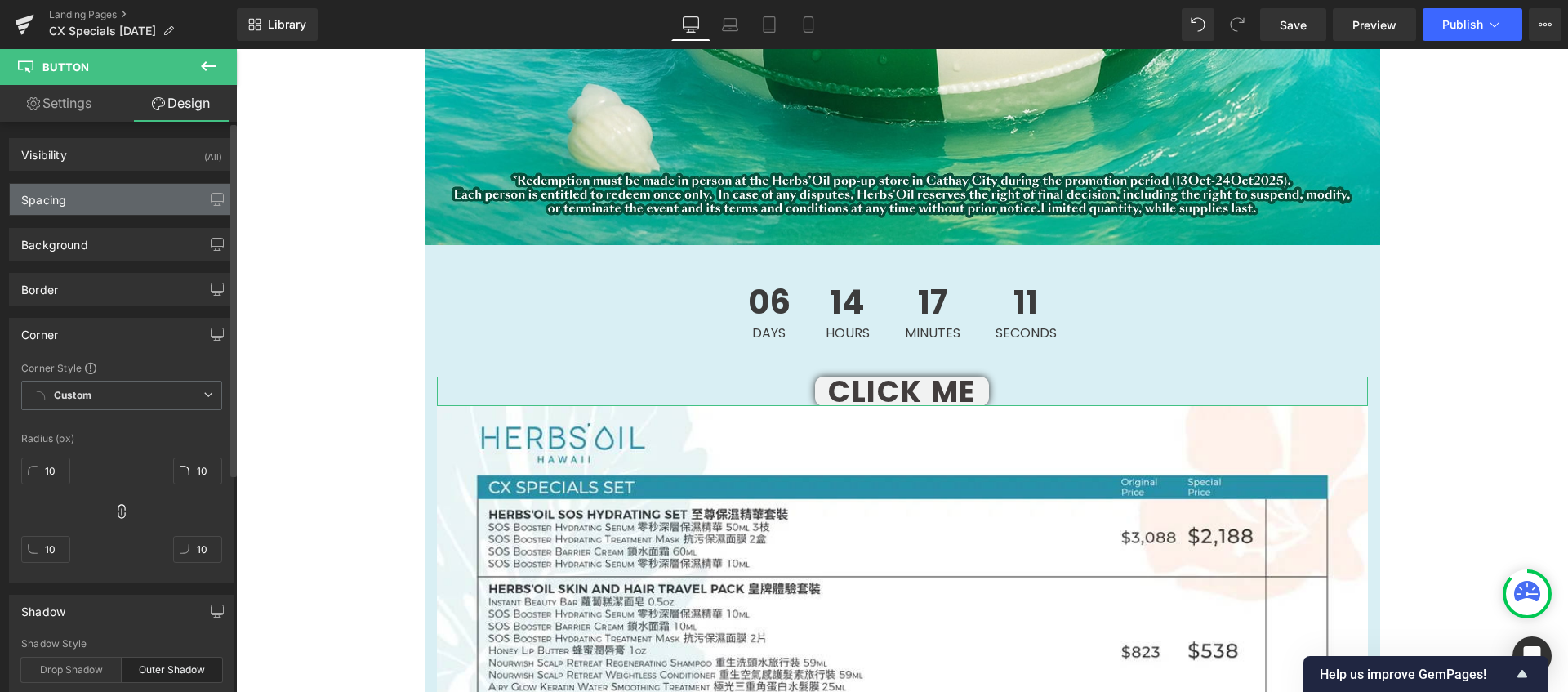
click at [103, 211] on div "Spacing" at bounding box center [121, 199] width 223 height 31
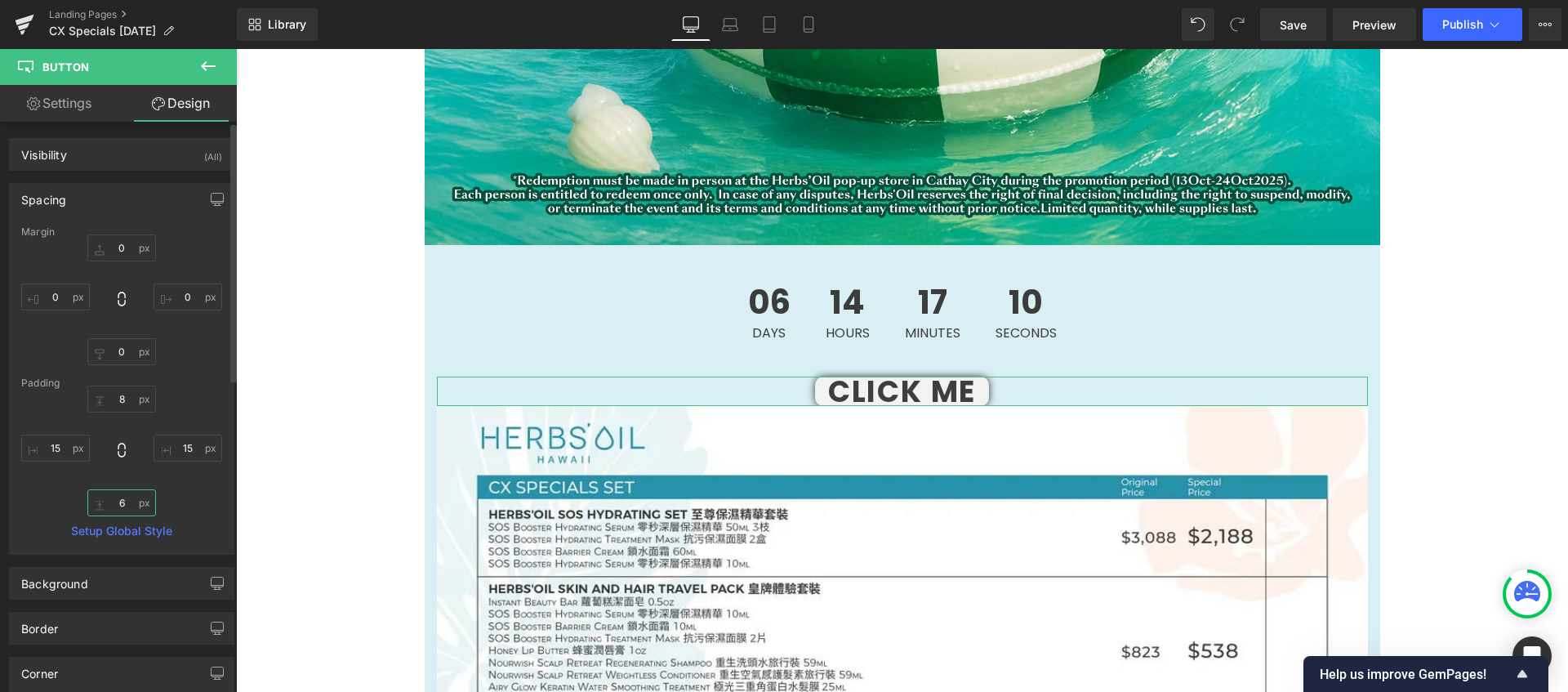
click at [124, 511] on input "6" at bounding box center [121, 503] width 69 height 27
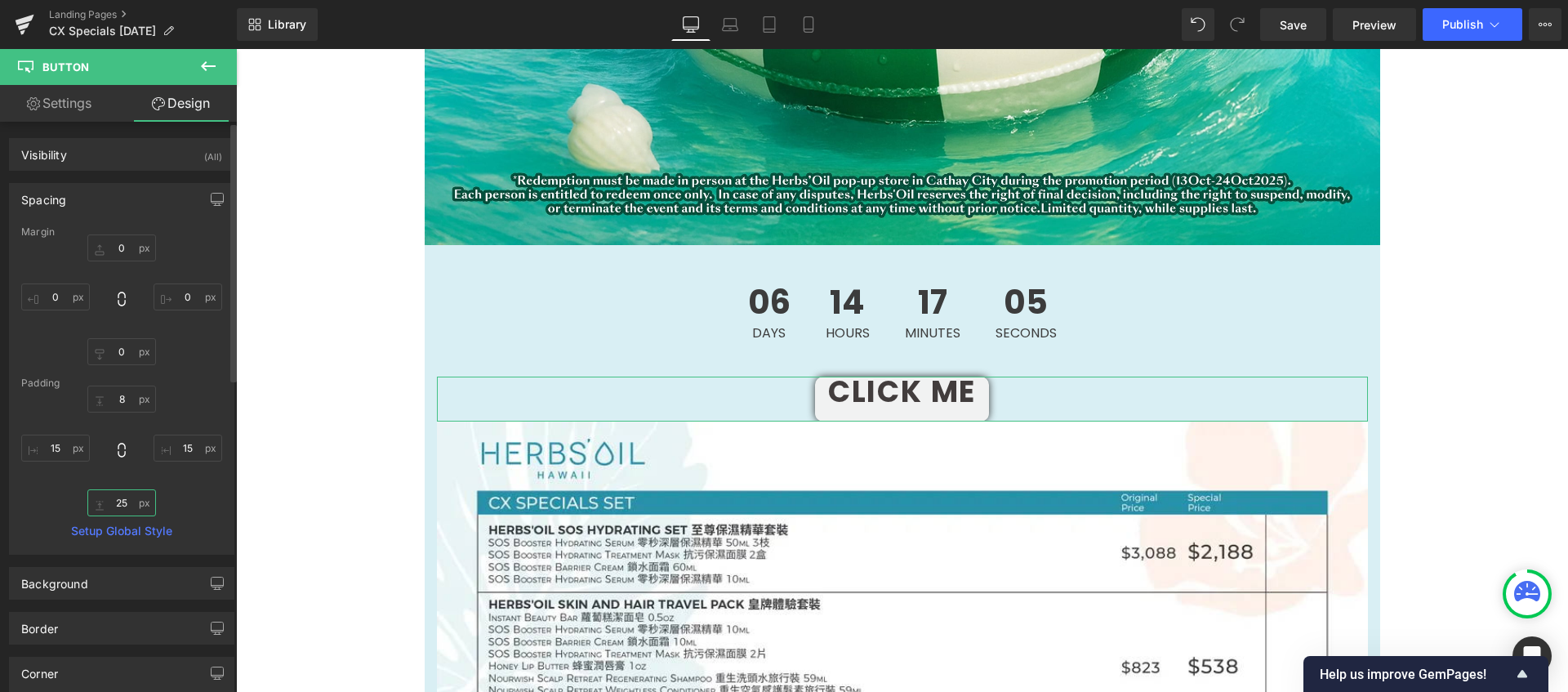
drag, startPoint x: 132, startPoint y: 497, endPoint x: 98, endPoint y: 497, distance: 34.0
click at [98, 497] on input "25" at bounding box center [121, 503] width 69 height 27
type input "6"
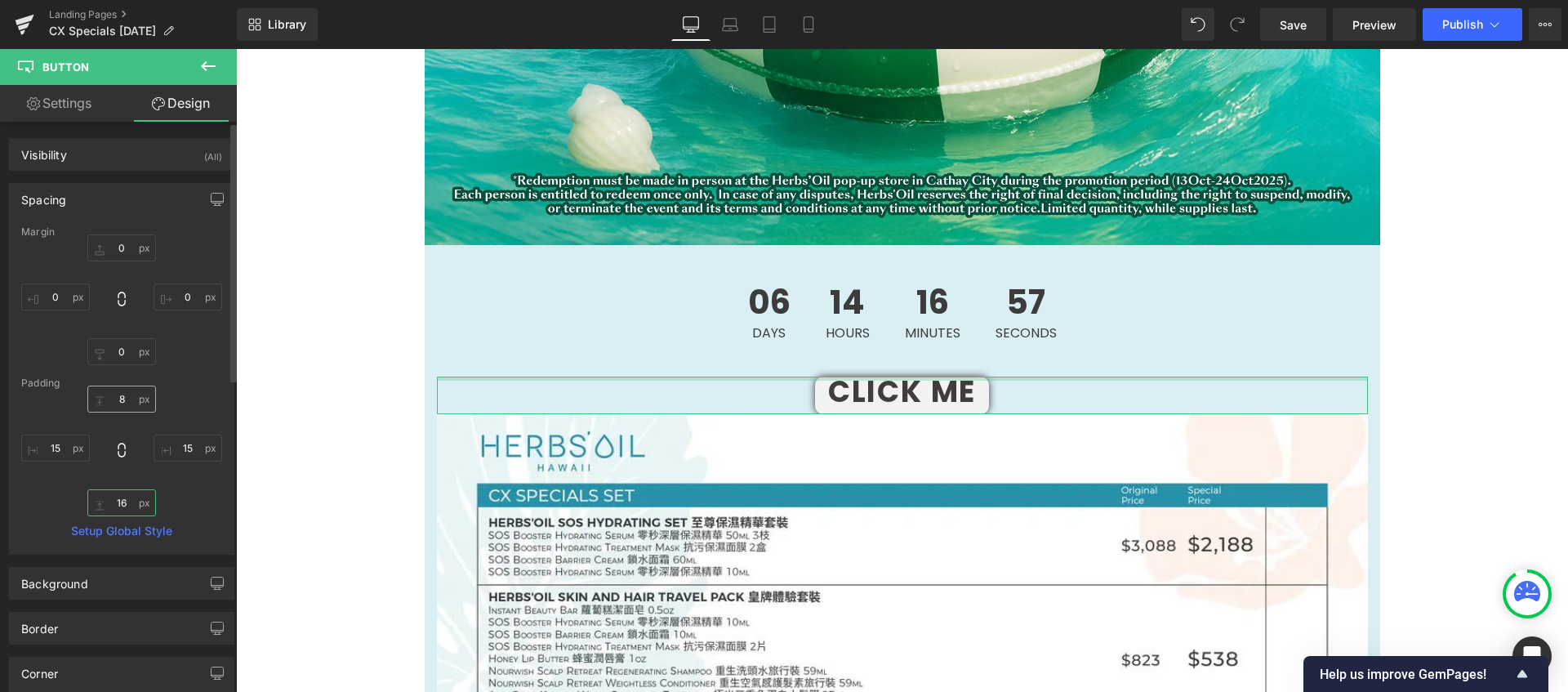
type input "16"
click at [125, 394] on input "8" at bounding box center [121, 399] width 69 height 27
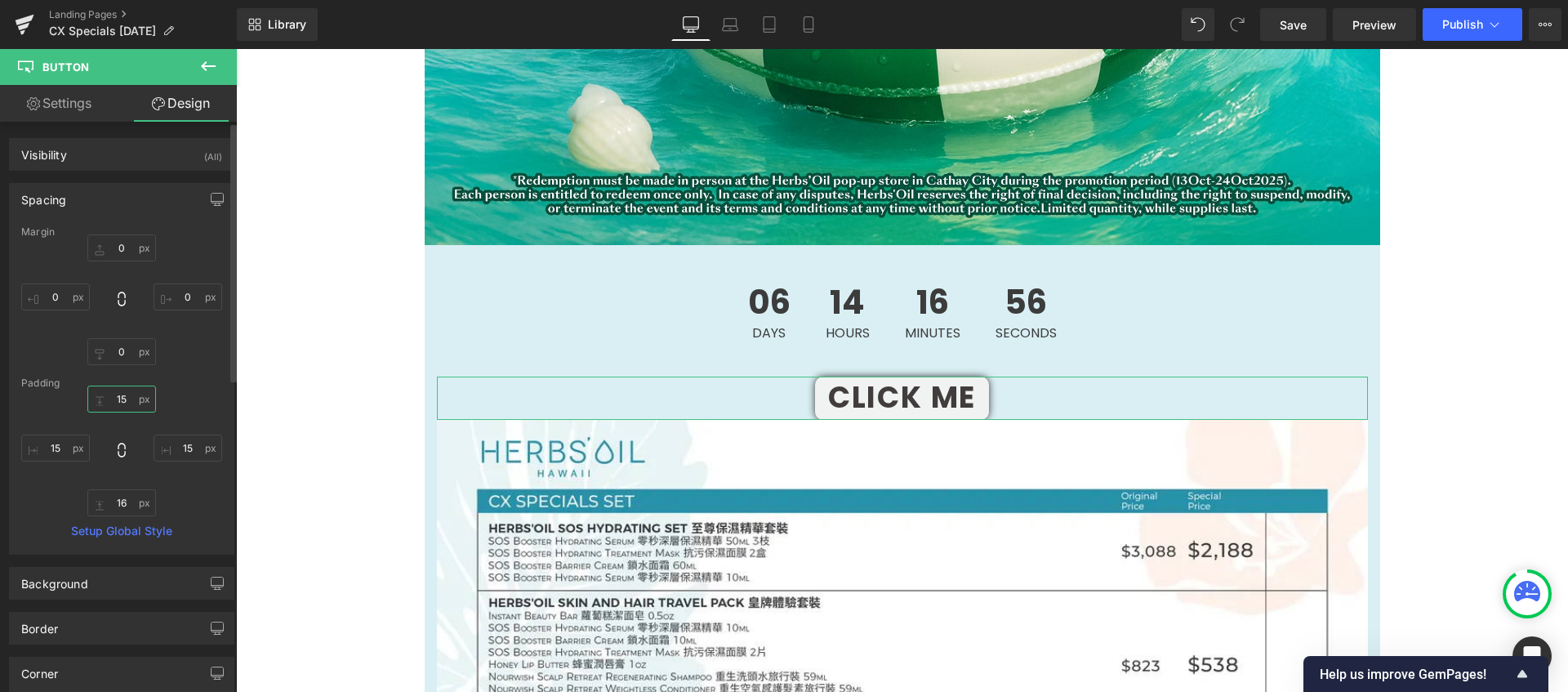
type input "16"
click at [126, 350] on input "0" at bounding box center [121, 351] width 69 height 27
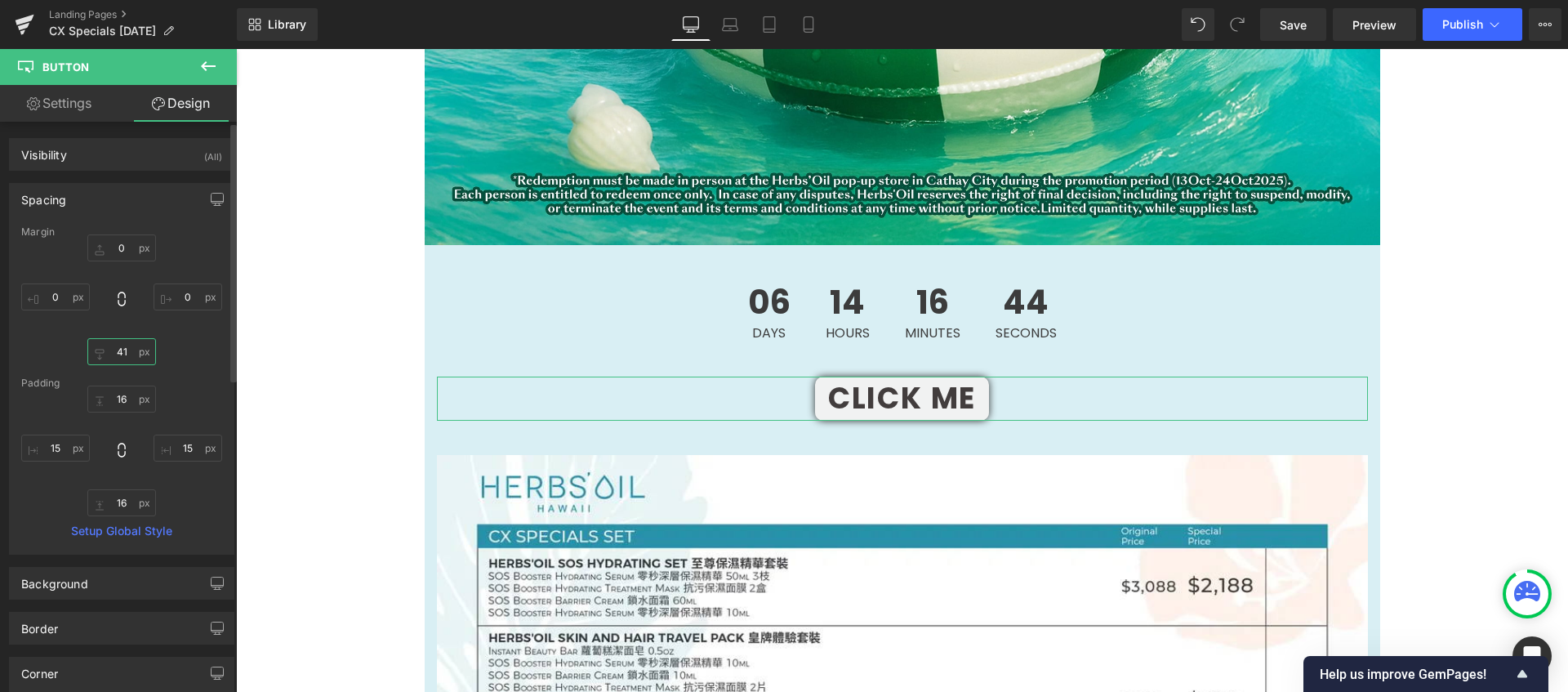
type input "40"
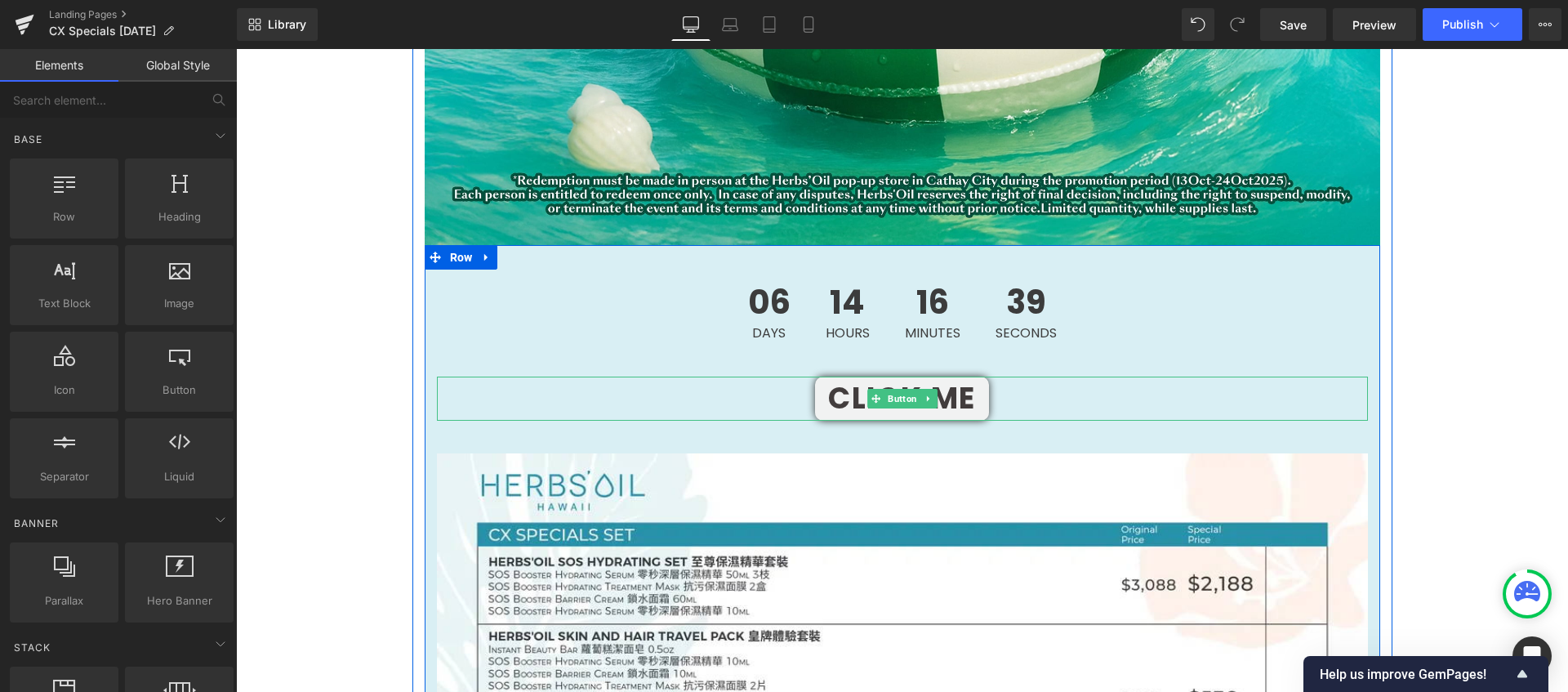
click at [820, 399] on link "Click Me" at bounding box center [902, 399] width 174 height 44
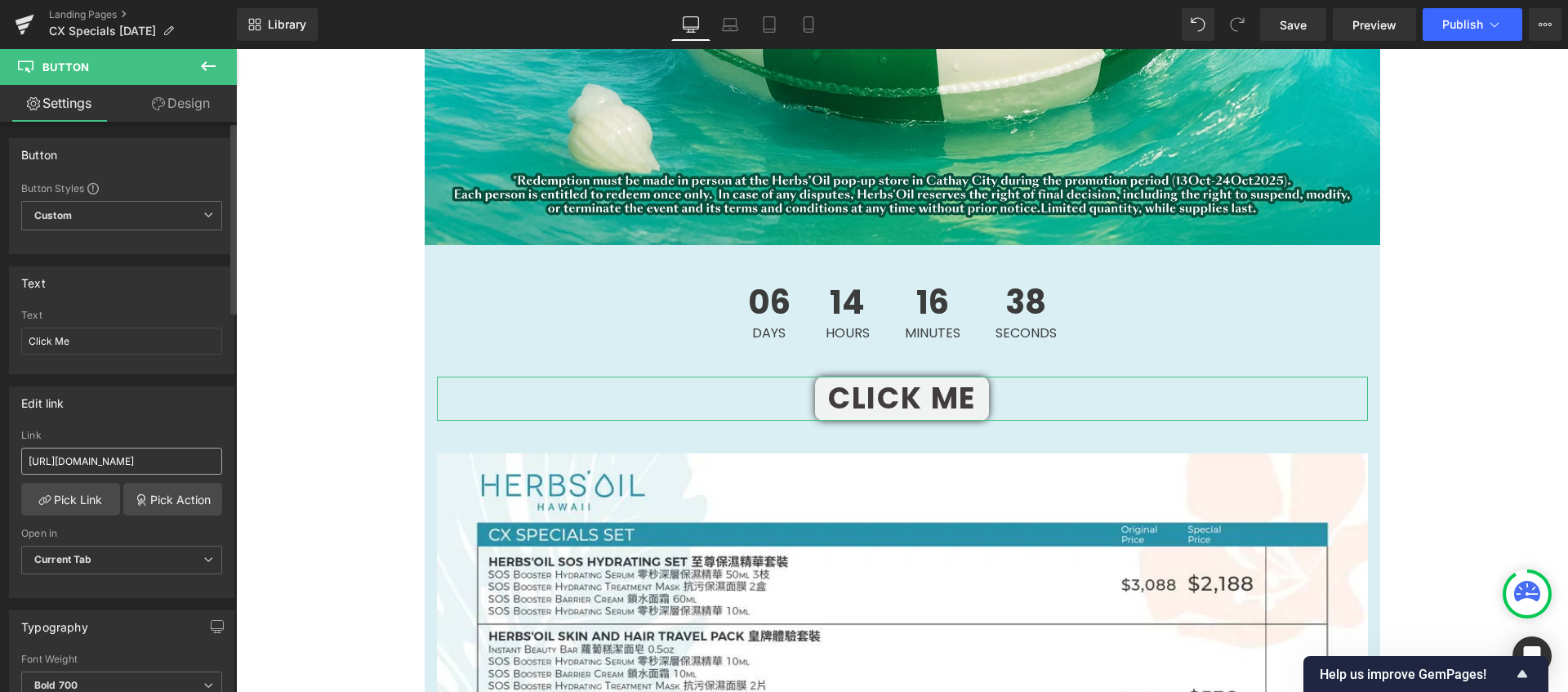
scroll to position [430, 0]
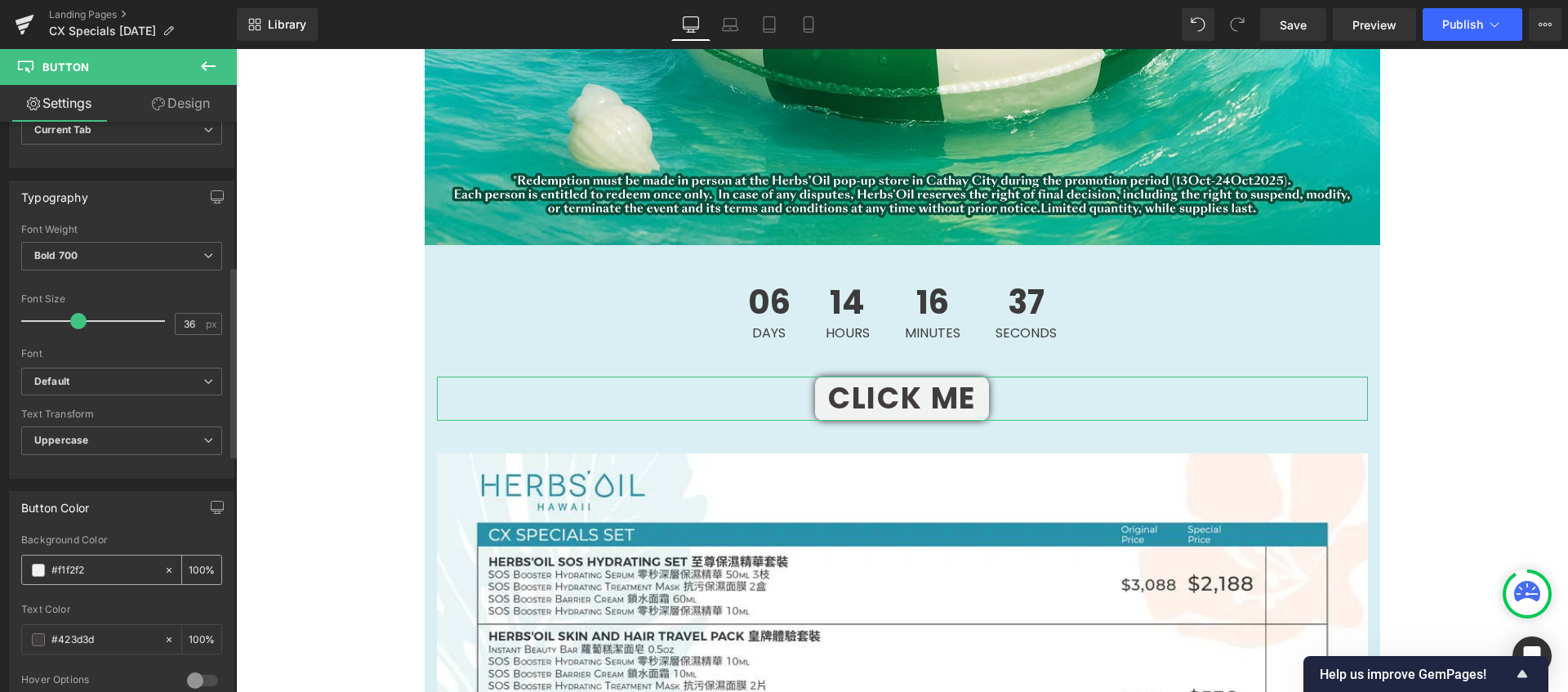
click at [40, 573] on span at bounding box center [38, 570] width 13 height 13
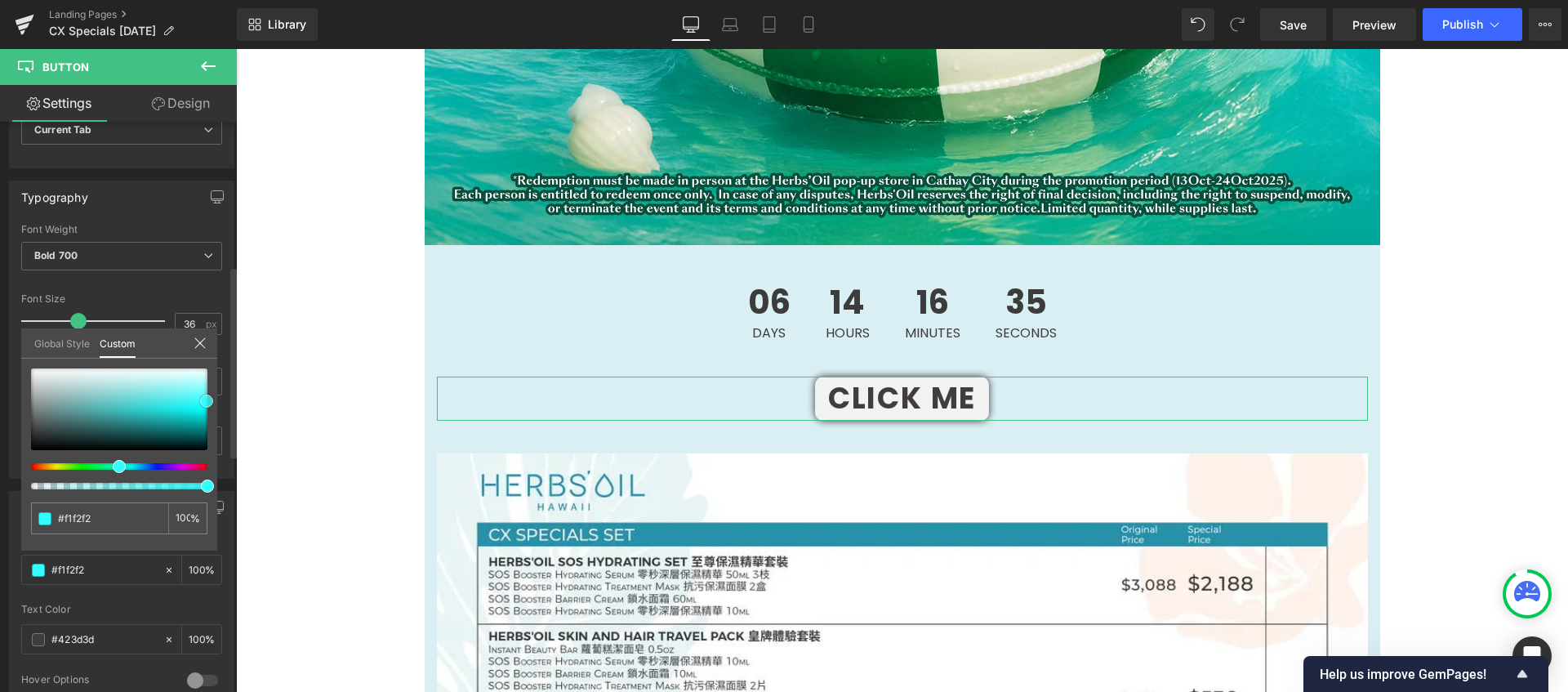
type input "#32feff"
click at [207, 401] on div at bounding box center [119, 409] width 176 height 82
type input "#0bf8f8"
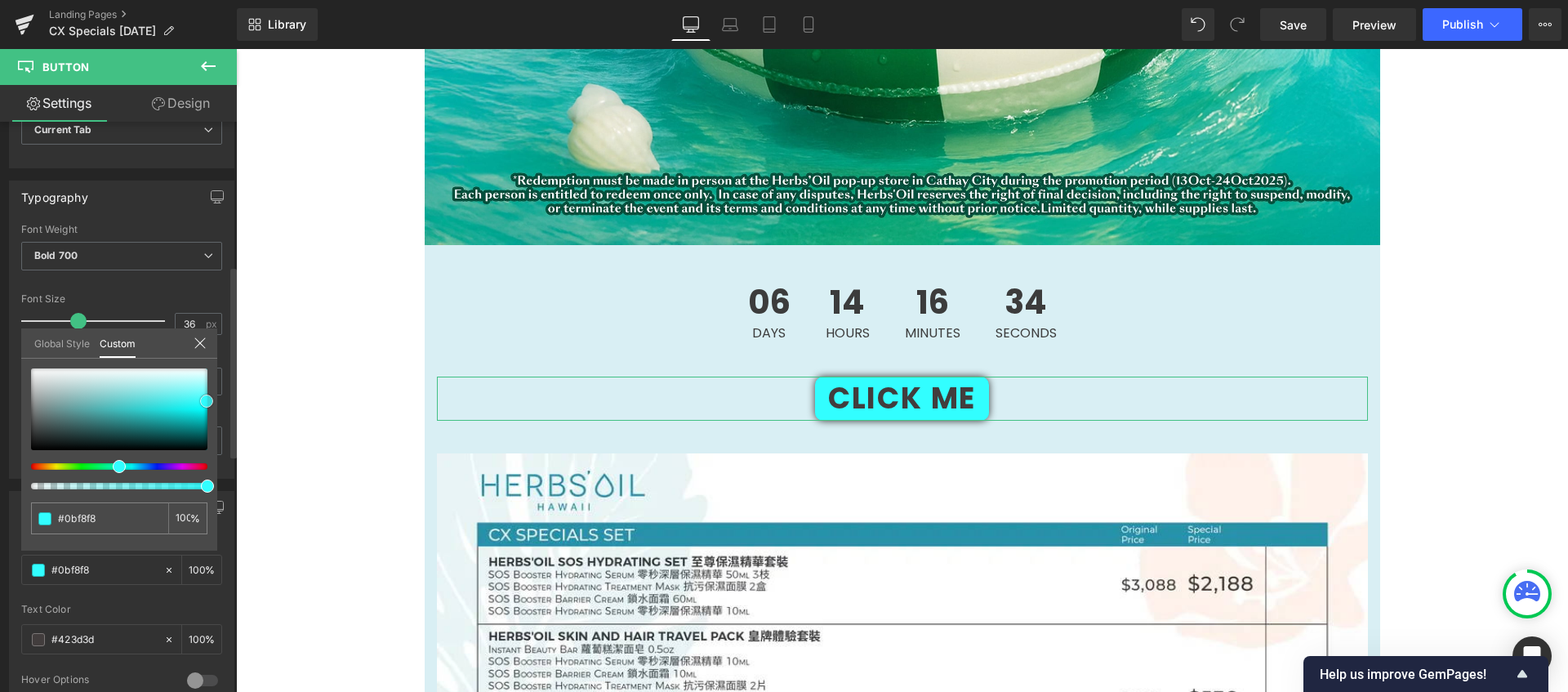
click at [201, 409] on div at bounding box center [119, 409] width 176 height 82
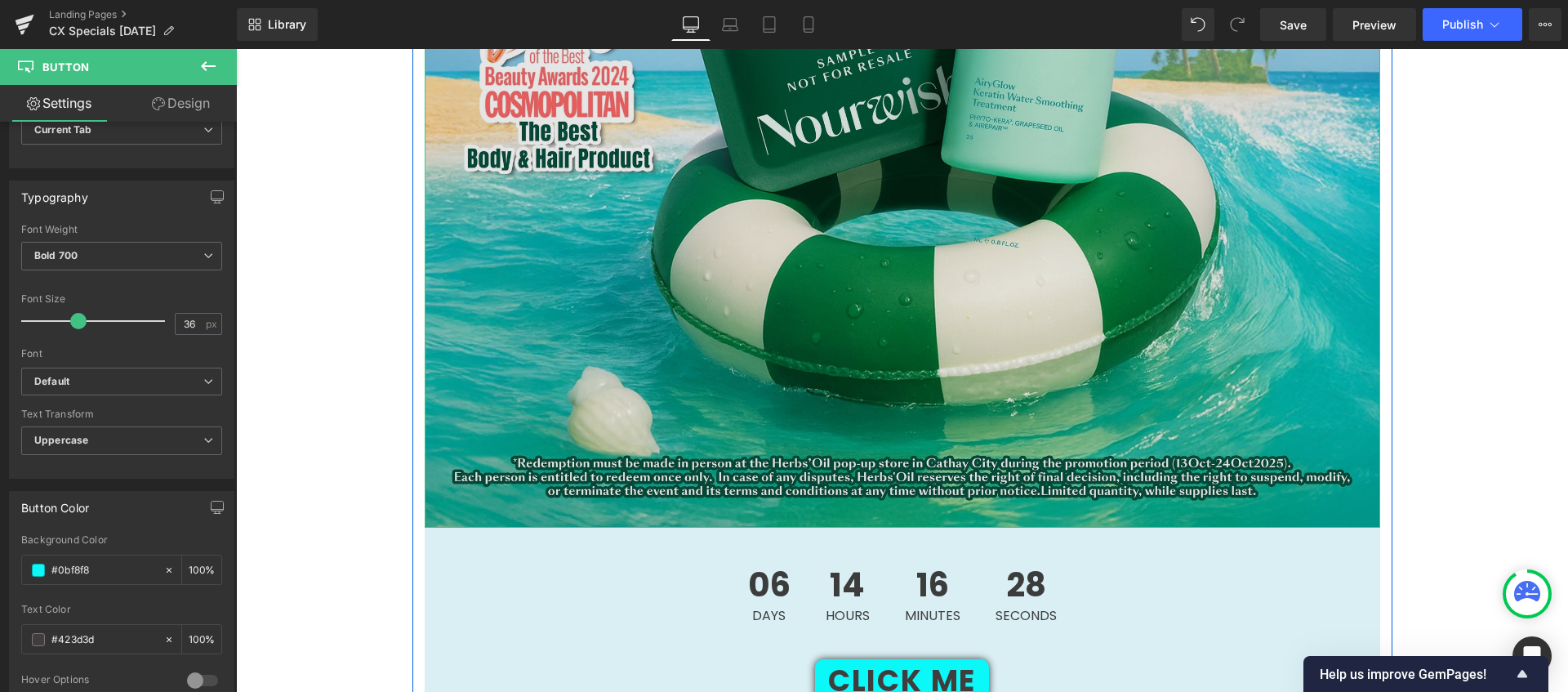
scroll to position [1189, 0]
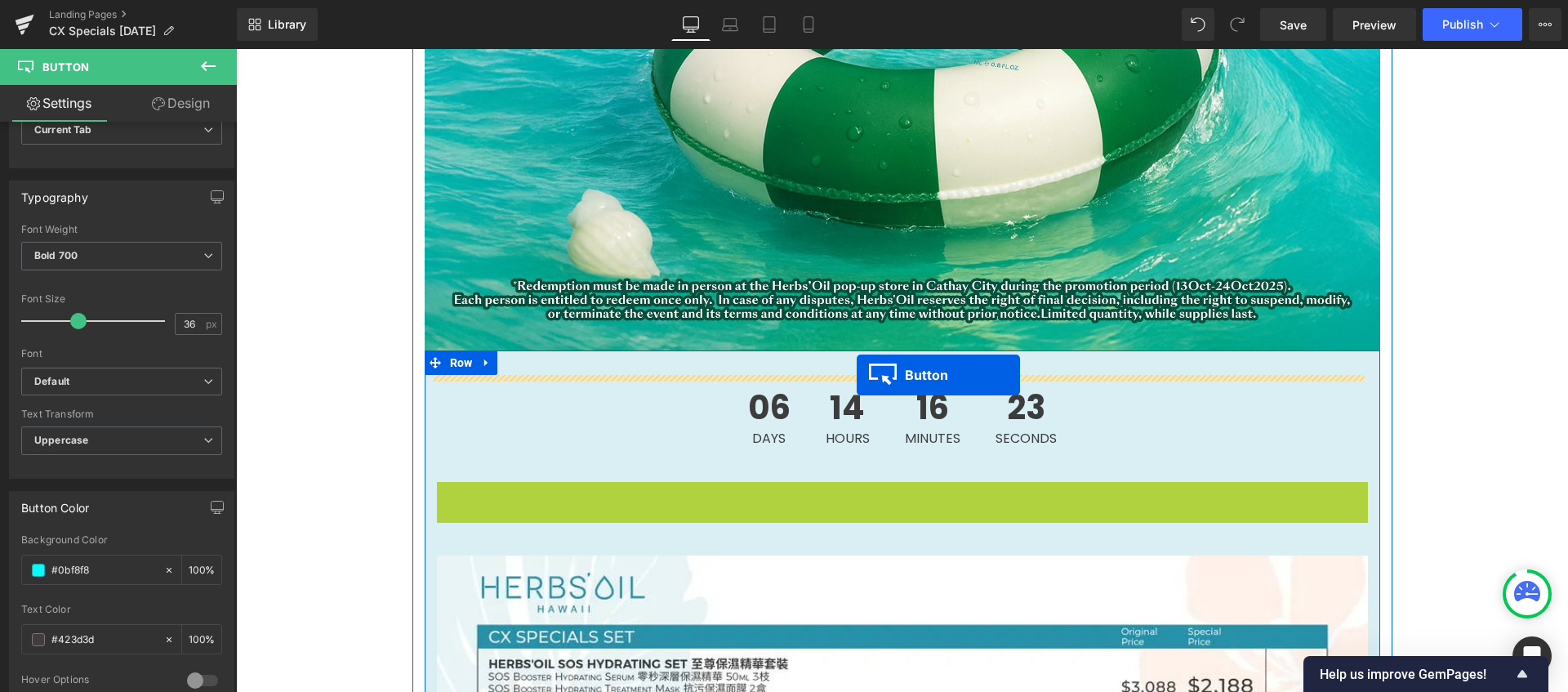
drag, startPoint x: 873, startPoint y: 505, endPoint x: 856, endPoint y: 375, distance: 131.1
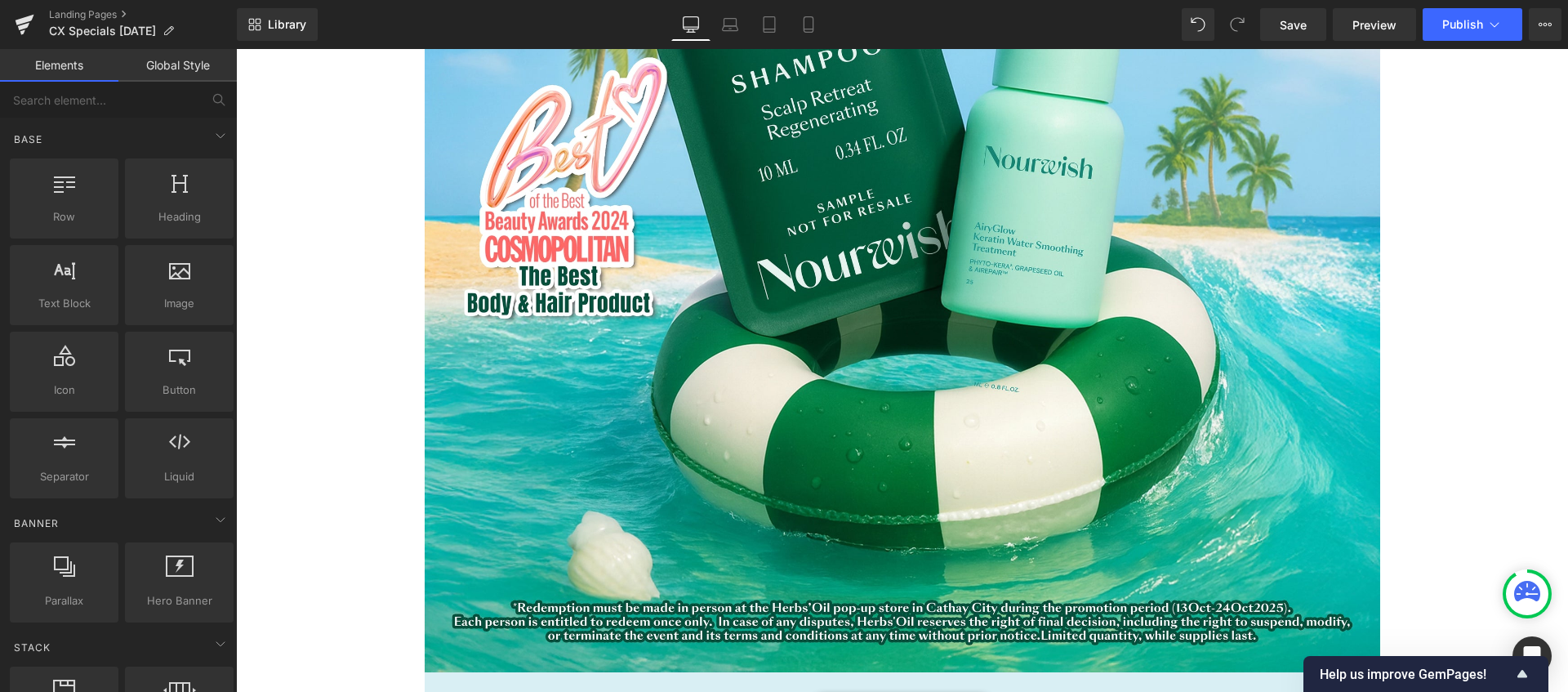
scroll to position [1232, 0]
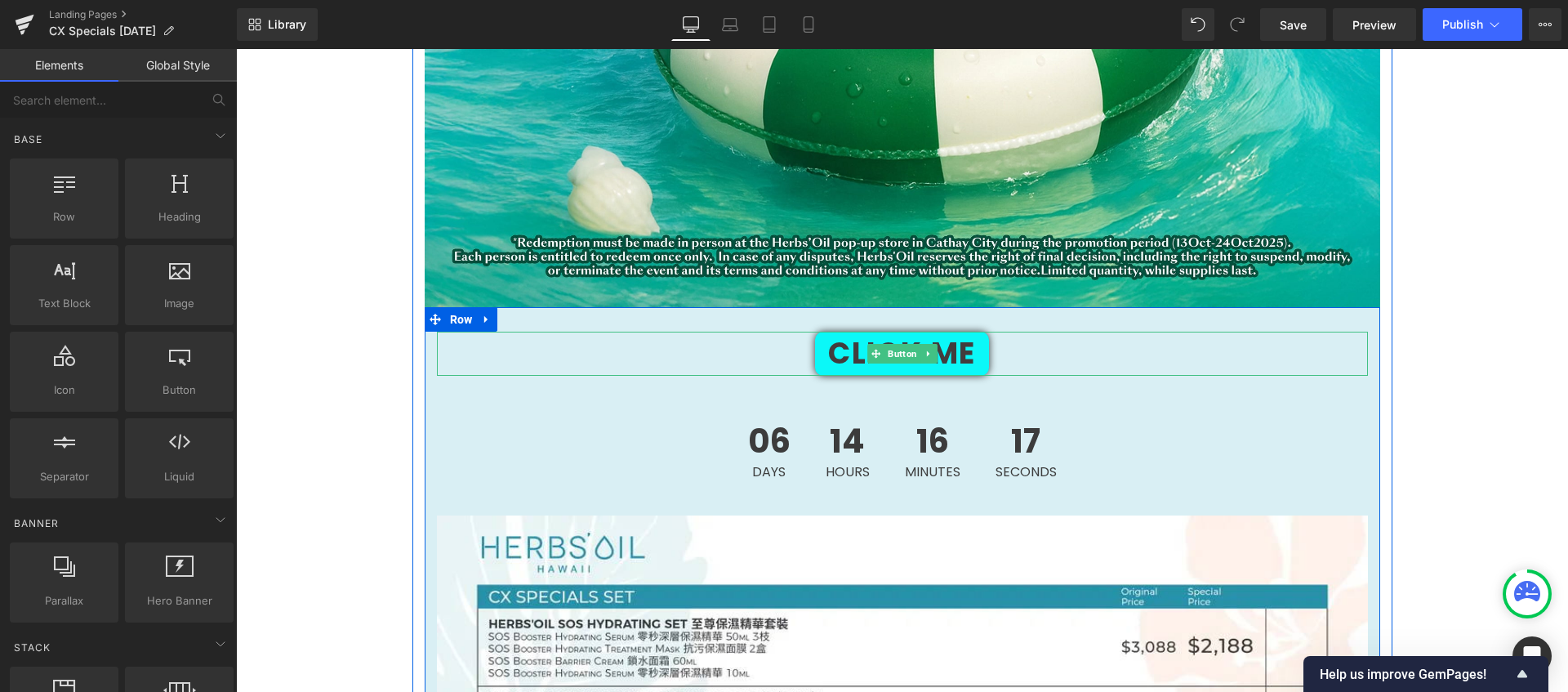
click at [755, 349] on div "Click Me" at bounding box center [902, 354] width 931 height 44
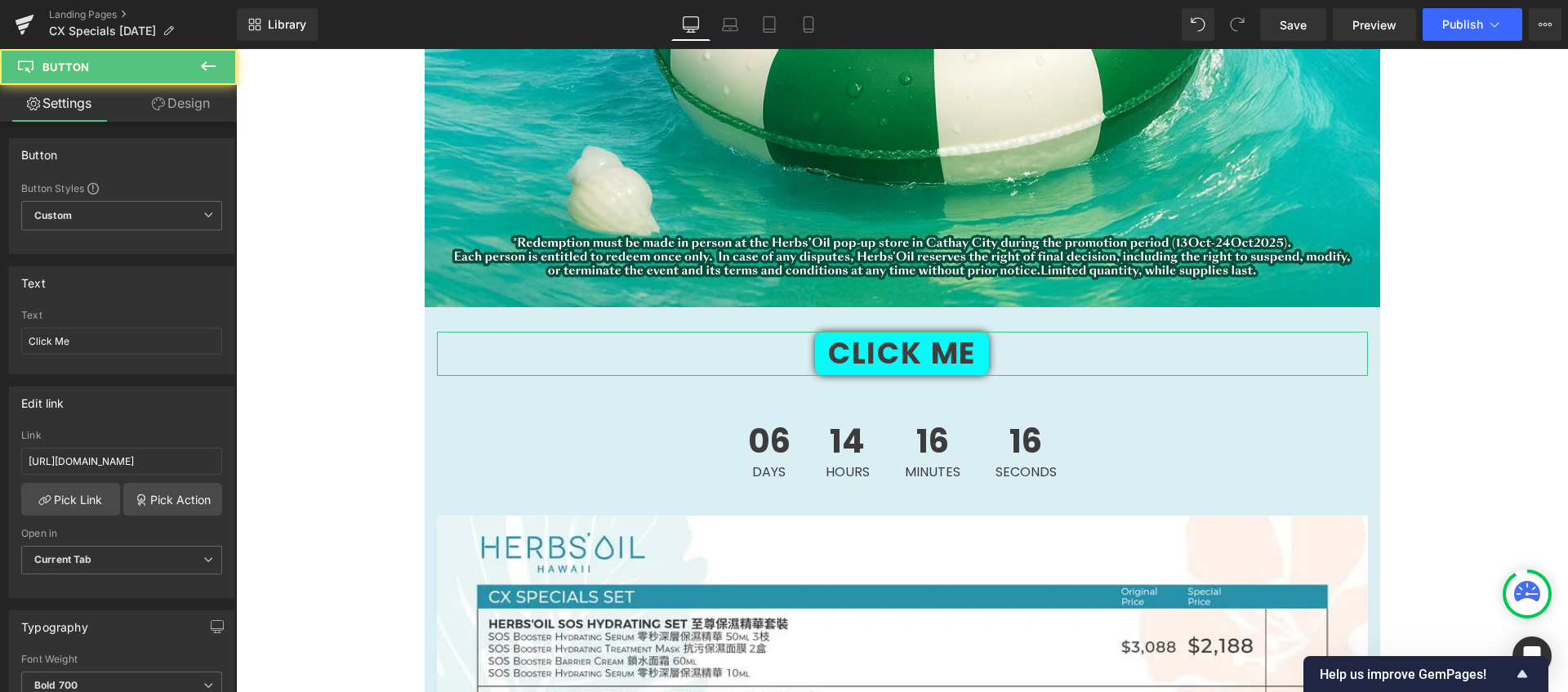
click at [187, 91] on link "Design" at bounding box center [180, 104] width 119 height 37
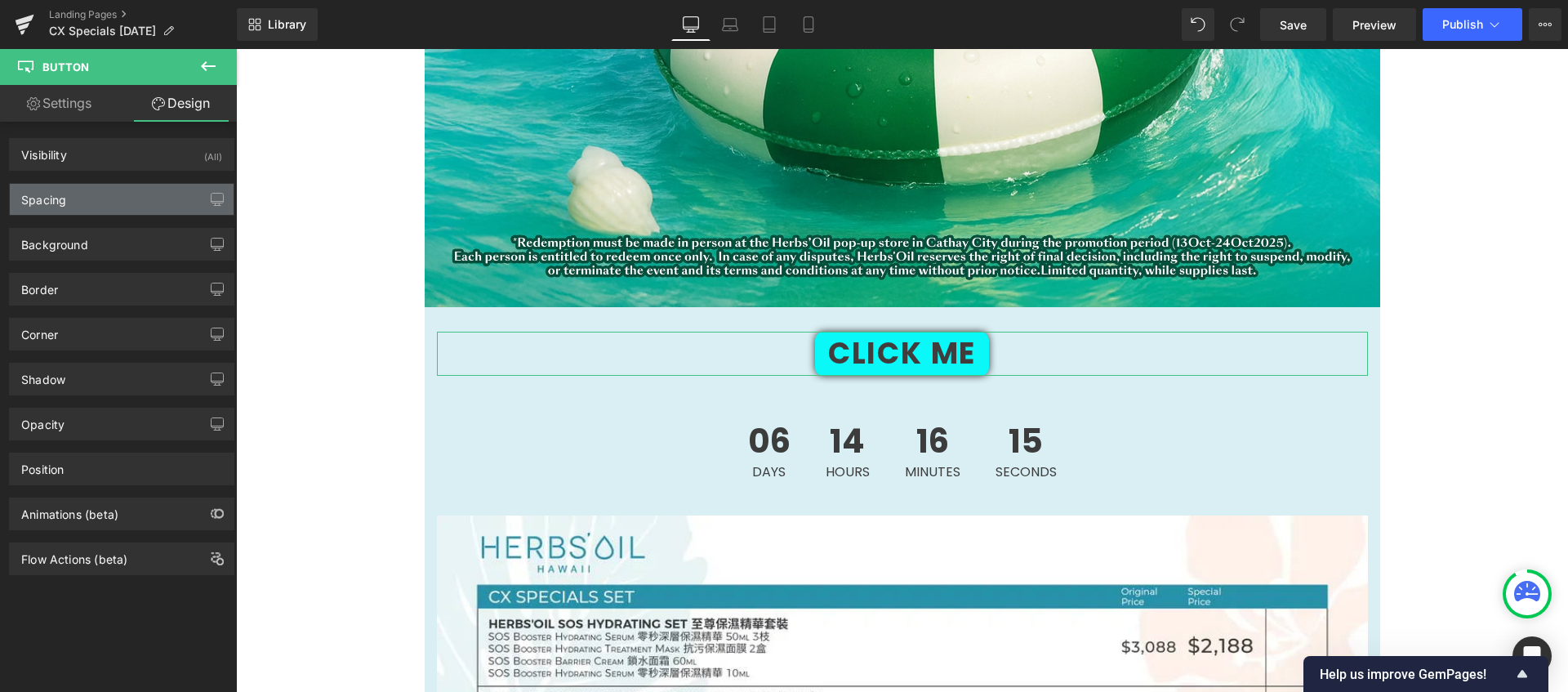
click at [141, 188] on div "Spacing" at bounding box center [121, 199] width 223 height 31
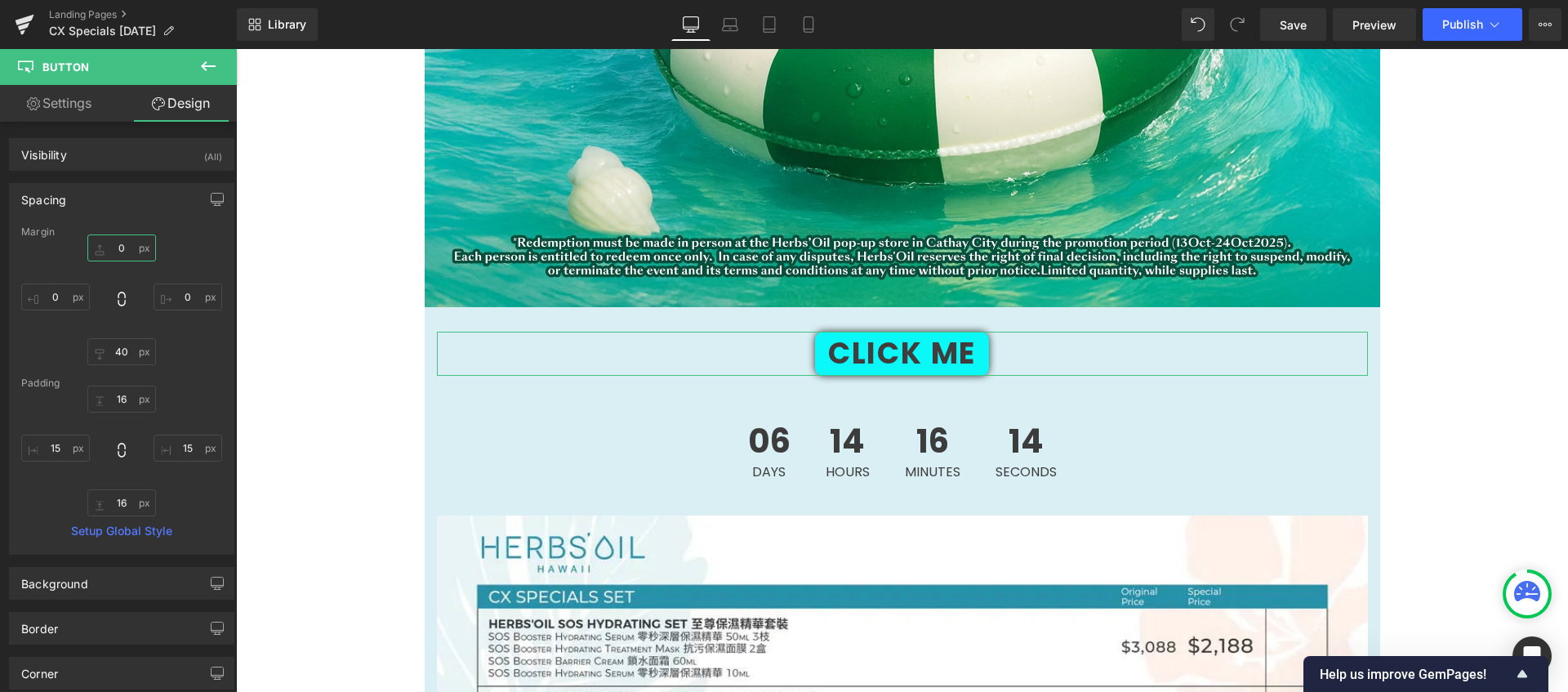
click at [125, 254] on input "0" at bounding box center [121, 247] width 69 height 27
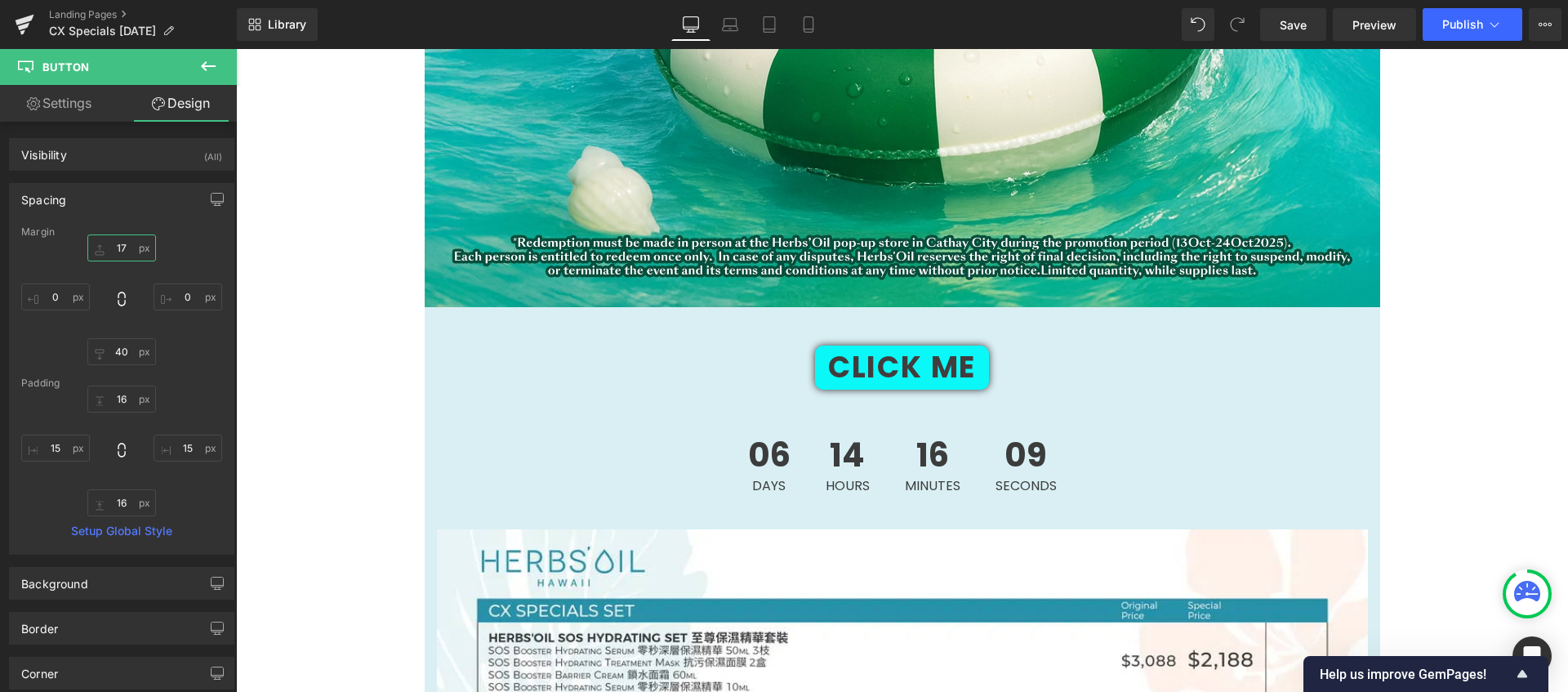
type input "18"
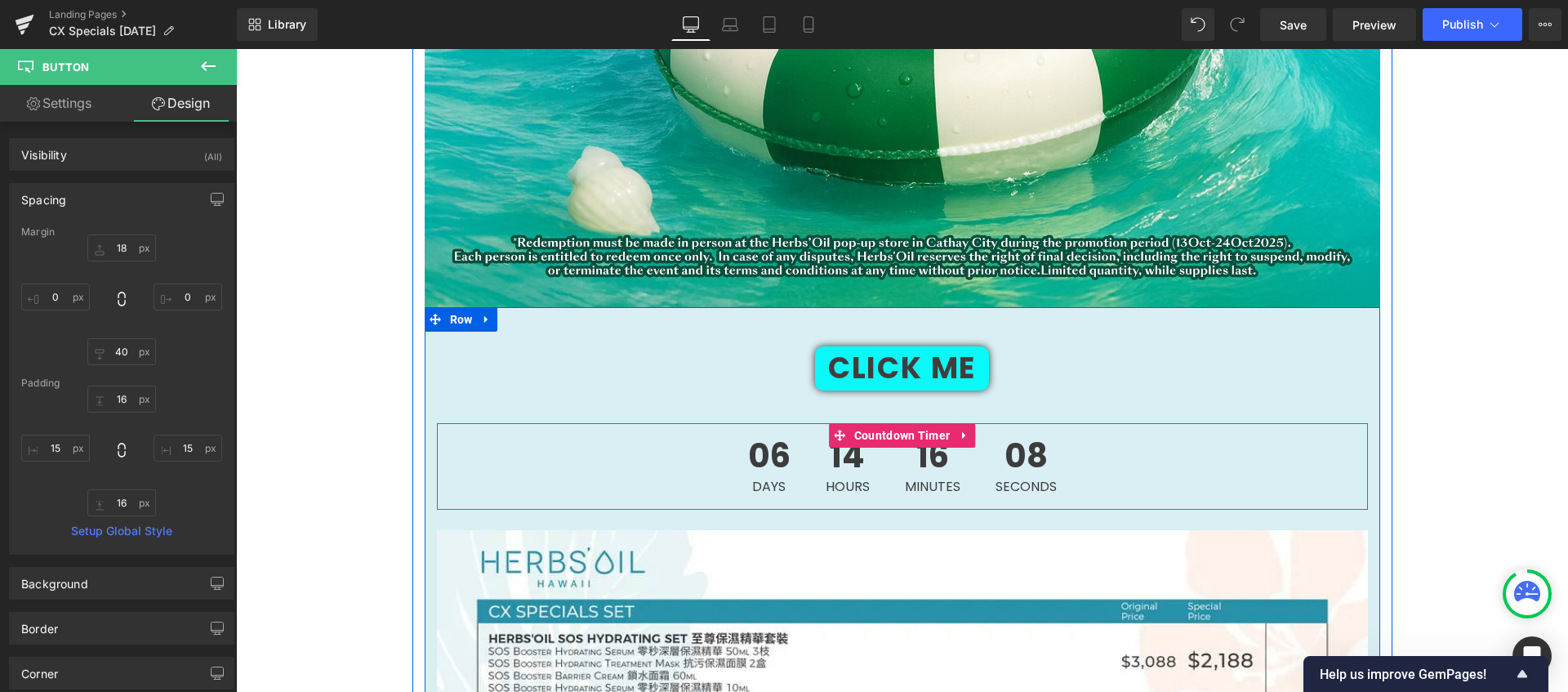
click at [889, 473] on div "16 Minutes" at bounding box center [933, 467] width 88 height 86
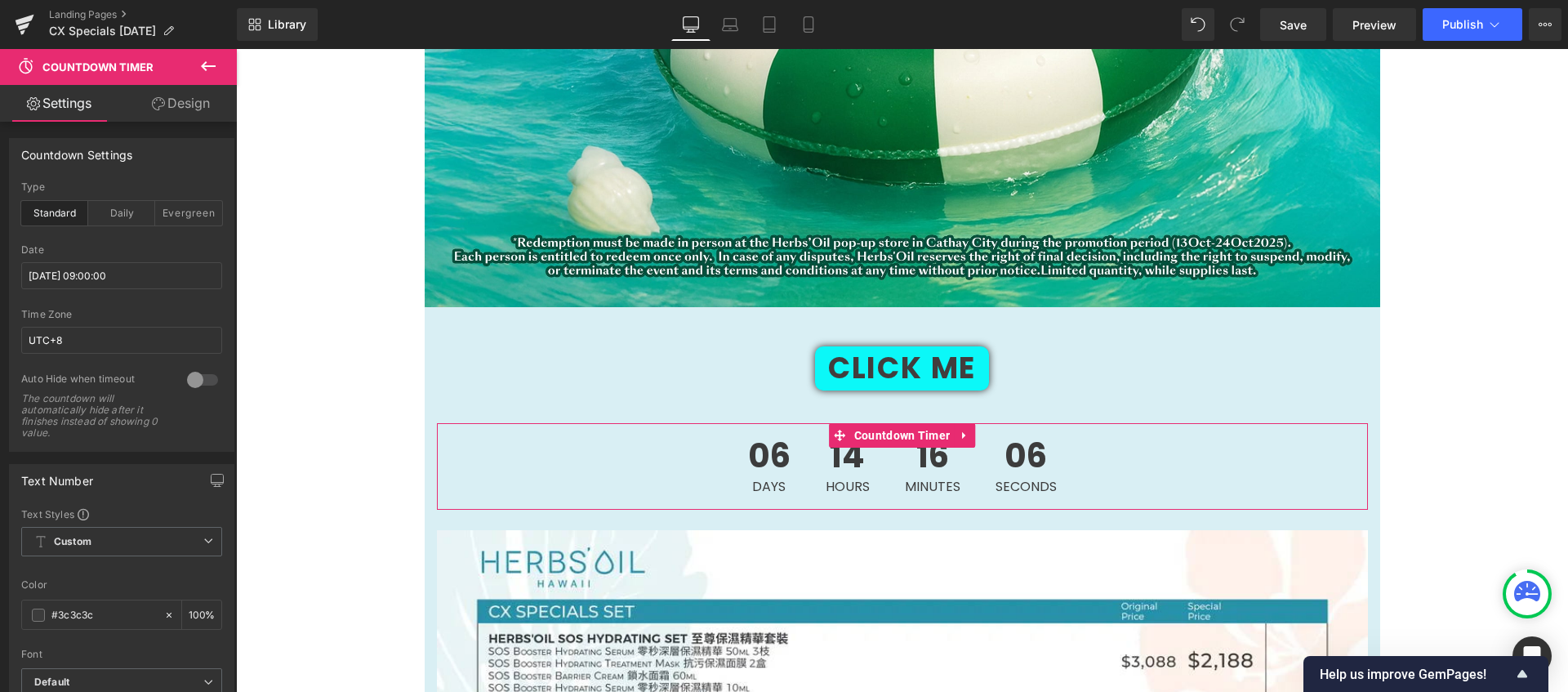
drag, startPoint x: 201, startPoint y: 115, endPoint x: 175, endPoint y: 210, distance: 98.5
click at [201, 115] on link "Design" at bounding box center [180, 104] width 119 height 37
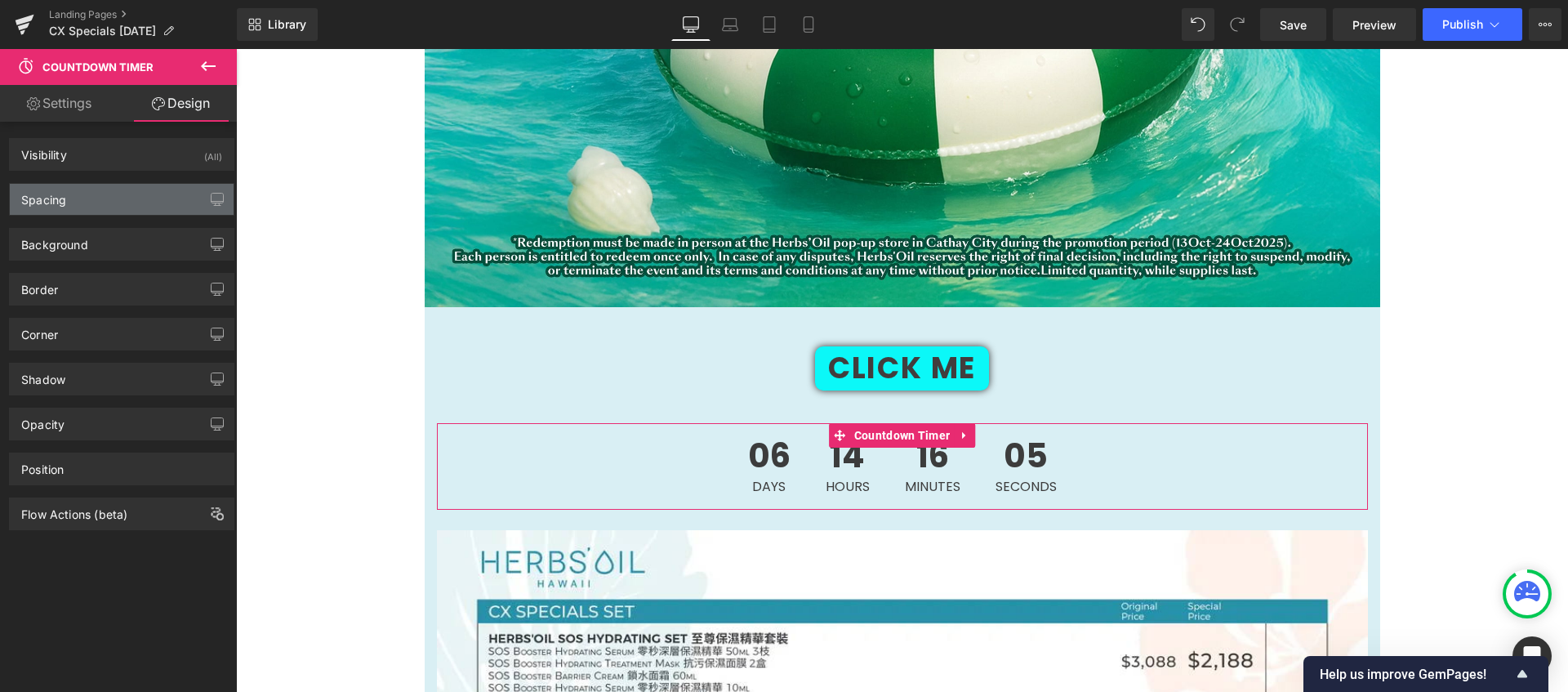
click at [129, 207] on div "Spacing" at bounding box center [121, 199] width 223 height 31
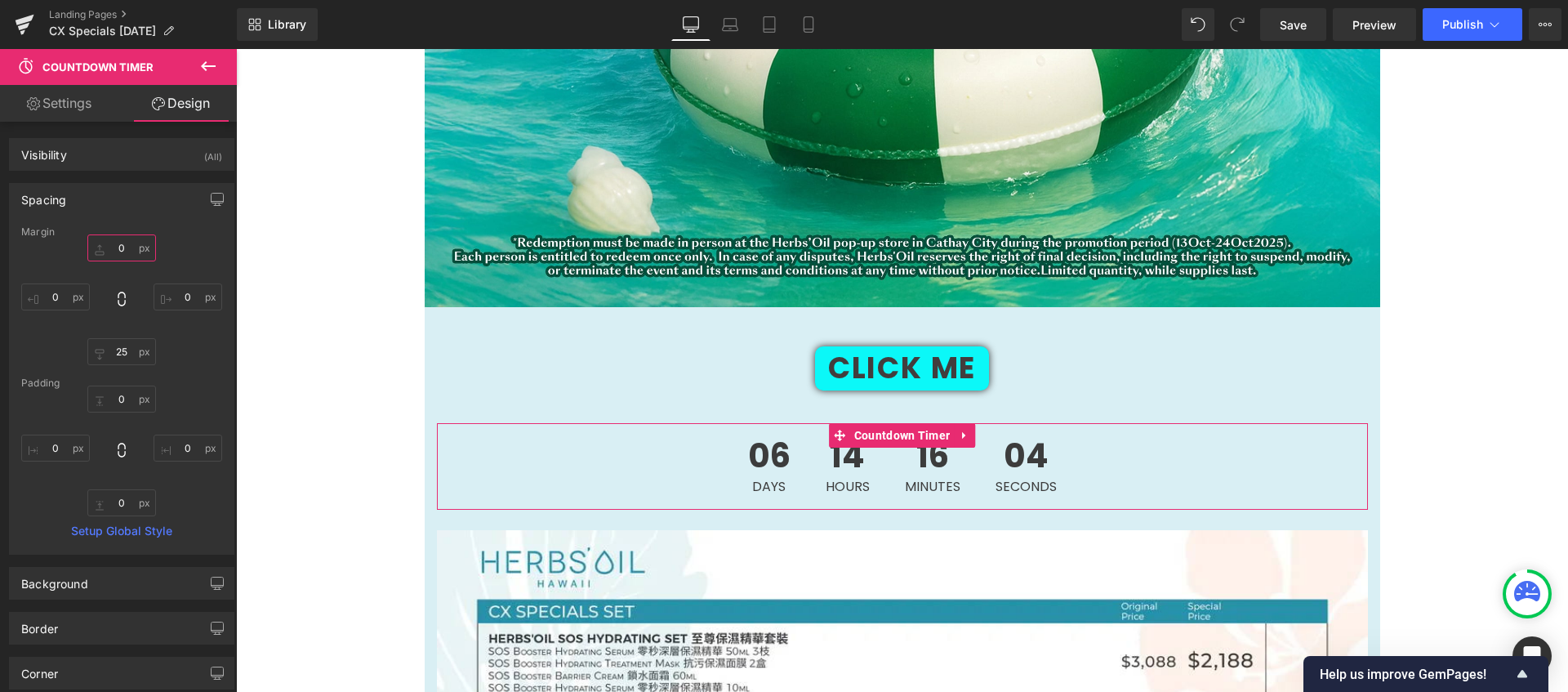
click at [126, 247] on input "0" at bounding box center [121, 247] width 69 height 27
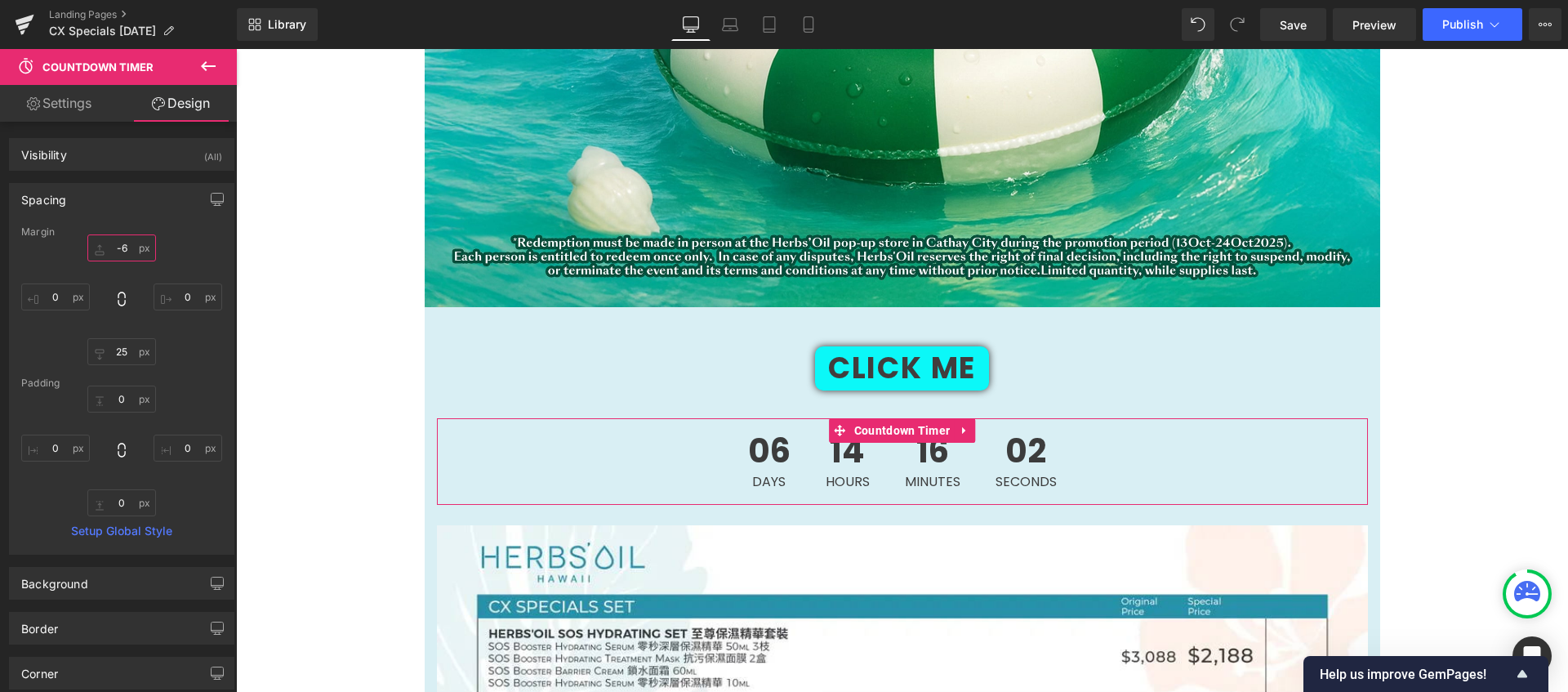
type input "-7"
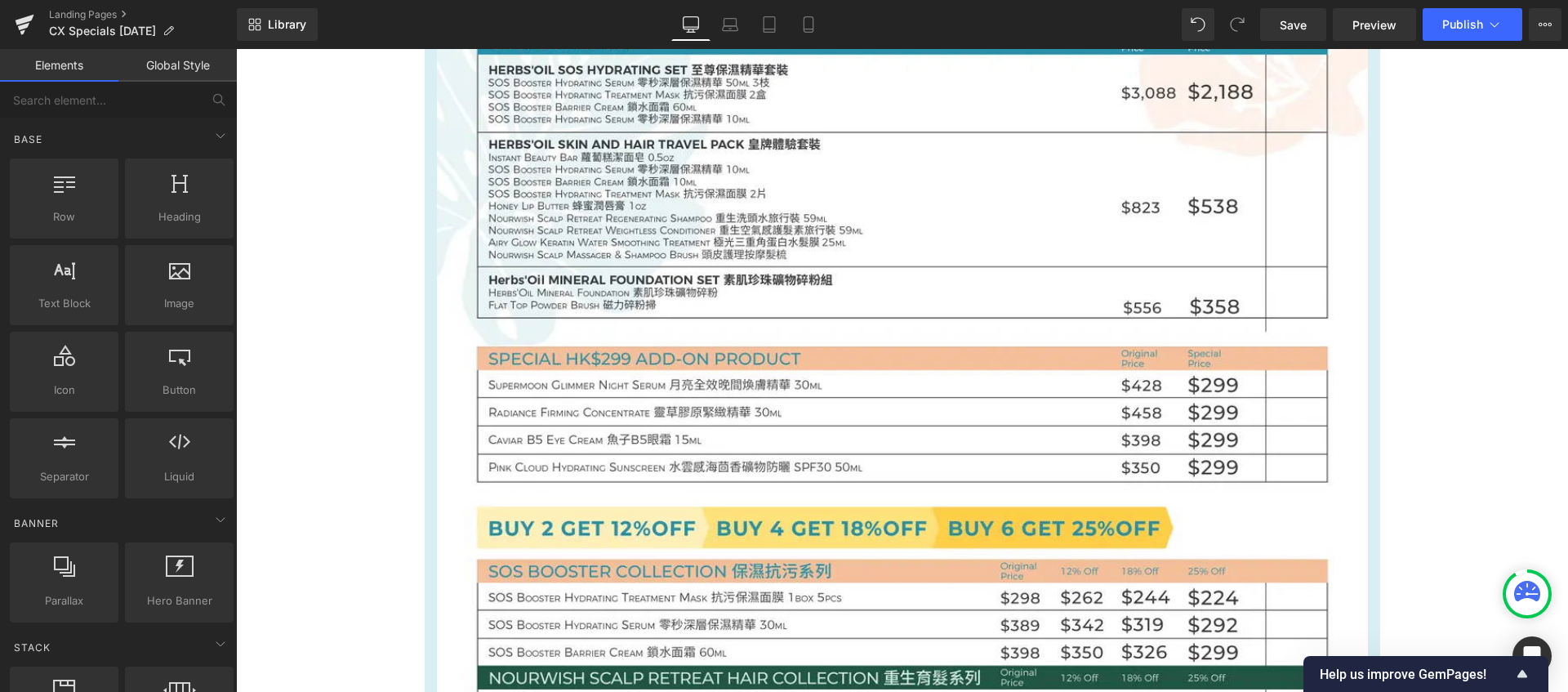
scroll to position [2242, 0]
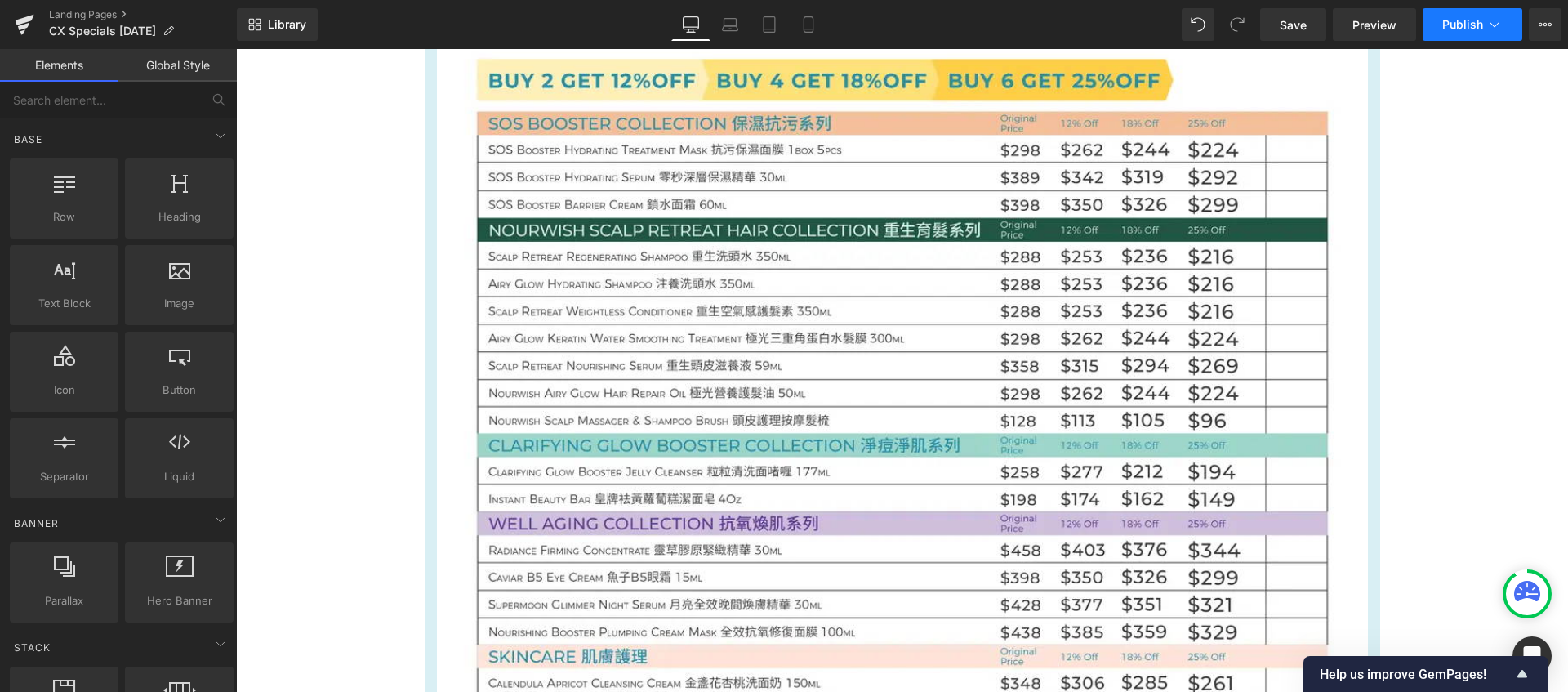
click at [1468, 19] on span "Publish" at bounding box center [1462, 24] width 40 height 13
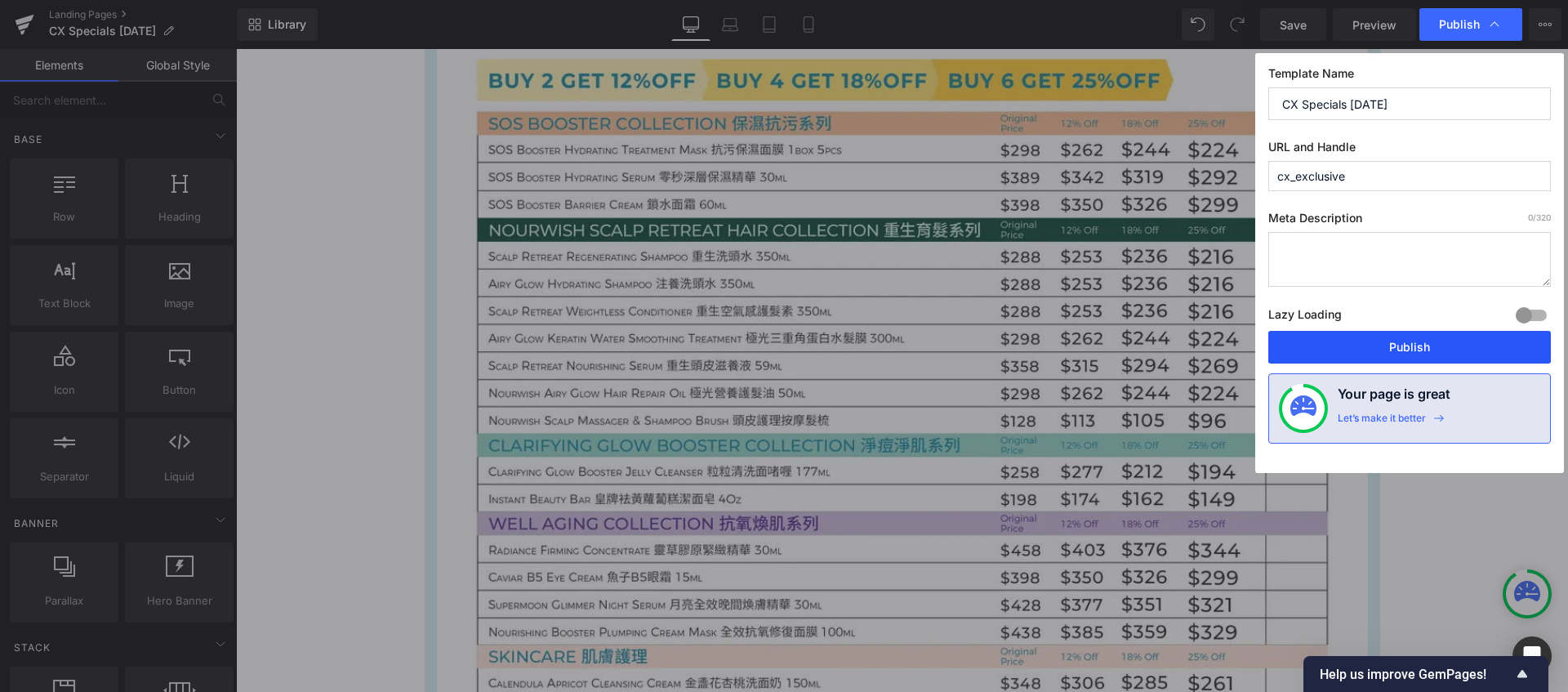
click at [1406, 334] on button "Publish" at bounding box center [1409, 347] width 282 height 33
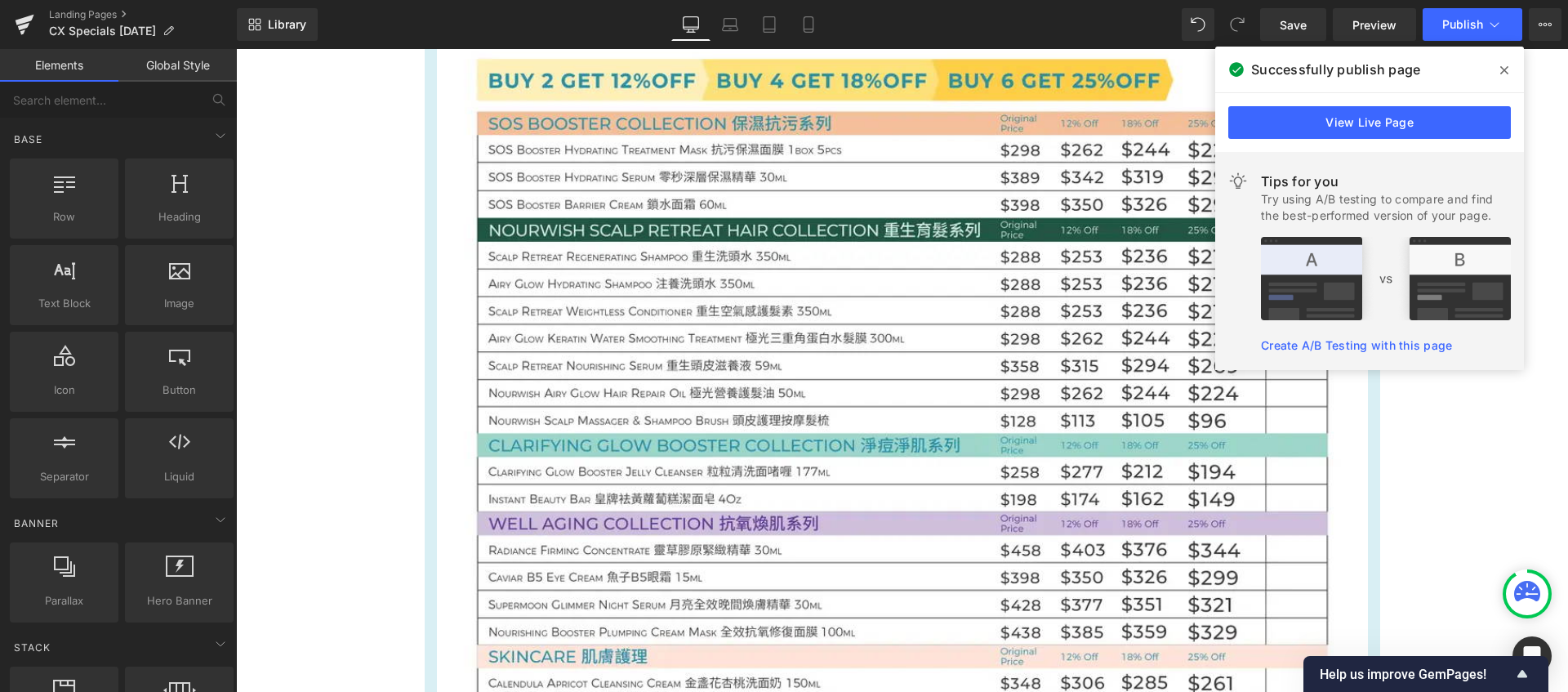
click at [1498, 67] on span at bounding box center [1504, 70] width 26 height 26
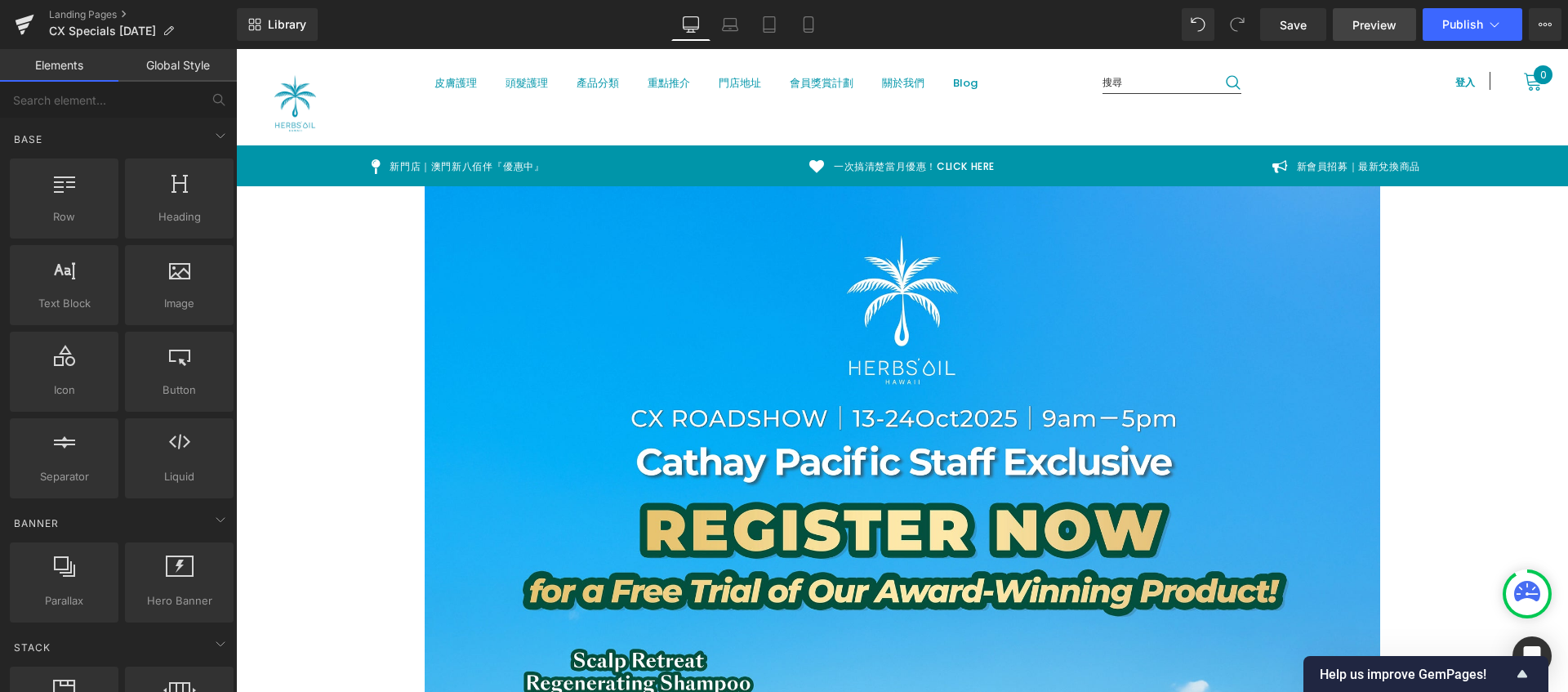
click at [1388, 27] on span "Preview" at bounding box center [1374, 25] width 44 height 17
